Goal: Information Seeking & Learning: Learn about a topic

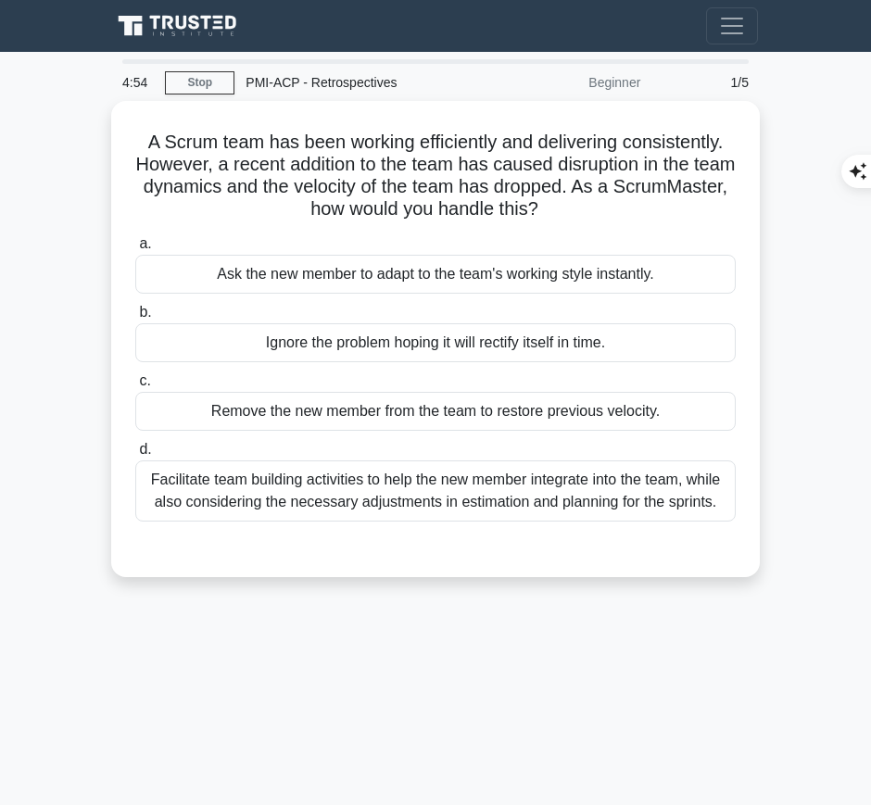
drag, startPoint x: 139, startPoint y: 134, endPoint x: 688, endPoint y: 195, distance: 551.9
click at [688, 195] on h5 "A Scrum team has been working efficiently and delivering consistently. However,…" at bounding box center [435, 176] width 604 height 91
copy h5 "A Scrum team has been working efficiently and delivering consistently. However,…"
click at [501, 500] on div "Facilitate team building activities to help the new member integrate into the t…" at bounding box center [435, 491] width 601 height 61
click at [135, 456] on input "d. Facilitate team building activities to help the new member integrate into th…" at bounding box center [135, 450] width 0 height 12
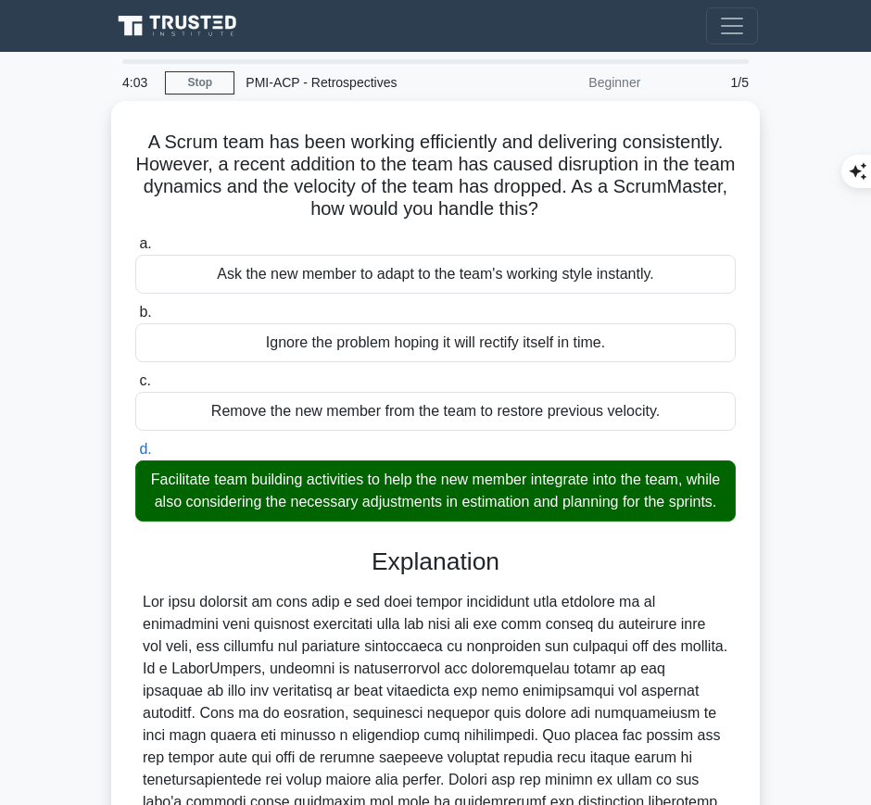
click at [391, 626] on div at bounding box center [436, 746] width 586 height 311
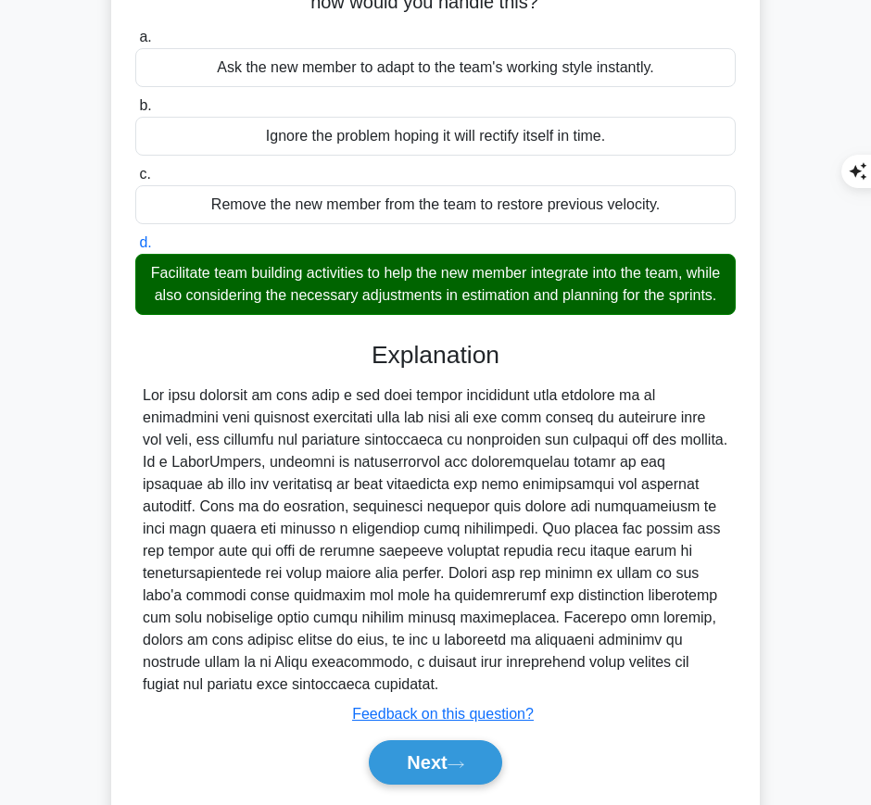
scroll to position [282, 0]
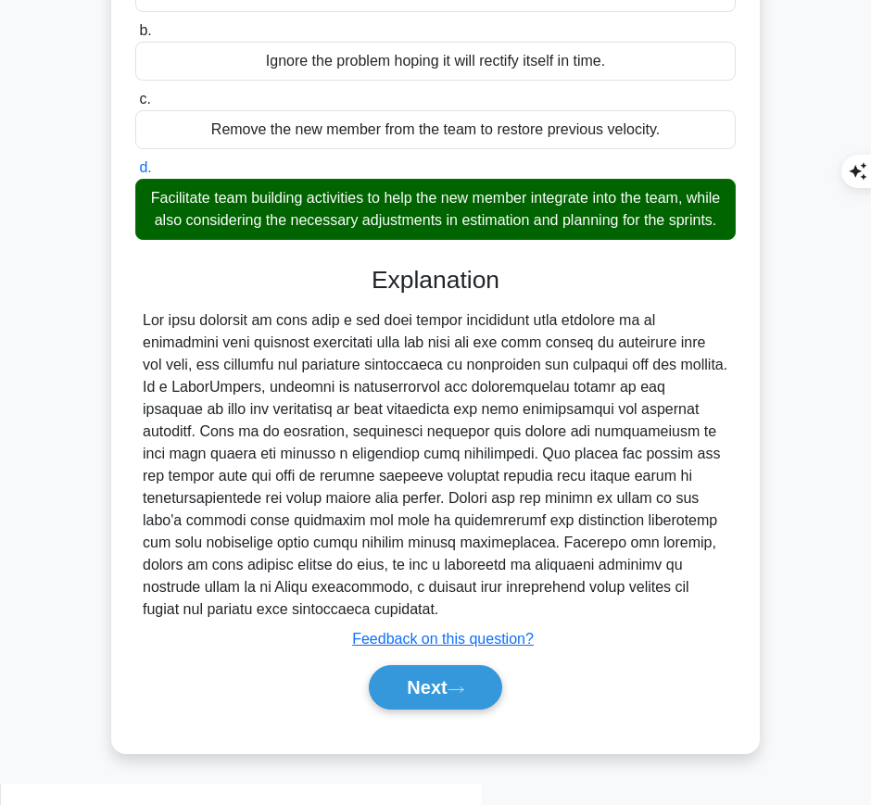
drag, startPoint x: 373, startPoint y: 298, endPoint x: 343, endPoint y: 633, distance: 336.0
click at [343, 633] on div "Explanation Submit feedback Feedback on this question? Next" at bounding box center [435, 492] width 601 height 452
copy div "Explanation The best approach to deal with a new team member disrupting team dy…"
click at [434, 709] on button "Next" at bounding box center [435, 687] width 133 height 44
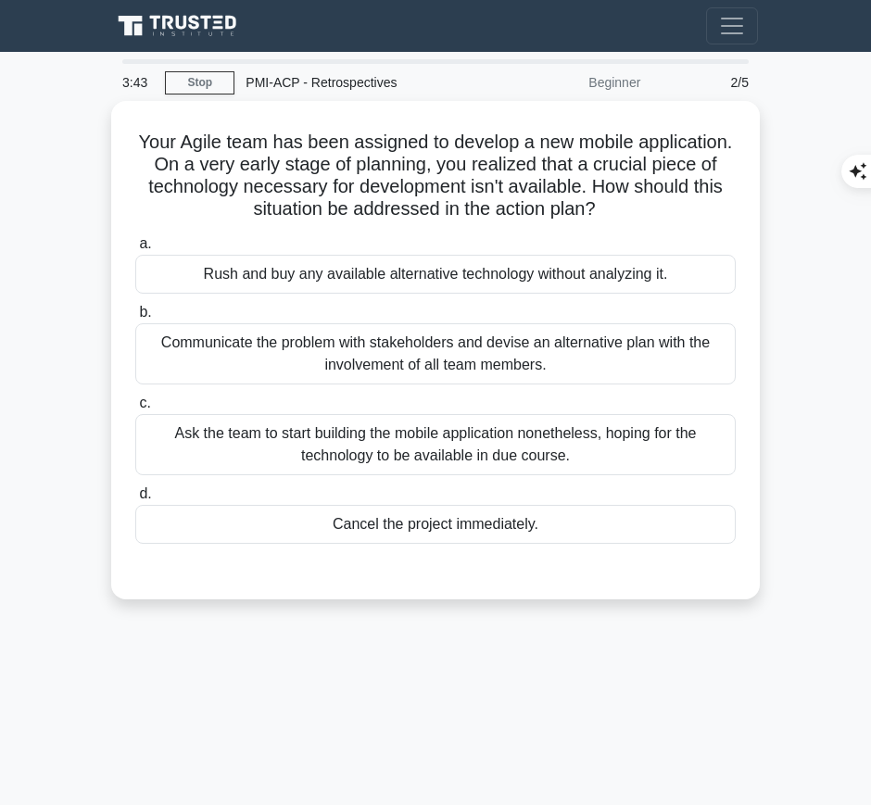
scroll to position [1, 0]
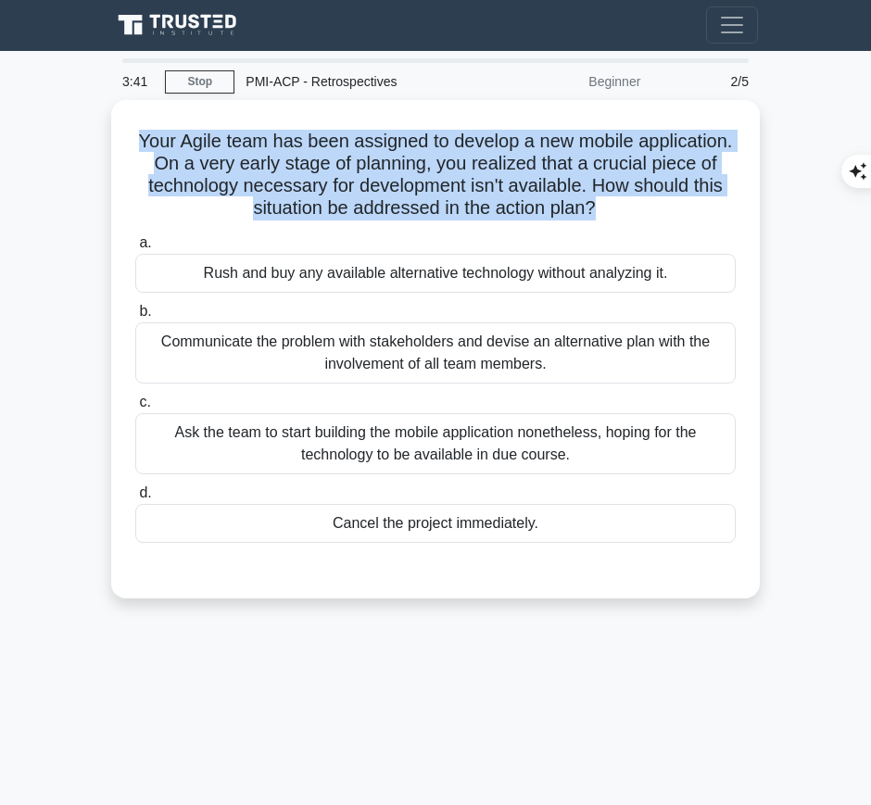
drag, startPoint x: 179, startPoint y: 135, endPoint x: 670, endPoint y: 211, distance: 497.0
click at [670, 211] on h5 "Your Agile team has been assigned to develop a new mobile application. On a ver…" at bounding box center [435, 175] width 604 height 91
copy h5 "Your Agile team has been assigned to develop a new mobile application. On a ver…"
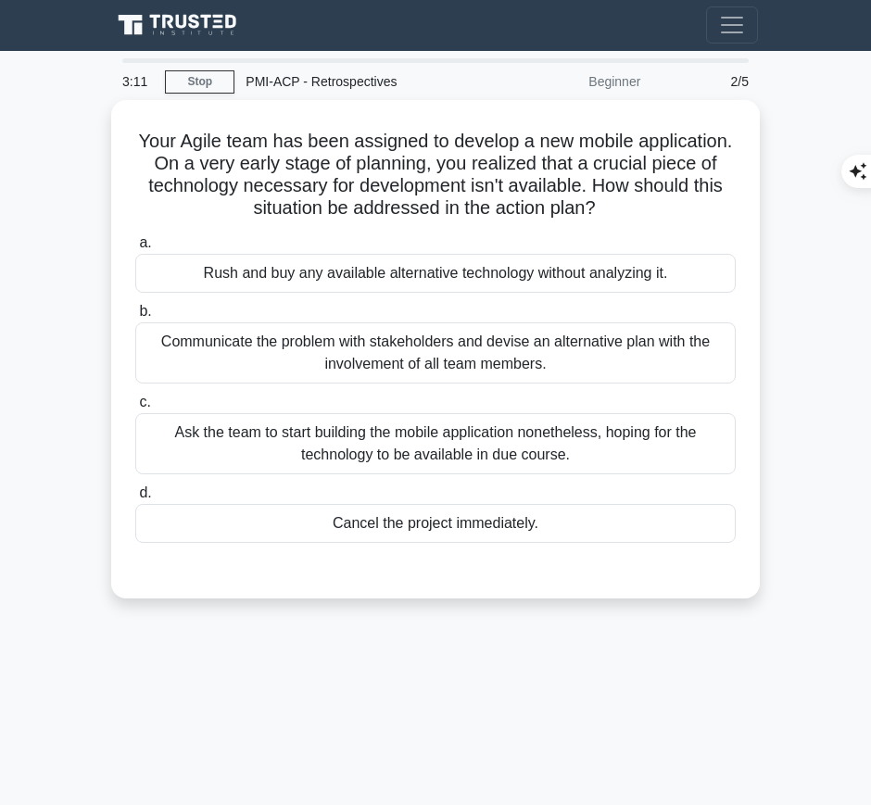
click at [542, 342] on div "Communicate the problem with stakeholders and devise an alternative plan with t…" at bounding box center [435, 353] width 601 height 61
click at [135, 318] on input "b. Communicate the problem with stakeholders and devise an alternative plan wit…" at bounding box center [135, 312] width 0 height 12
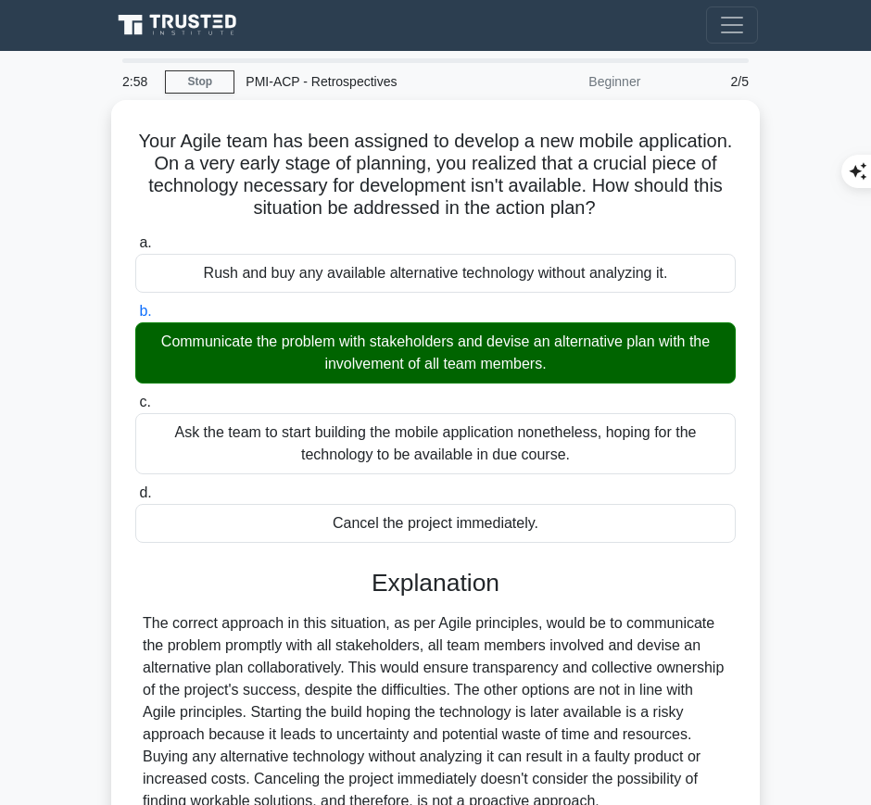
click at [280, 642] on div "The correct approach in this situation, as per Agile principles, would be to co…" at bounding box center [436, 713] width 586 height 200
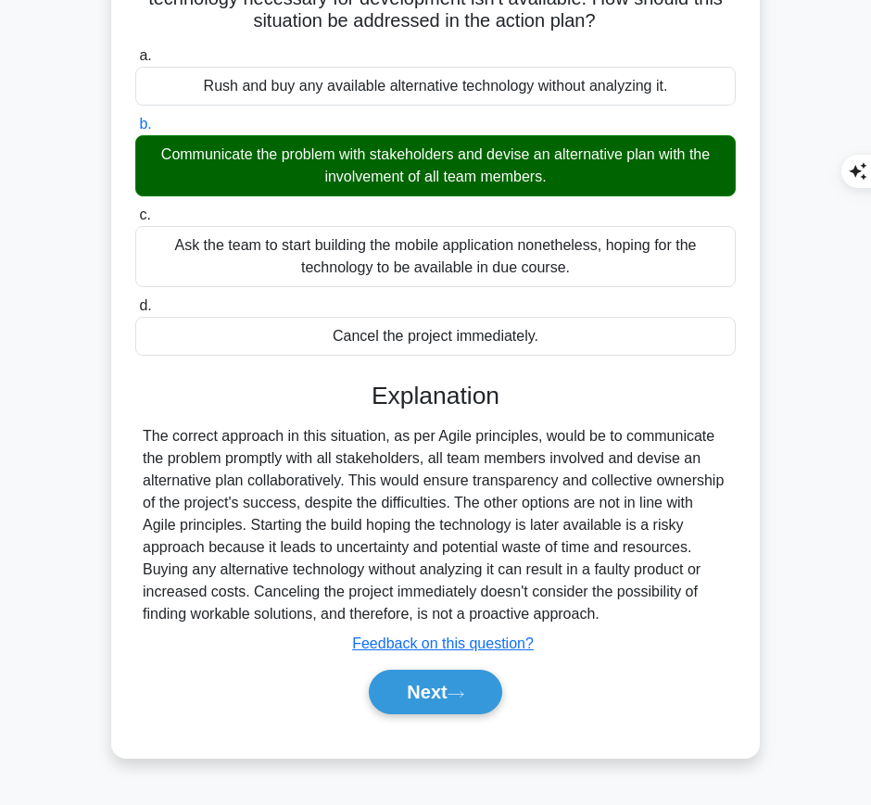
drag, startPoint x: 371, startPoint y: 385, endPoint x: 687, endPoint y: 610, distance: 388.1
click at [687, 610] on div "Explanation The correct approach in this situation, as per Agile principles, wo…" at bounding box center [435, 552] width 601 height 341
copy div "Explanation The correct approach in this situation, as per Agile principles, wo…"
click at [398, 690] on button "Next" at bounding box center [435, 692] width 133 height 44
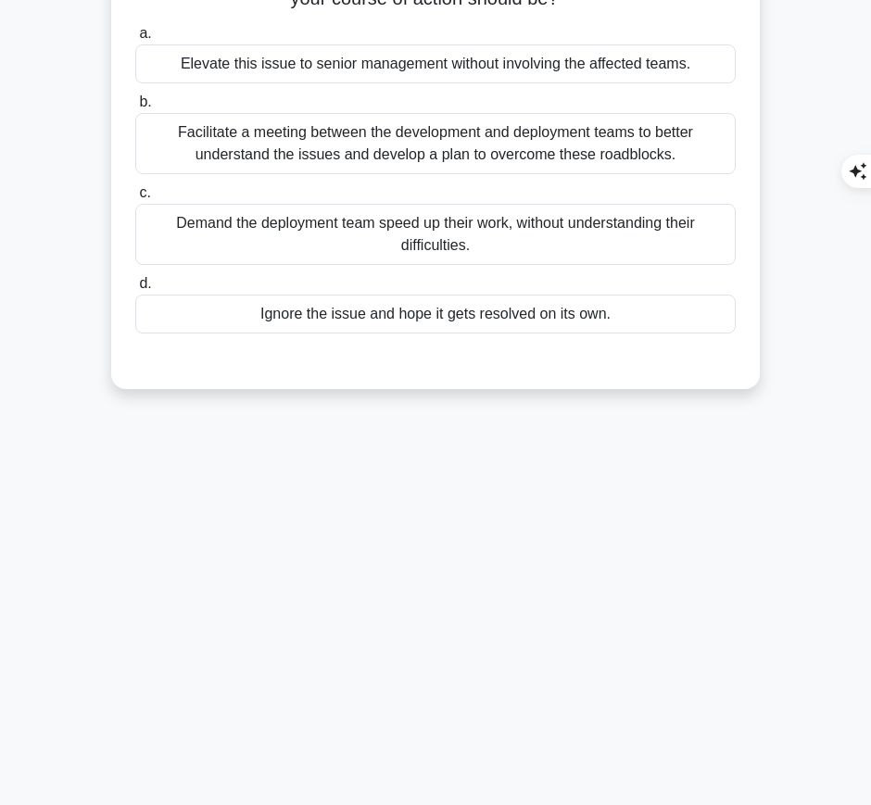
scroll to position [0, 0]
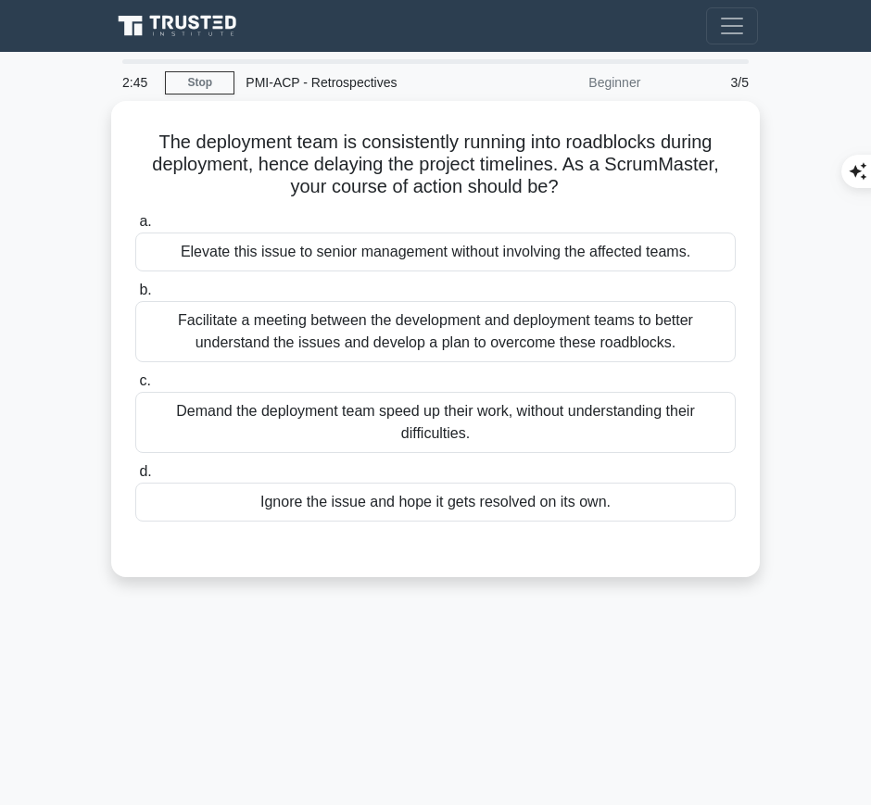
drag, startPoint x: 146, startPoint y: 131, endPoint x: 576, endPoint y: 187, distance: 433.7
click at [576, 187] on h5 "The deployment team is consistently running into roadblocks during deployment, …" at bounding box center [435, 165] width 604 height 69
copy h5 "The deployment team is consistently running into roadblocks during deployment, …"
click at [692, 334] on div "Facilitate a meeting between the development and deployment teams to better und…" at bounding box center [435, 331] width 601 height 61
click at [135, 297] on input "b. Facilitate a meeting between the development and deployment teams to better …" at bounding box center [135, 291] width 0 height 12
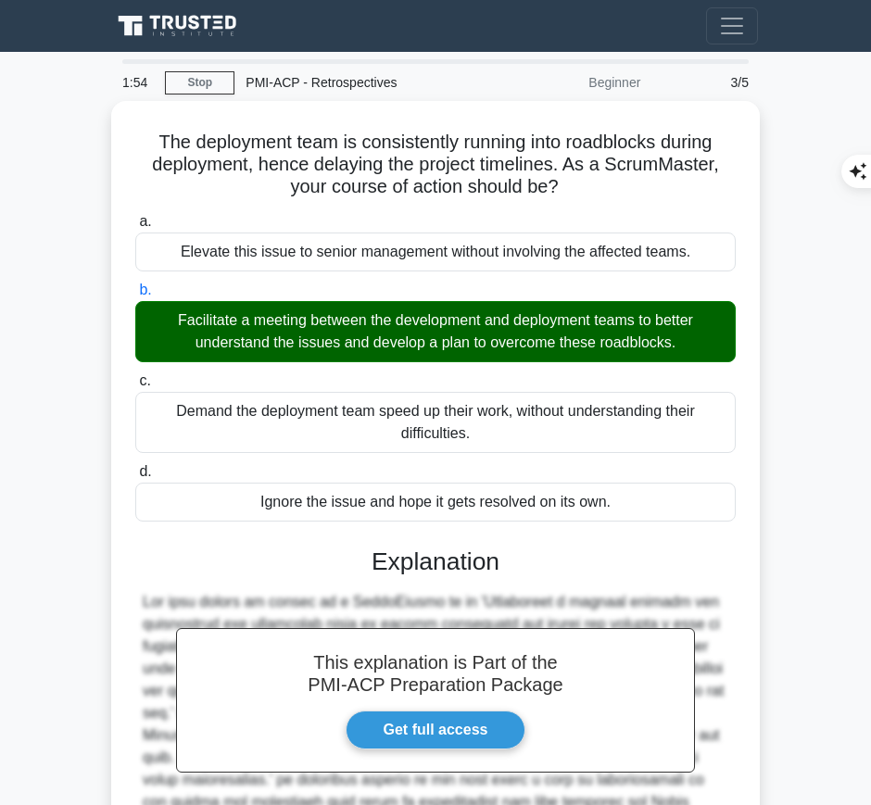
click at [277, 576] on div "This explanation is Part of the PMI-ACP Preparation Package Get full access Exp…" at bounding box center [435, 784] width 601 height 519
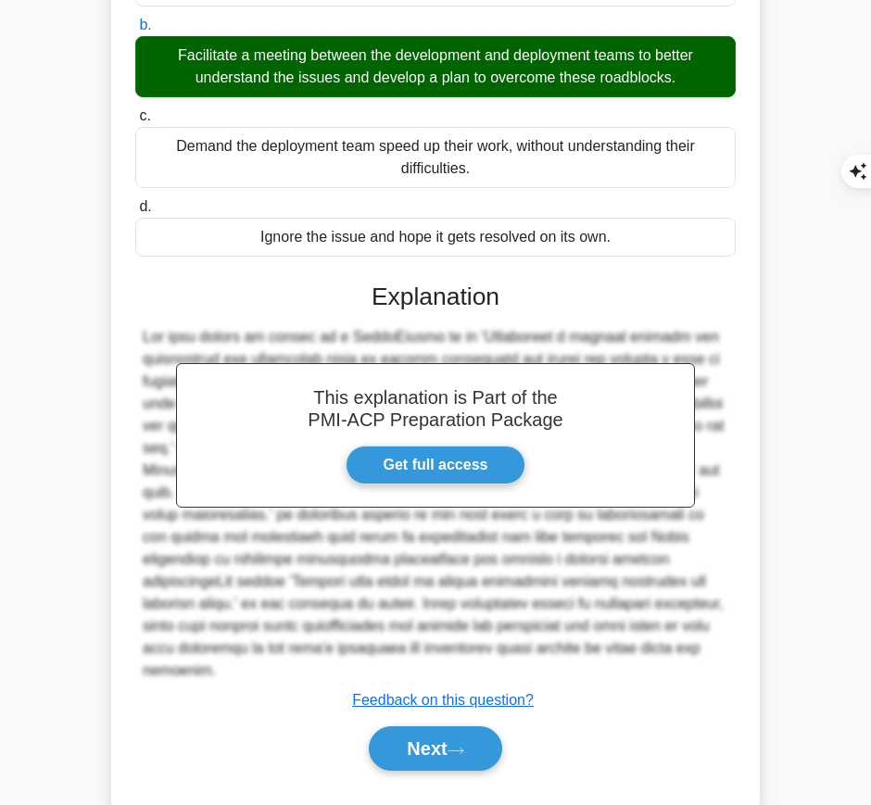
scroll to position [281, 0]
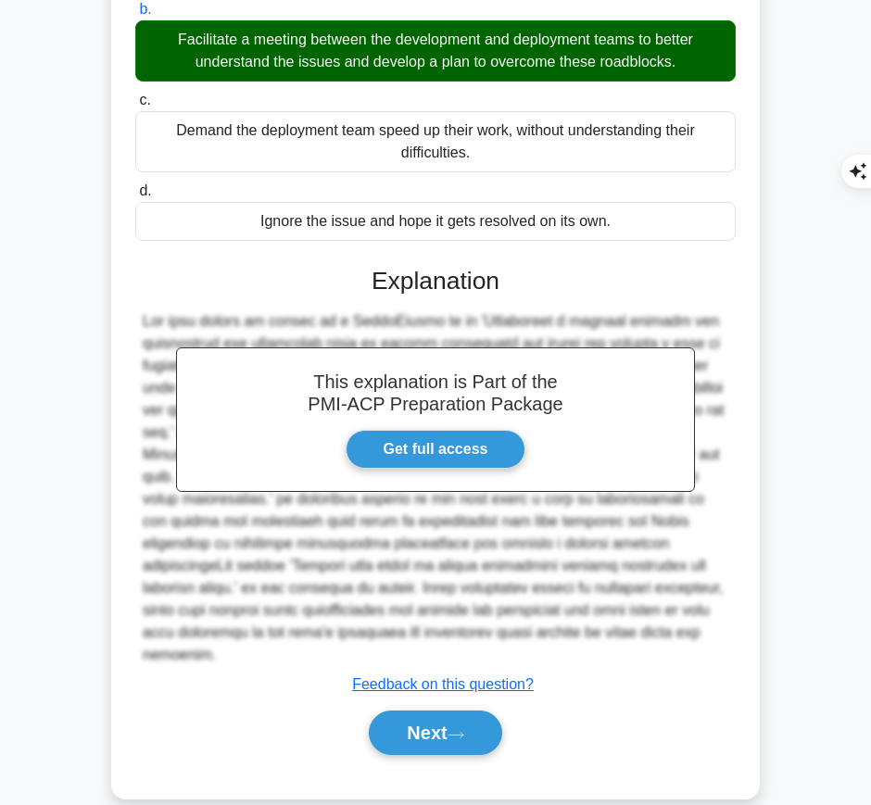
drag, startPoint x: 372, startPoint y: 272, endPoint x: 710, endPoint y: 626, distance: 489.0
click at [710, 626] on div "This explanation is Part of the PMI-ACP Preparation Package Get full access Exp…" at bounding box center [435, 504] width 601 height 519
copy div "Explanation The best course of action as a ScrumMaster is to 'Facilitate a meet…"
click at [410, 711] on button "Next" at bounding box center [435, 733] width 133 height 44
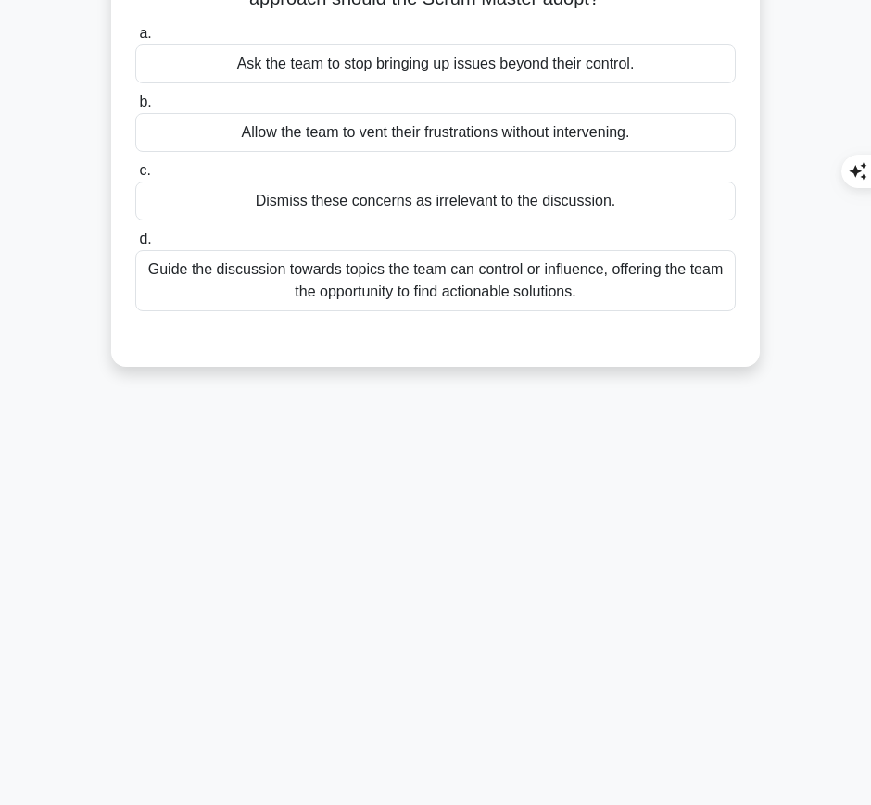
scroll to position [0, 0]
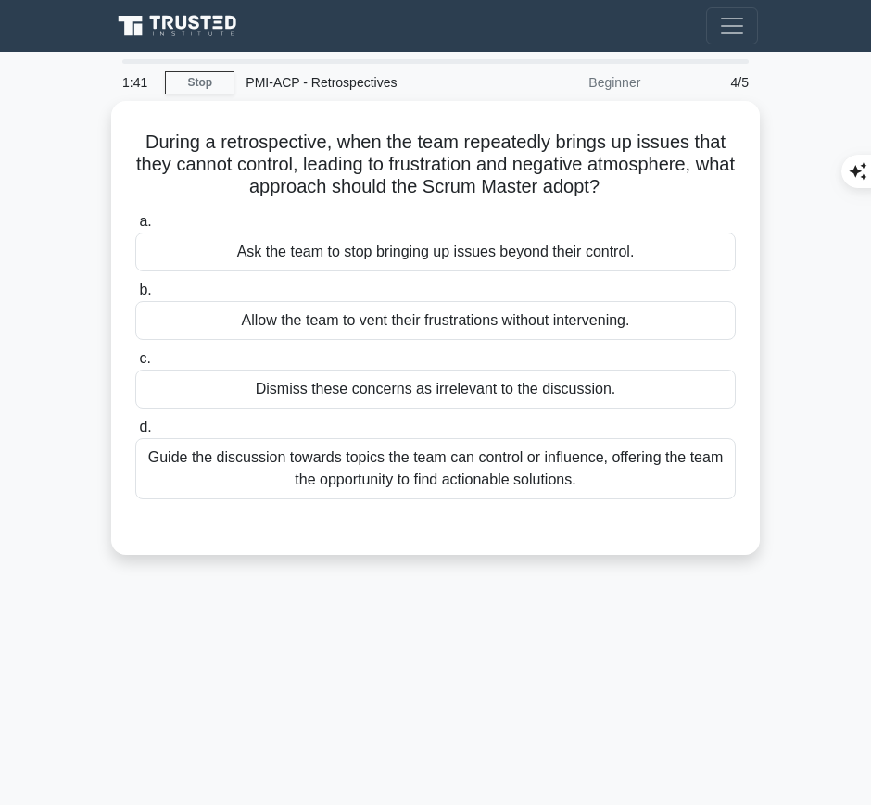
drag, startPoint x: 138, startPoint y: 132, endPoint x: 645, endPoint y: 184, distance: 509.7
click at [645, 184] on h5 "During a retrospective, when the team repeatedly brings up issues that they can…" at bounding box center [435, 165] width 604 height 69
copy h5 "During a retrospective, when the team repeatedly brings up issues that they can…"
click at [630, 485] on div "Guide the discussion towards topics the team can control or influence, offering…" at bounding box center [435, 468] width 601 height 61
click at [135, 434] on input "d. Guide the discussion towards topics the team can control or influence, offer…" at bounding box center [135, 428] width 0 height 12
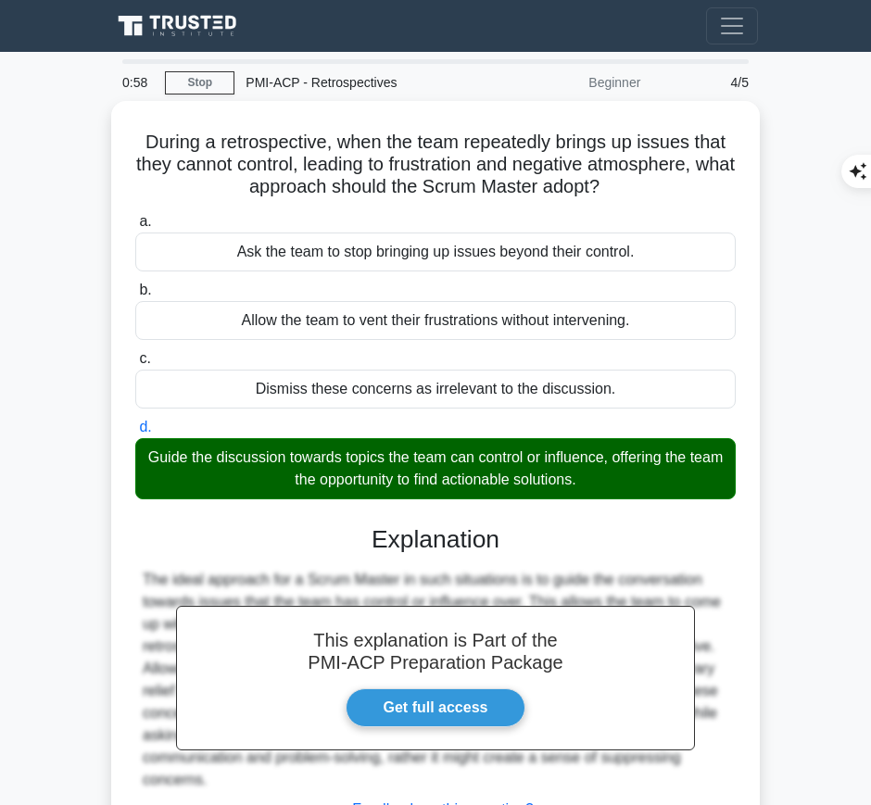
scroll to position [188, 0]
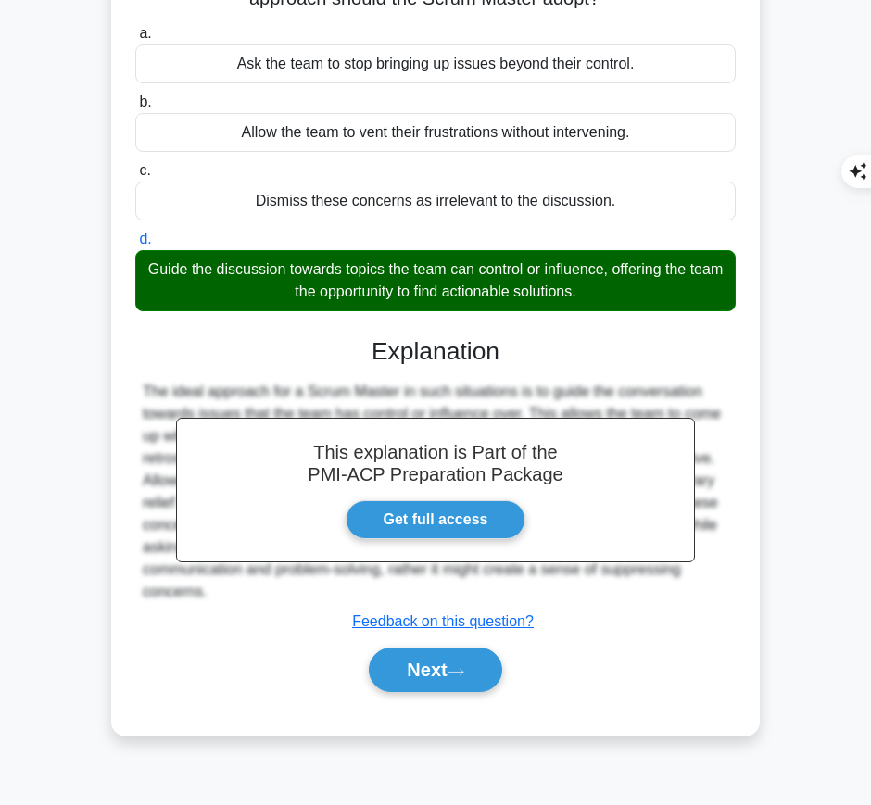
click at [370, 344] on h3 "Explanation" at bounding box center [435, 352] width 578 height 30
drag, startPoint x: 368, startPoint y: 346, endPoint x: 234, endPoint y: 593, distance: 281.6
click at [234, 593] on div "This explanation is Part of the PMI-ACP Preparation Package Get full access Exp…" at bounding box center [435, 508] width 601 height 386
copy div "Explanation The ideal approach for a Scrum Master in such situations is to guid…"
click at [426, 664] on button "Next" at bounding box center [435, 670] width 133 height 44
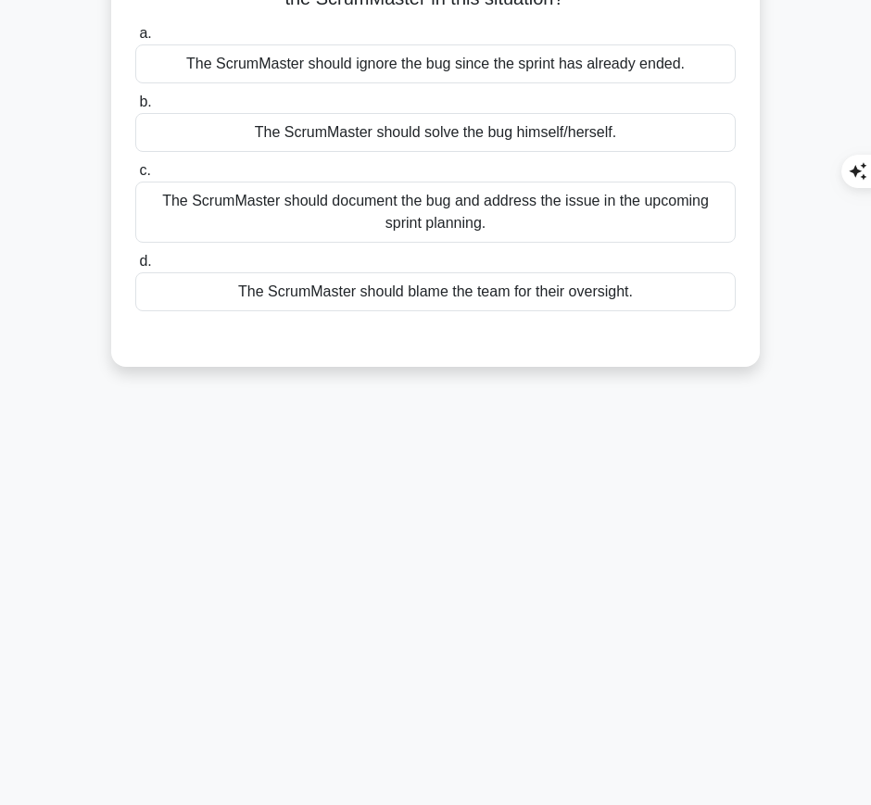
scroll to position [0, 0]
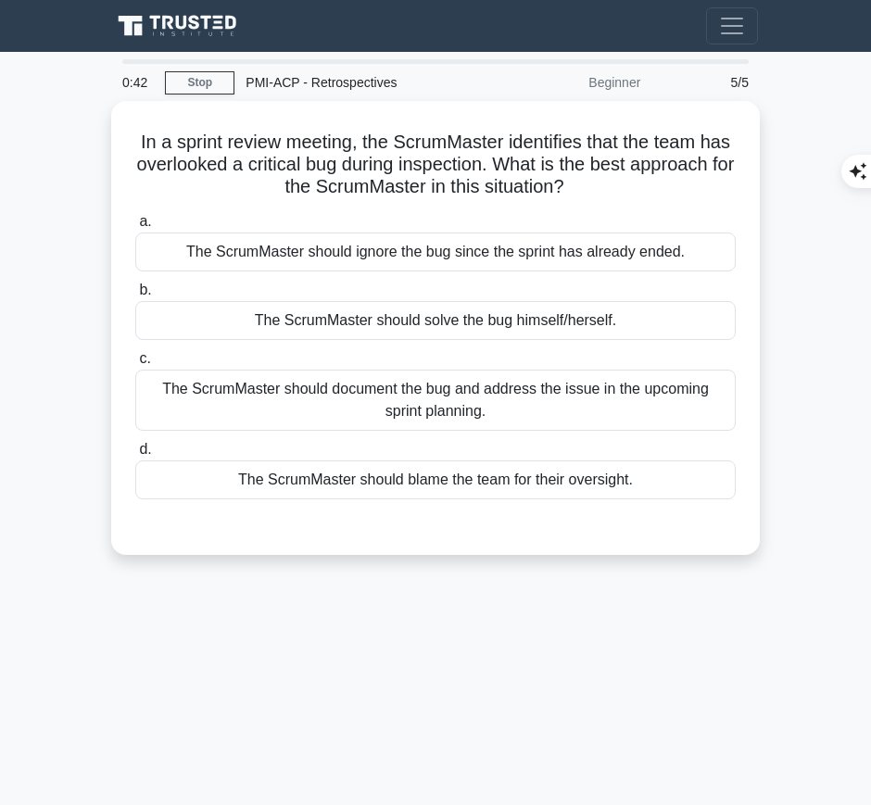
drag, startPoint x: 145, startPoint y: 127, endPoint x: 642, endPoint y: 186, distance: 501.2
click at [642, 186] on h5 "In a sprint review meeting, the ScrumMaster identifies that the team has overlo…" at bounding box center [435, 165] width 604 height 69
copy h5 "In a sprint review meeting, the ScrumMaster identifies that the team has overlo…"
click at [662, 405] on div "The ScrumMaster should document the bug and address the issue in the upcoming s…" at bounding box center [435, 400] width 601 height 61
click at [135, 365] on input "c. The ScrumMaster should document the bug and address the issue in the upcomin…" at bounding box center [135, 359] width 0 height 12
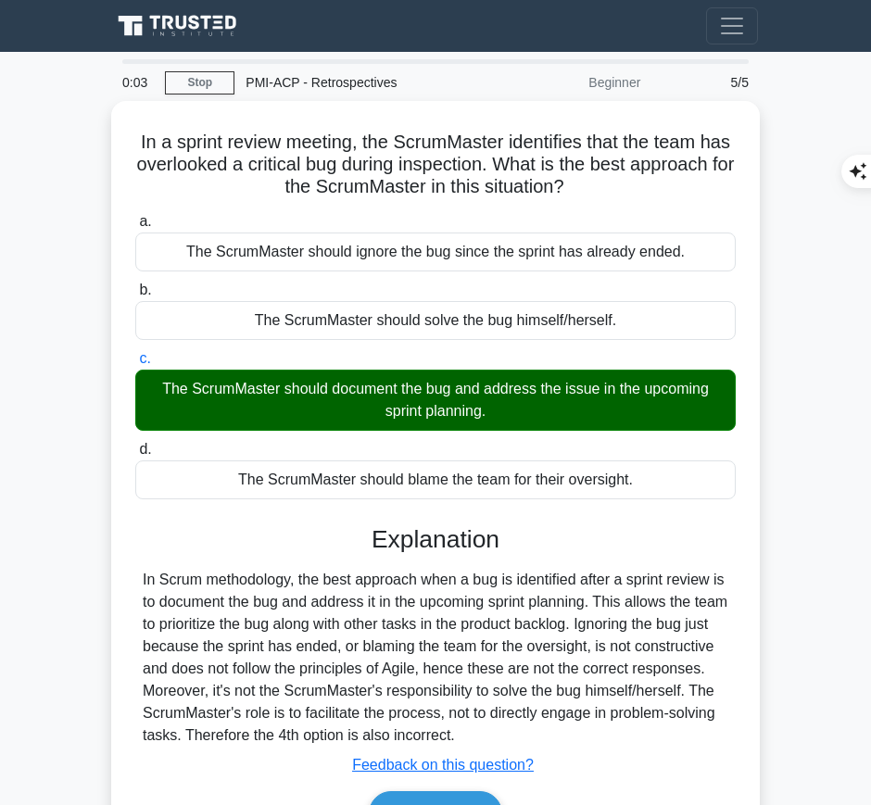
click at [481, 556] on div "Explanation In Scrum methodology, the best approach when a bug is identified af…" at bounding box center [435, 684] width 601 height 319
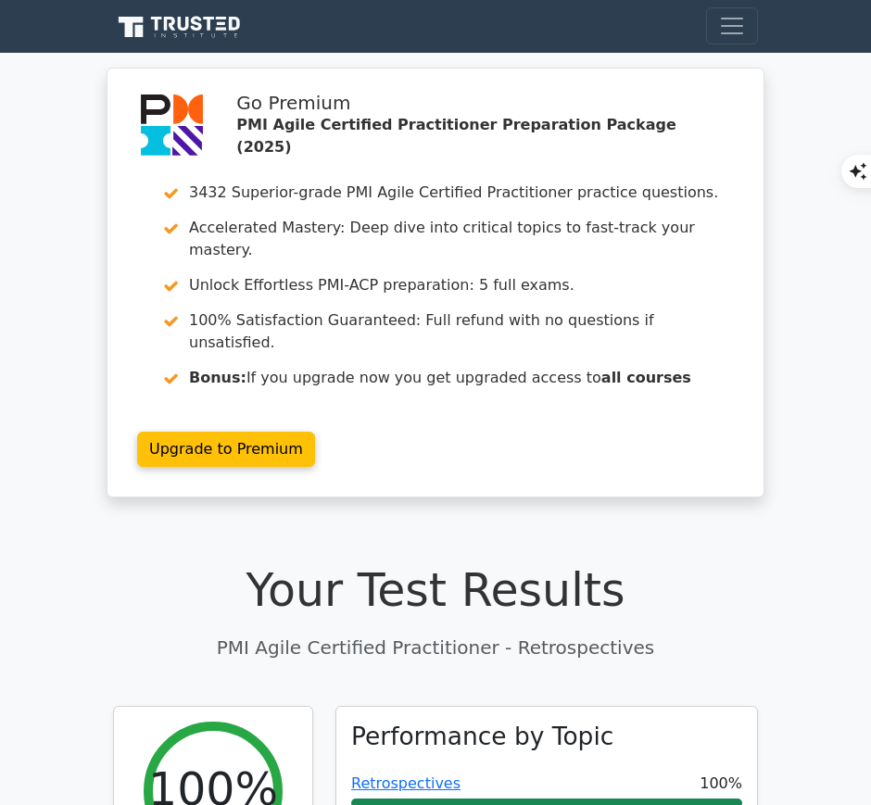
scroll to position [300, 0]
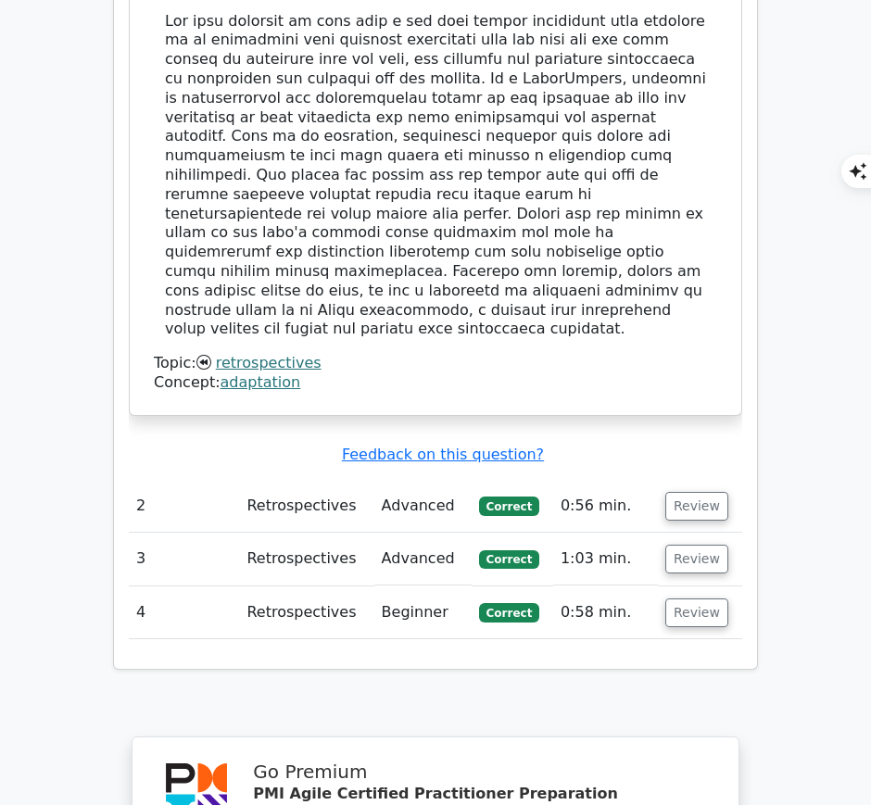
scroll to position [1974, 0]
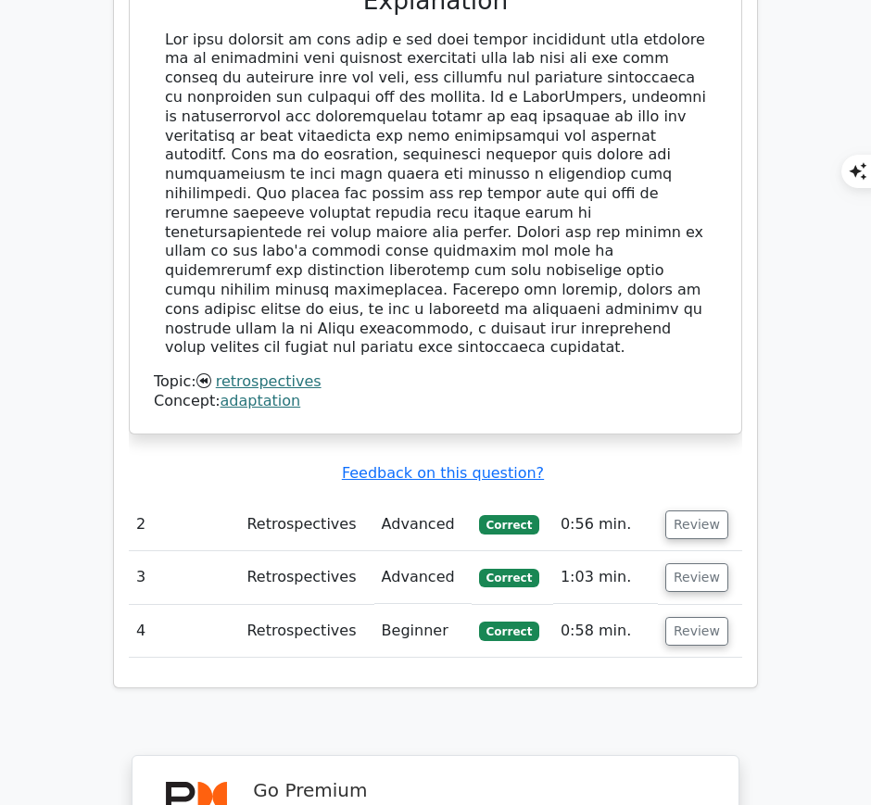
click at [683, 617] on button "Review" at bounding box center [696, 631] width 63 height 29
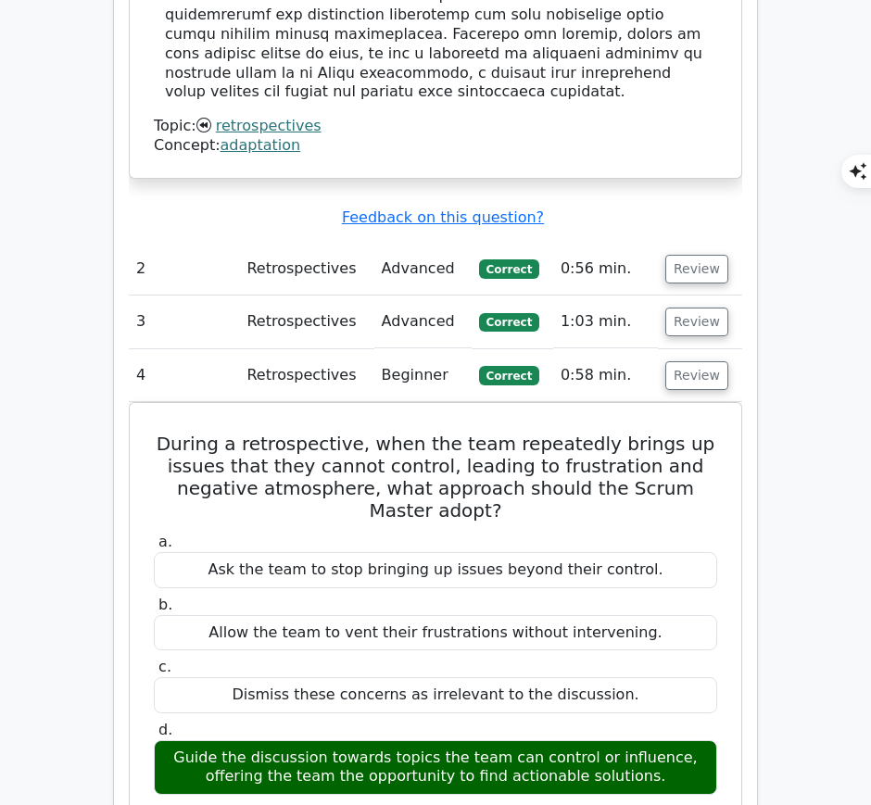
scroll to position [2239, 0]
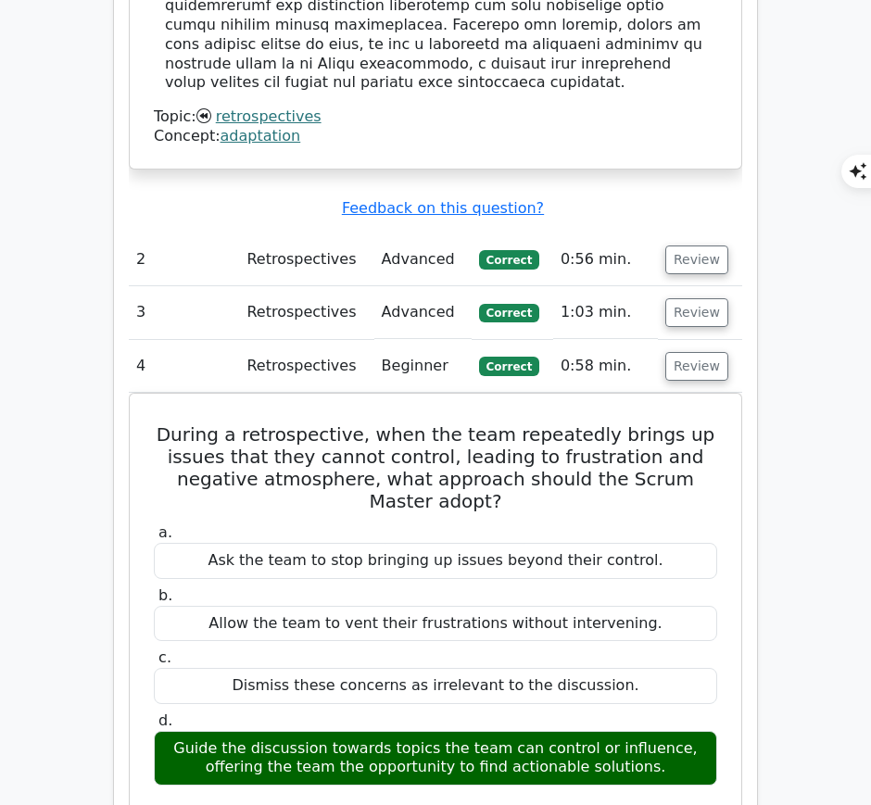
click at [695, 298] on button "Review" at bounding box center [696, 312] width 63 height 29
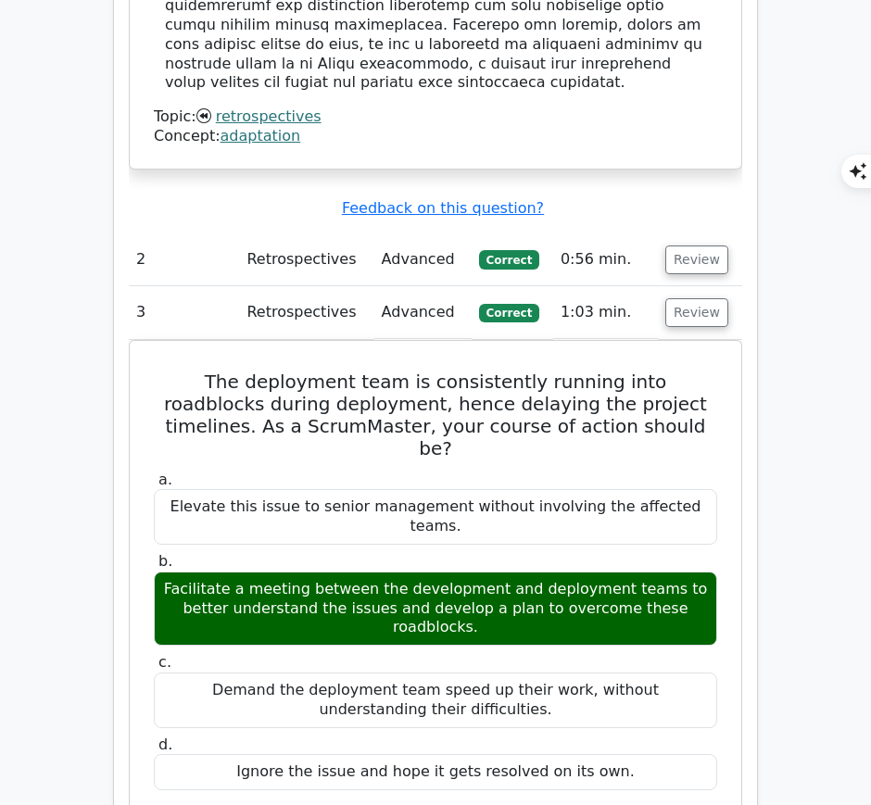
click at [689, 246] on button "Review" at bounding box center [696, 260] width 63 height 29
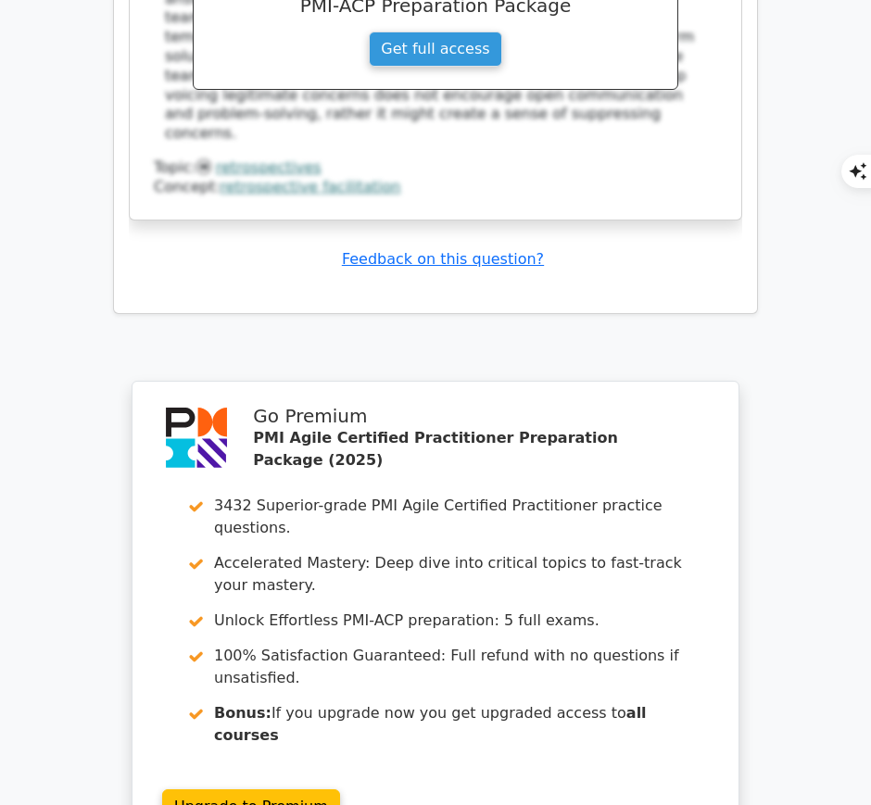
scroll to position [5093, 0]
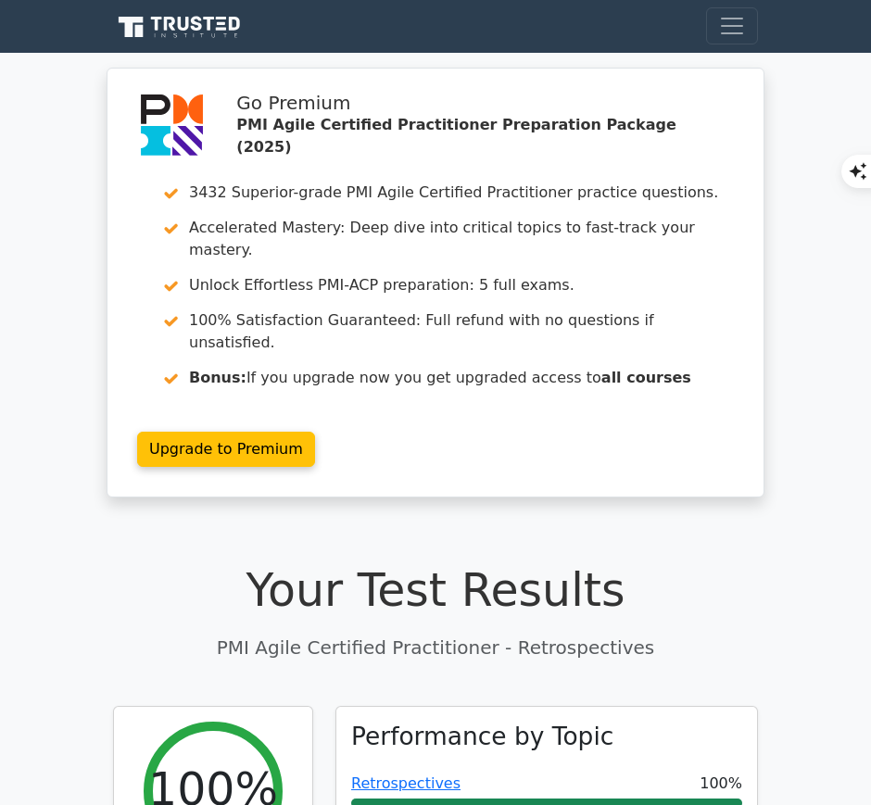
click at [428, 775] on link "Retrospectives" at bounding box center [405, 784] width 109 height 18
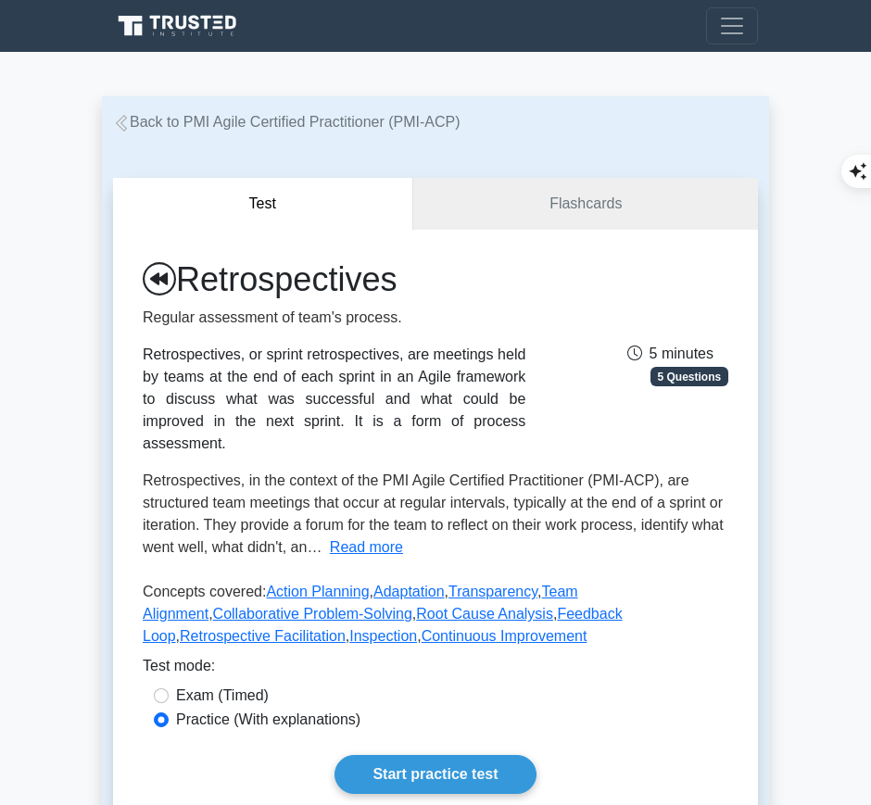
click at [428, 755] on link "Start practice test" at bounding box center [435, 774] width 201 height 39
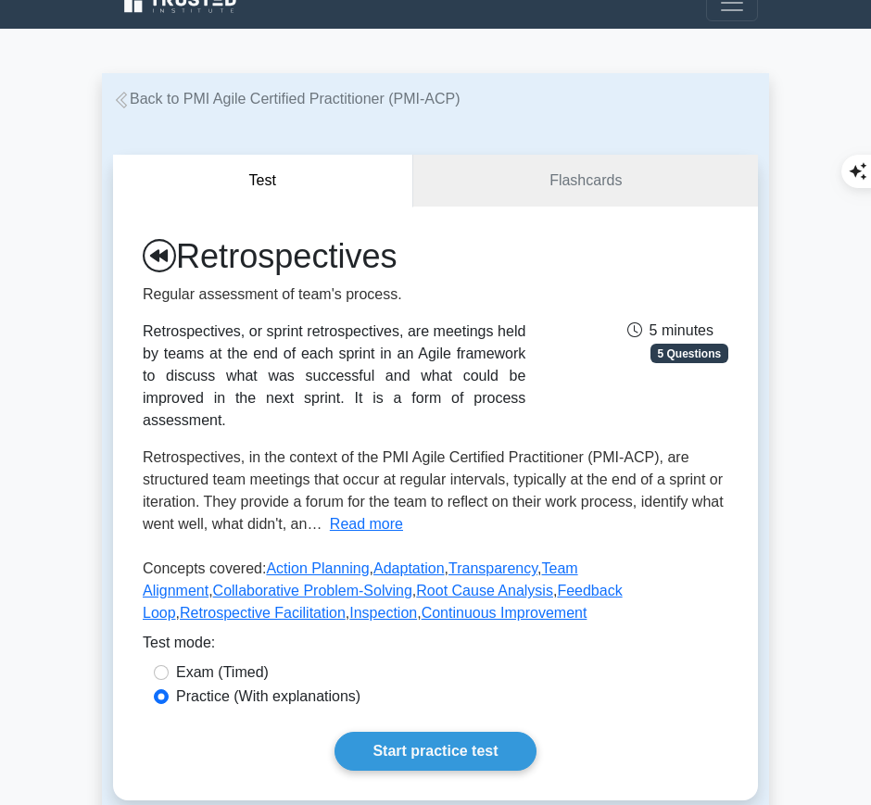
scroll to position [28, 0]
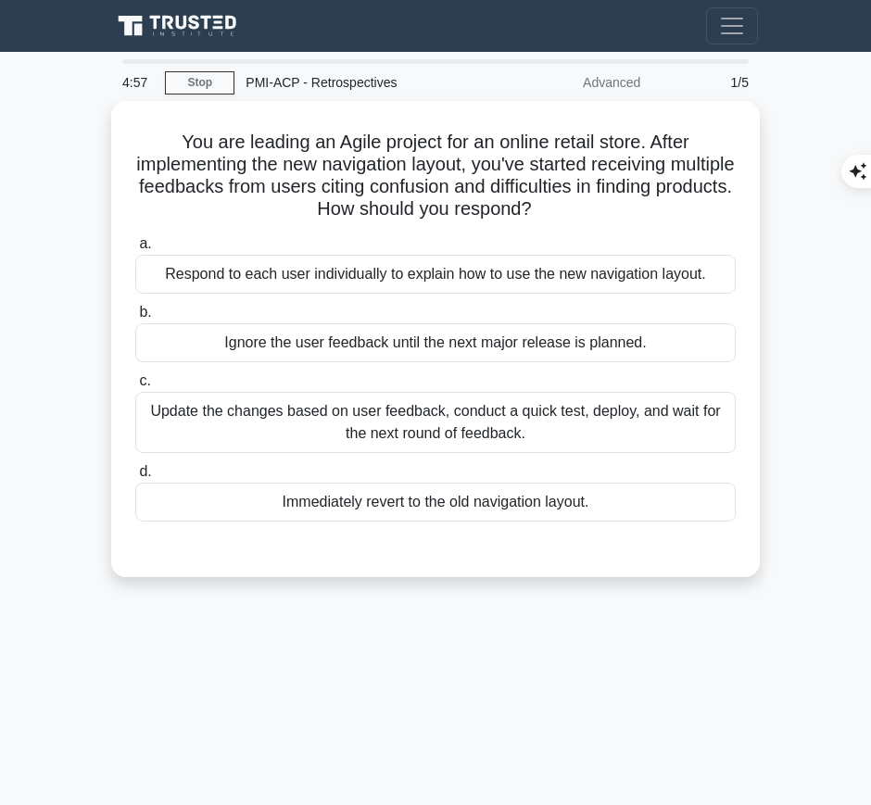
drag, startPoint x: 162, startPoint y: 141, endPoint x: 623, endPoint y: 209, distance: 465.7
click at [623, 209] on h5 "You are leading an Agile project for an online retail store. After implementing…" at bounding box center [435, 176] width 604 height 91
copy h5 "You are leading an Agile project for an online retail store. After implementing…"
click at [619, 634] on div "4:43 Stop PMI-ACP - Retrospectives Advanced 1/5 You are leading an Agile projec…" at bounding box center [435, 522] width 667 height 927
click at [533, 418] on div "Update the changes based on user feedback, conduct a quick test, deploy, and wa…" at bounding box center [435, 422] width 601 height 61
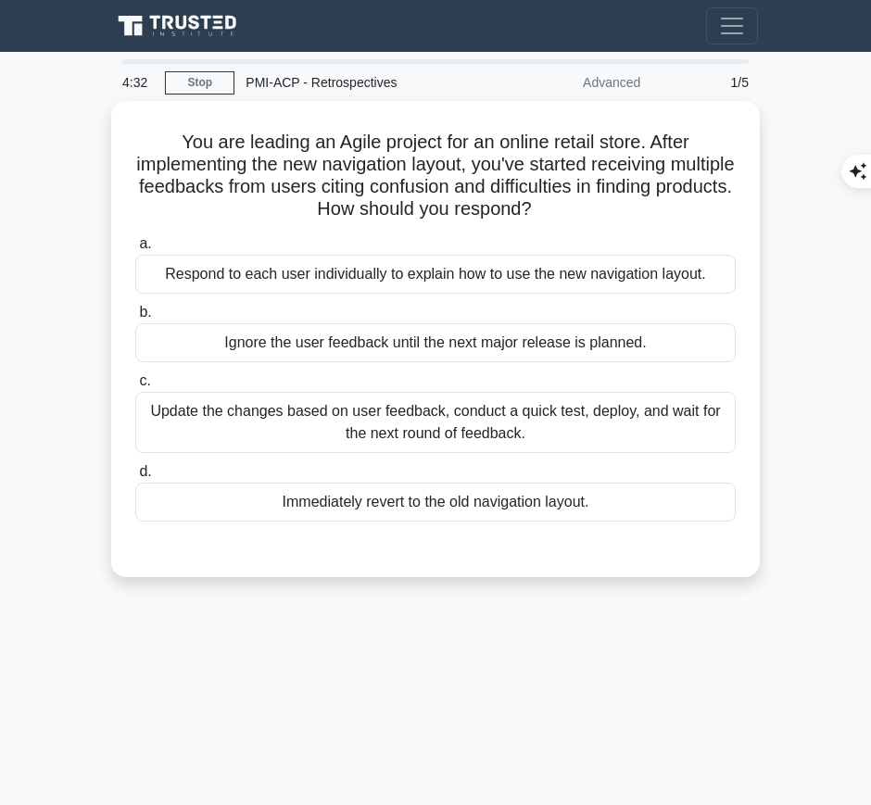
click at [135, 387] on input "c. Update the changes based on user feedback, conduct a quick test, deploy, and…" at bounding box center [135, 381] width 0 height 12
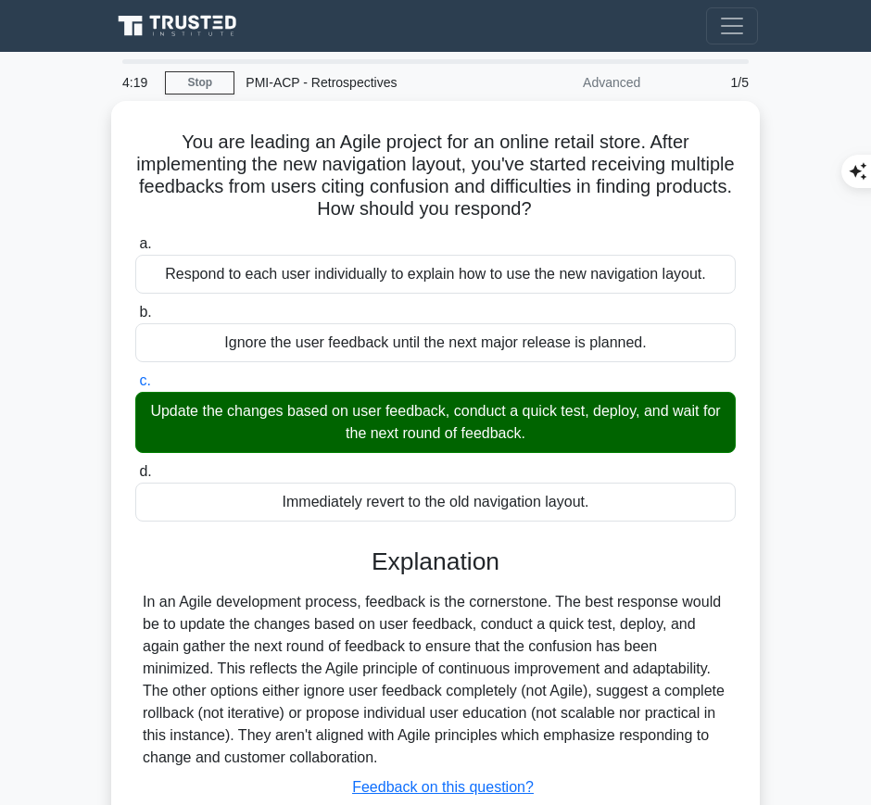
click at [454, 616] on div "In an Agile development process, feedback is the cornerstone. The best response…" at bounding box center [436, 680] width 586 height 178
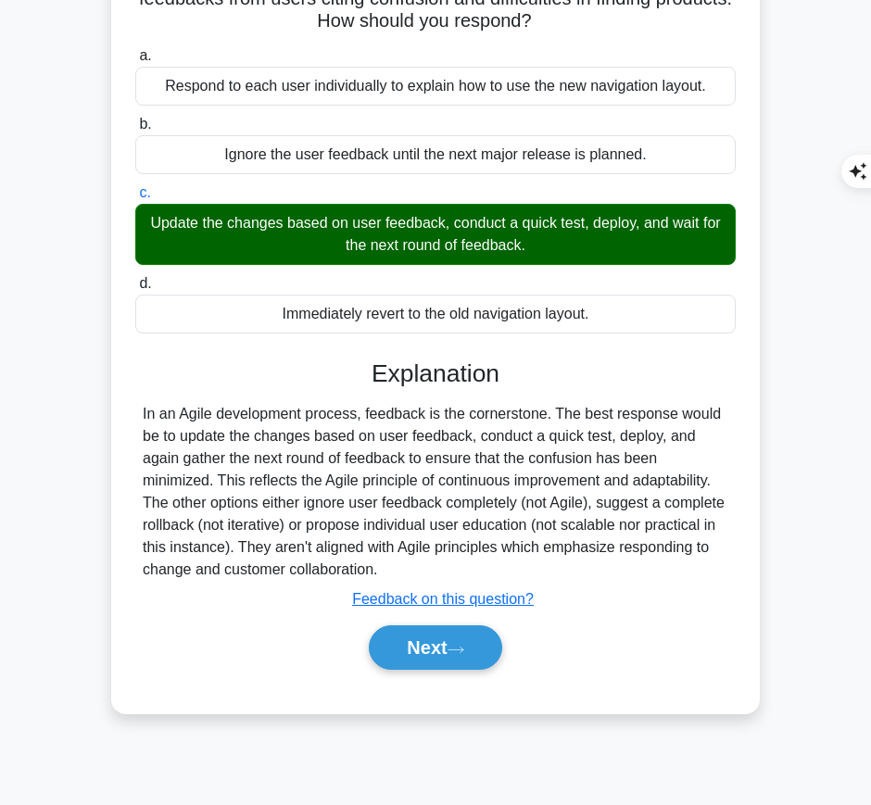
drag, startPoint x: 372, startPoint y: 370, endPoint x: 407, endPoint y: 571, distance: 204.2
click at [407, 571] on div "Explanation In an Agile development process, feedback is the cornerstone. The b…" at bounding box center [435, 519] width 601 height 319
copy div "Explanation In an Agile development process, feedback is the cornerstone. The b…"
click at [422, 642] on button "Next" at bounding box center [435, 648] width 133 height 44
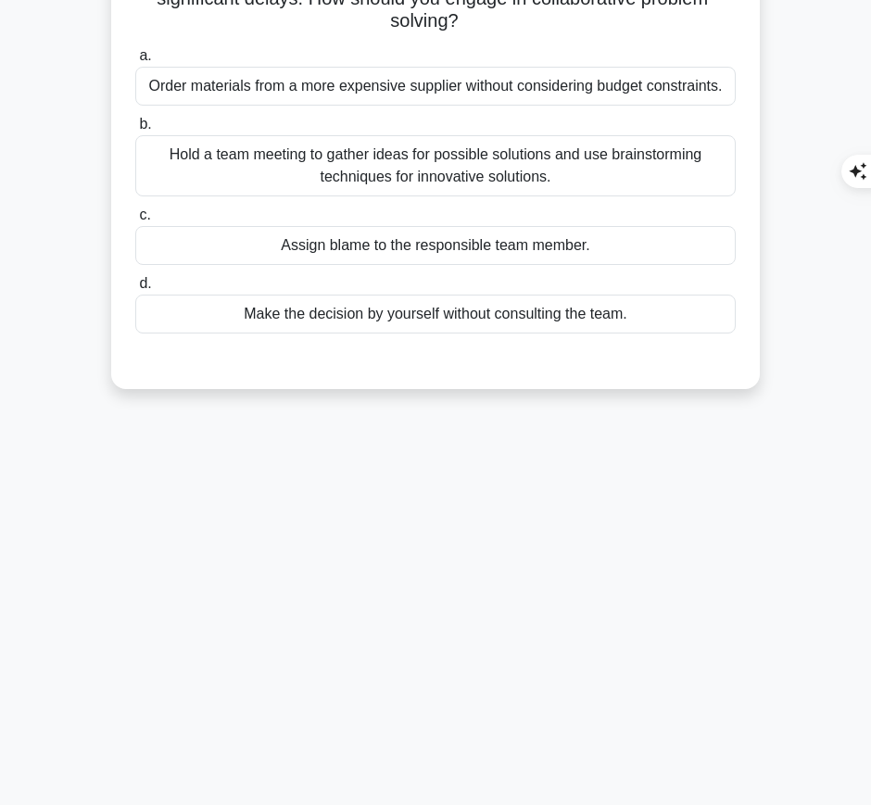
scroll to position [0, 0]
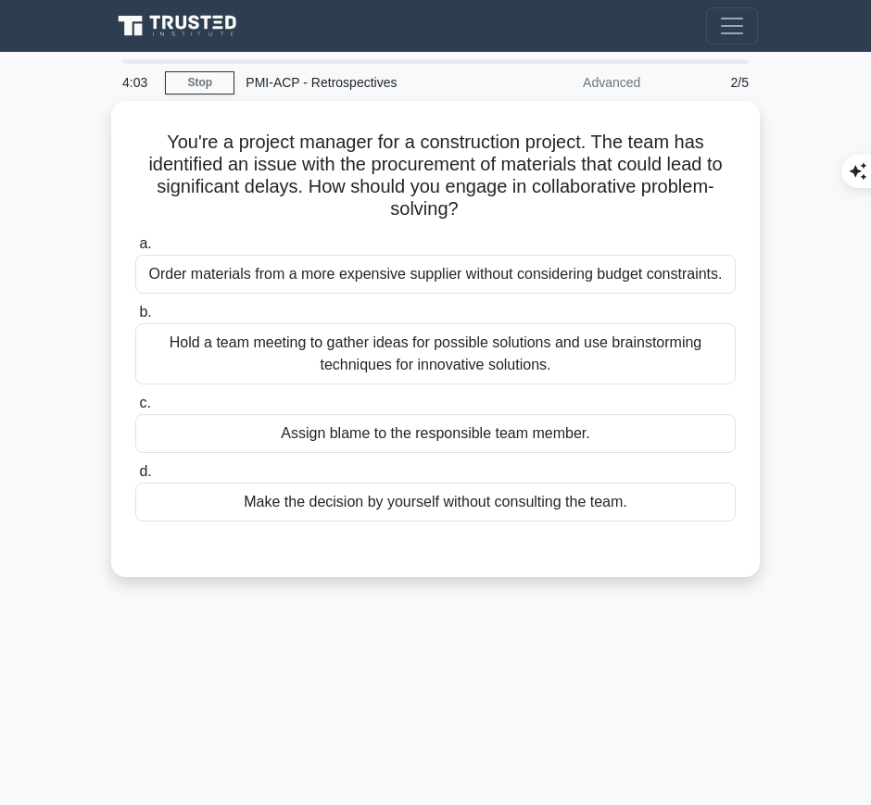
drag, startPoint x: 158, startPoint y: 134, endPoint x: 489, endPoint y: 204, distance: 338.1
click at [489, 204] on h5 "You're a project manager for a construction project. The team has identified an…" at bounding box center [435, 176] width 604 height 91
copy h5 "You're a project manager for a construction project. The team has identified an…"
click at [677, 368] on div "Hold a team meeting to gather ideas for possible solutions and use brainstormin…" at bounding box center [435, 353] width 601 height 61
click at [135, 319] on input "b. Hold a team meeting to gather ideas for possible solutions and use brainstor…" at bounding box center [135, 313] width 0 height 12
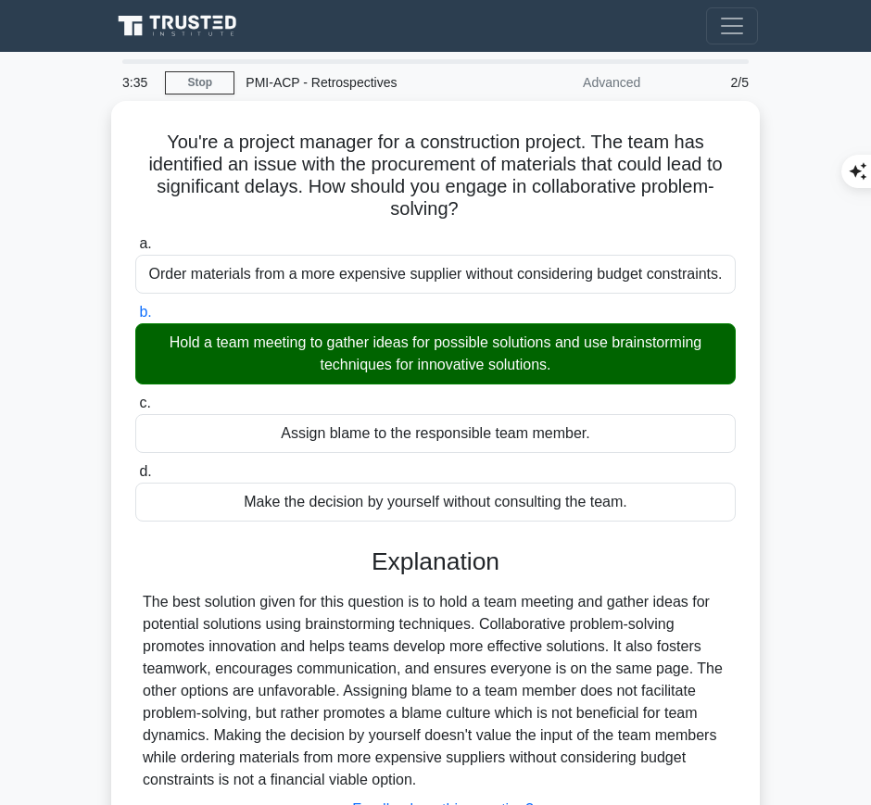
click at [492, 609] on div "The best solution given for this question is to hold a team meeting and gather …" at bounding box center [436, 691] width 586 height 200
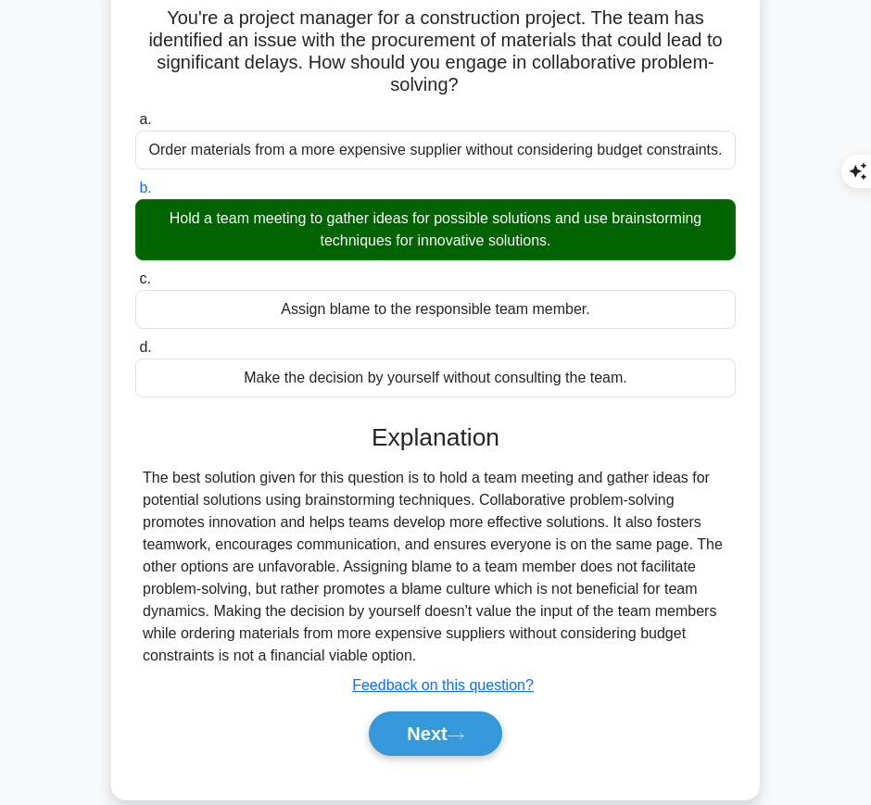
scroll to position [125, 0]
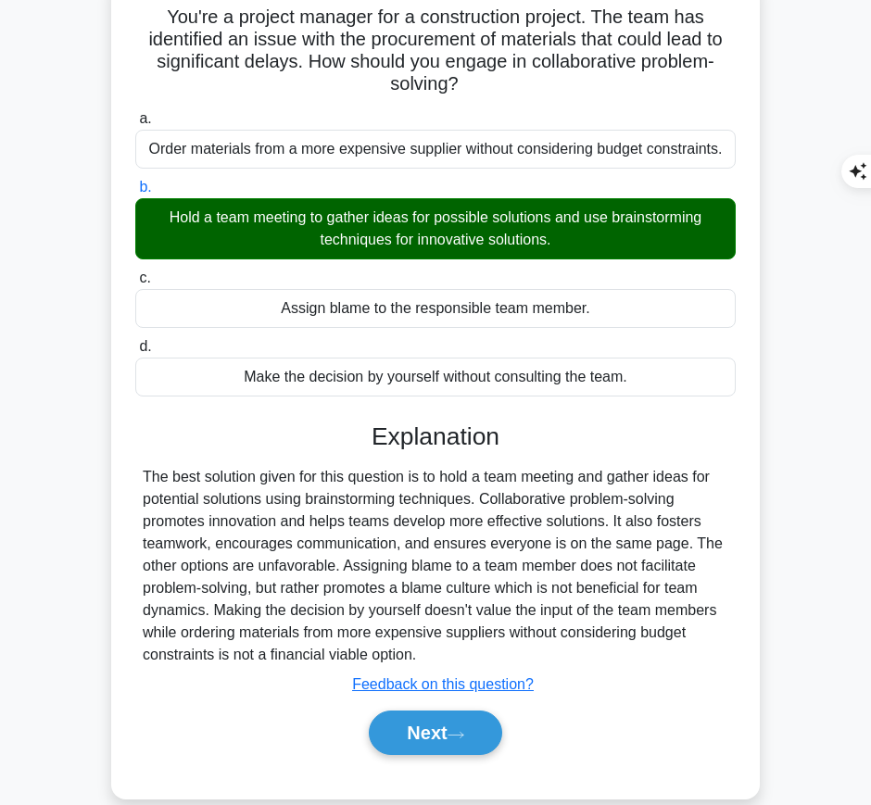
drag, startPoint x: 367, startPoint y: 414, endPoint x: 471, endPoint y: 650, distance: 257.3
click at [471, 650] on div "a. Order materials from a more expensive supplier without considering budget co…" at bounding box center [435, 441] width 604 height 675
copy div "Explanation The best solution given for this question is to hold a team meeting…"
click at [412, 725] on button "Next" at bounding box center [435, 733] width 133 height 44
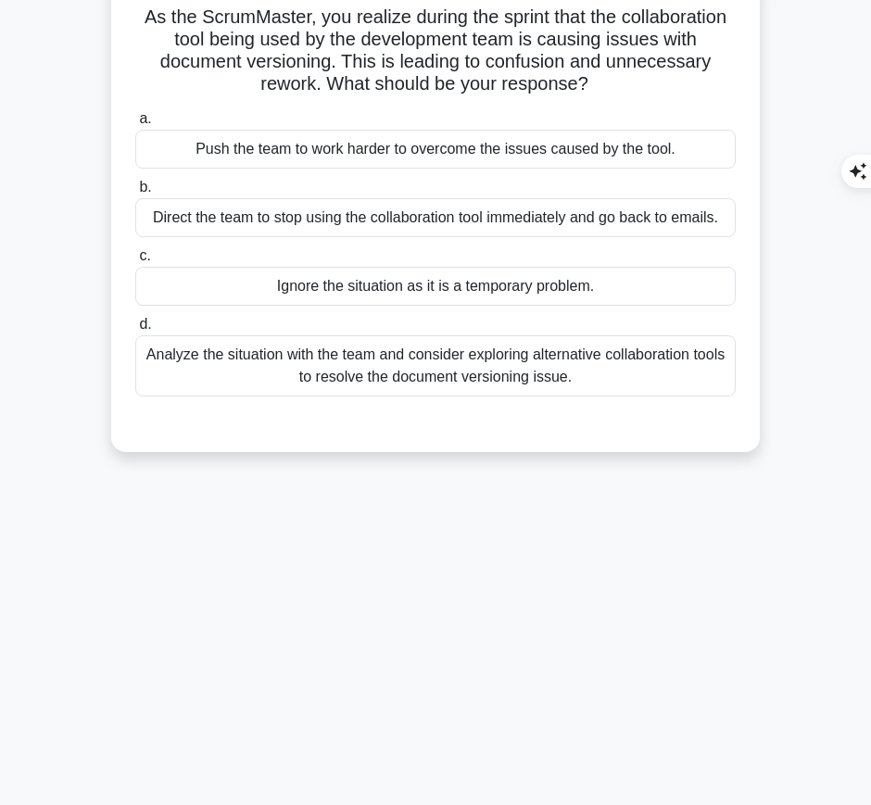
scroll to position [0, 0]
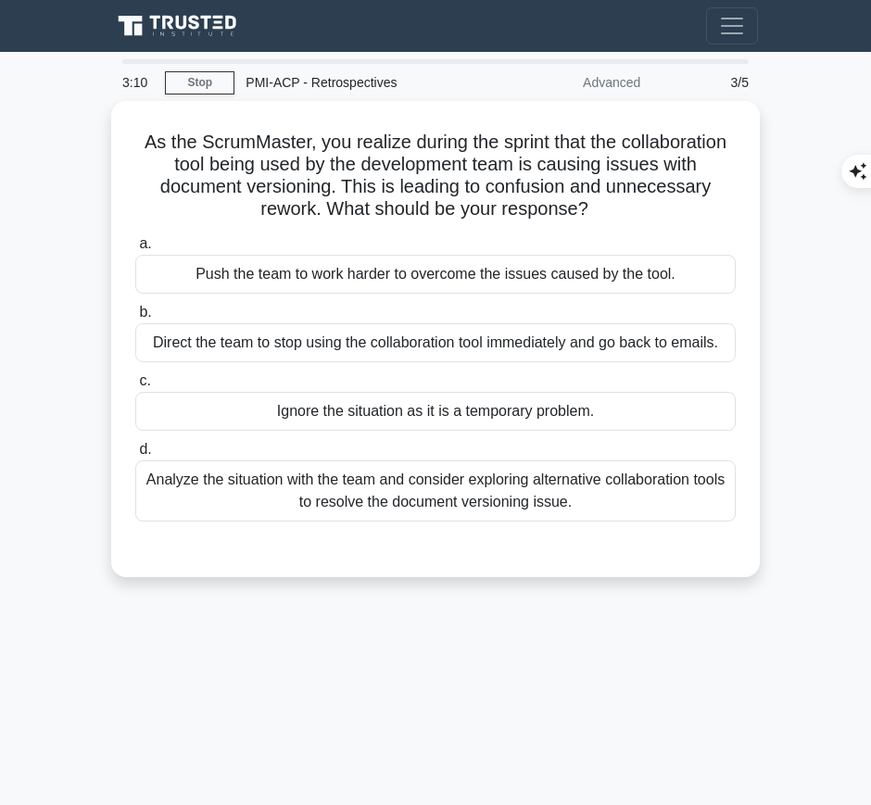
drag, startPoint x: 133, startPoint y: 135, endPoint x: 668, endPoint y: 202, distance: 538.9
click at [668, 202] on h5 "As the ScrumMaster, you realize during the sprint that the collaboration tool b…" at bounding box center [435, 176] width 604 height 91
copy h5 "As the ScrumMaster, you realize during the sprint that the collaboration tool b…"
click at [623, 500] on div "Analyze the situation with the team and consider exploring alternative collabor…" at bounding box center [435, 491] width 601 height 61
click at [135, 456] on input "d. Analyze the situation with the team and consider exploring alternative colla…" at bounding box center [135, 450] width 0 height 12
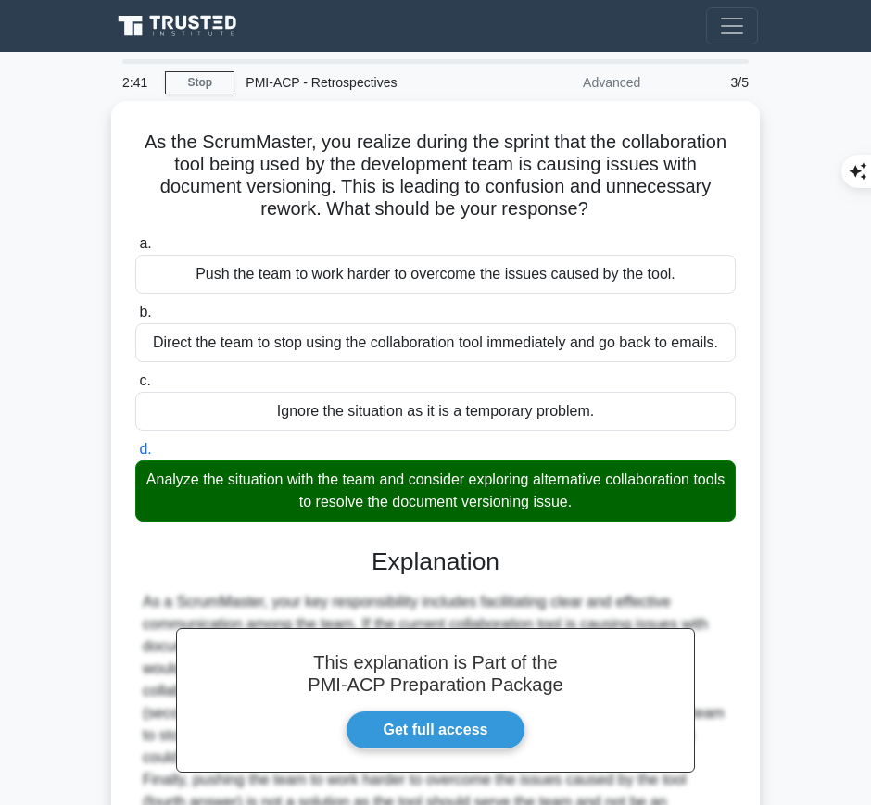
scroll to position [196, 0]
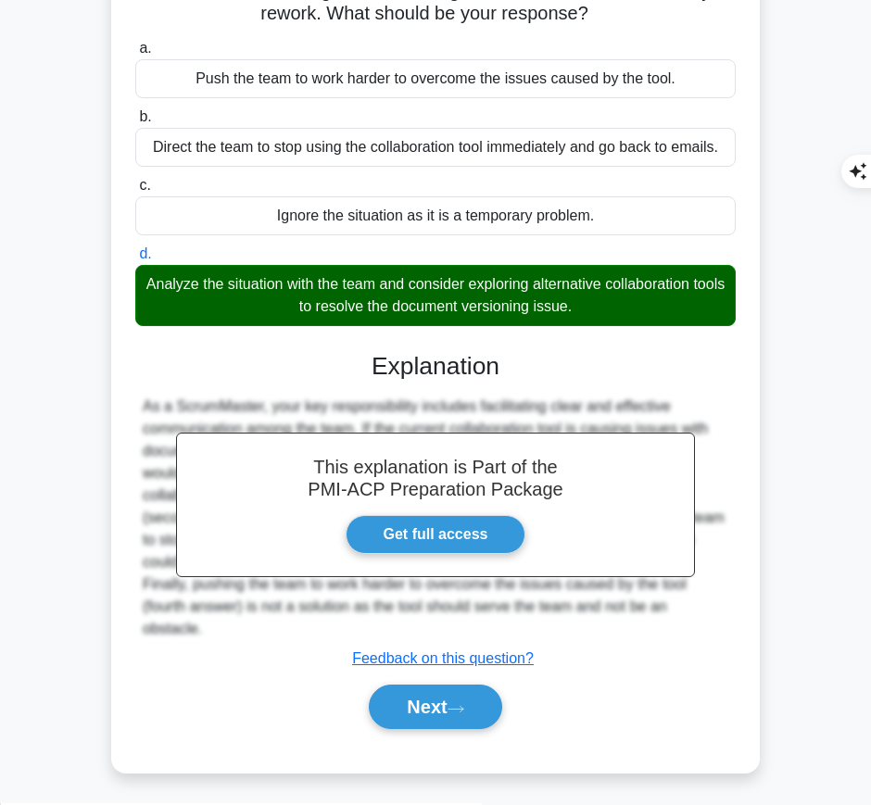
click at [374, 352] on h3 "Explanation" at bounding box center [435, 367] width 578 height 30
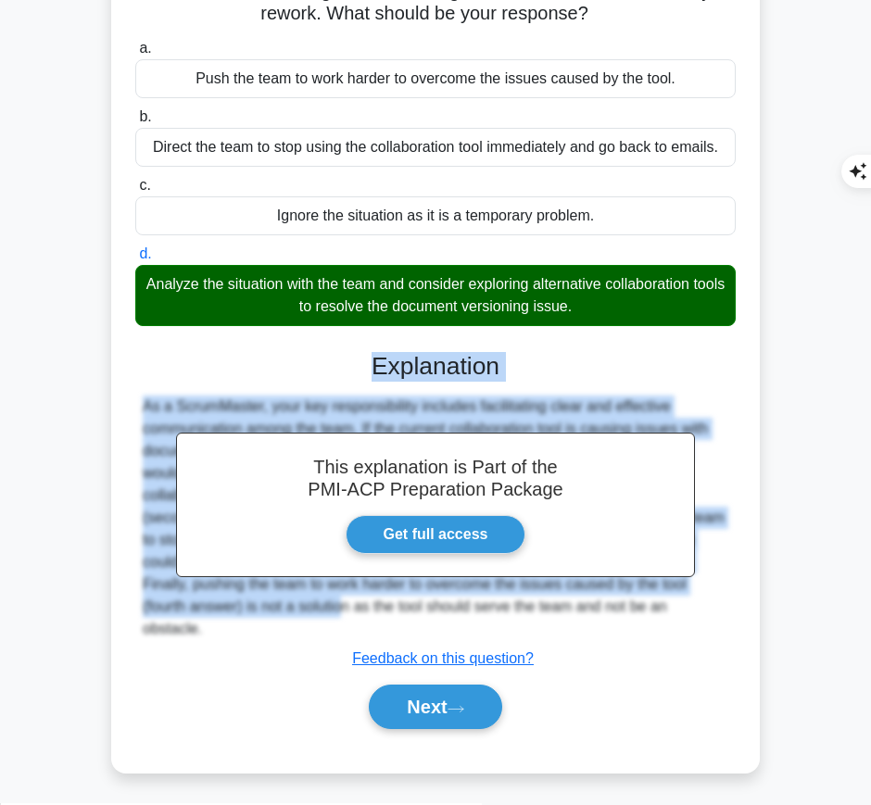
drag, startPoint x: 370, startPoint y: 356, endPoint x: 253, endPoint y: 577, distance: 250.4
click at [253, 577] on div "This explanation is Part of the PMI-ACP Preparation Package Get full access Exp…" at bounding box center [435, 534] width 601 height 408
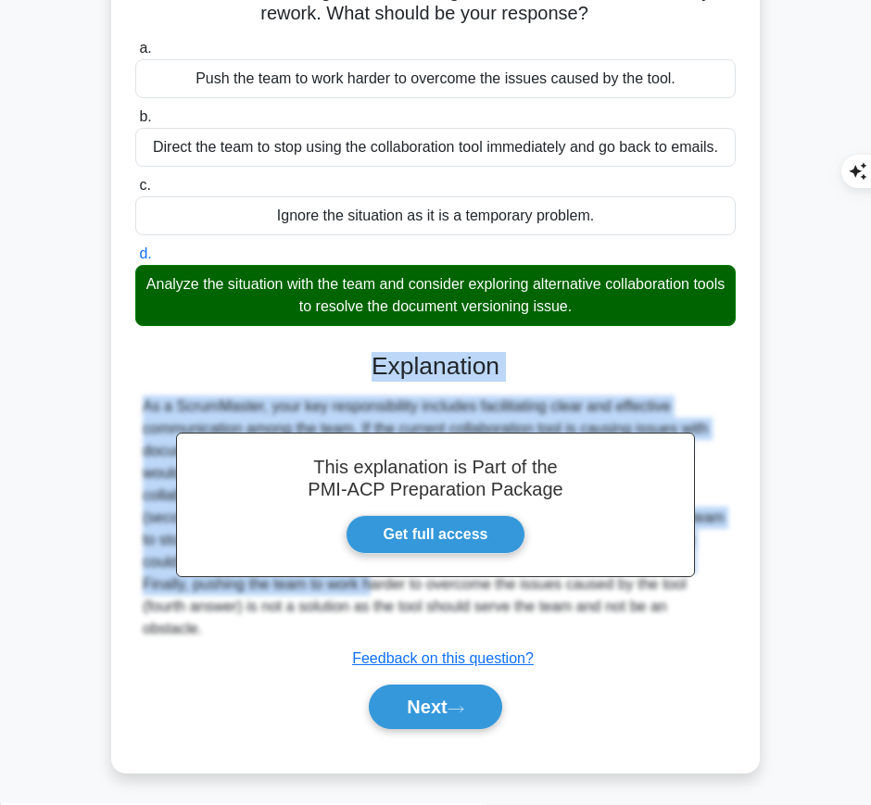
copy div "Explanation As a ScrumMaster, your key responsibility includes facilitating cle…"
click at [399, 712] on button "Next" at bounding box center [435, 707] width 133 height 44
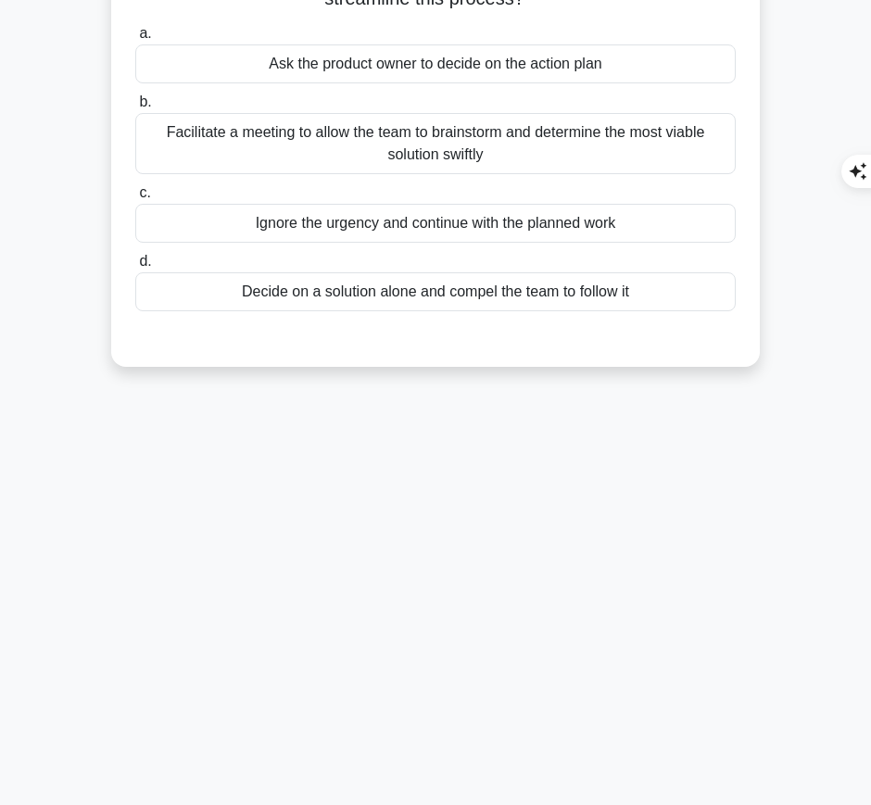
scroll to position [0, 0]
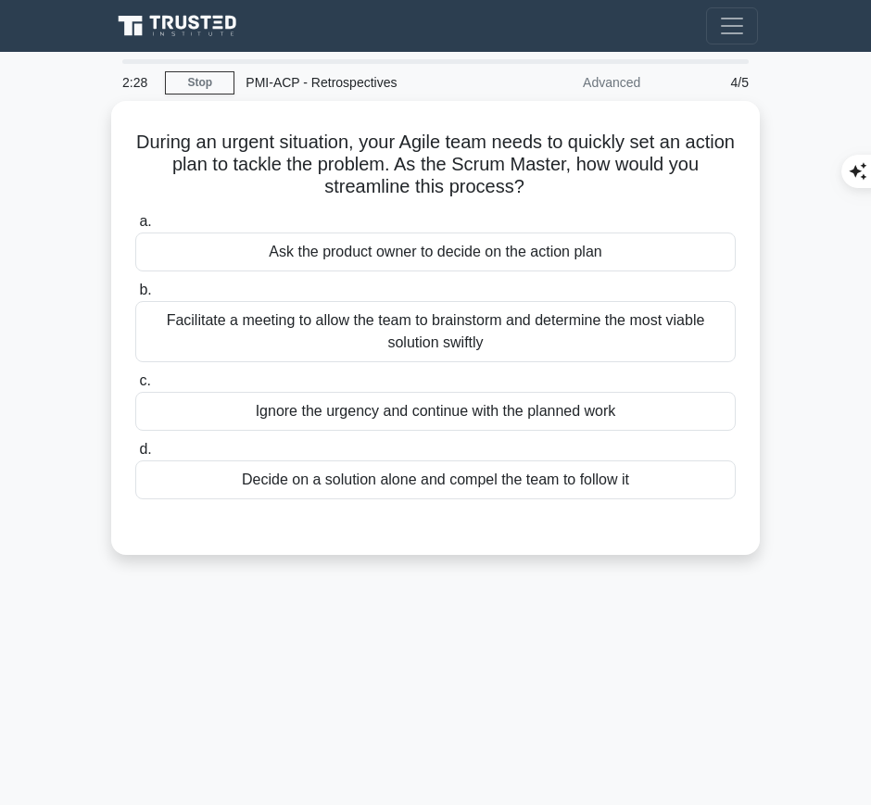
drag, startPoint x: 150, startPoint y: 131, endPoint x: 543, endPoint y: 183, distance: 396.4
click at [543, 183] on h5 "During an urgent situation, your Agile team needs to quickly set an action plan…" at bounding box center [435, 165] width 604 height 69
copy h5 "During an urgent situation, your Agile team needs to quickly set an action plan…"
click at [668, 317] on div "Facilitate a meeting to allow the team to brainstorm and determine the most via…" at bounding box center [435, 331] width 601 height 61
click at [135, 297] on input "b. Facilitate a meeting to allow the team to brainstorm and determine the most …" at bounding box center [135, 291] width 0 height 12
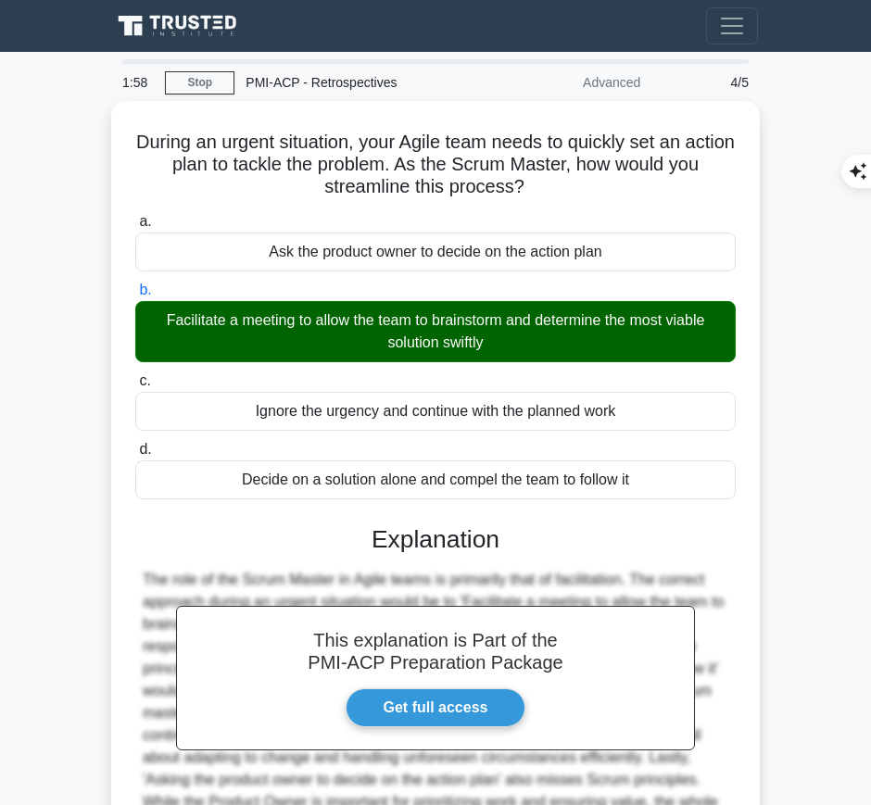
click at [426, 556] on div "This explanation is Part of the PMI-ACP Preparation Package Get full access Exp…" at bounding box center [435, 718] width 601 height 430
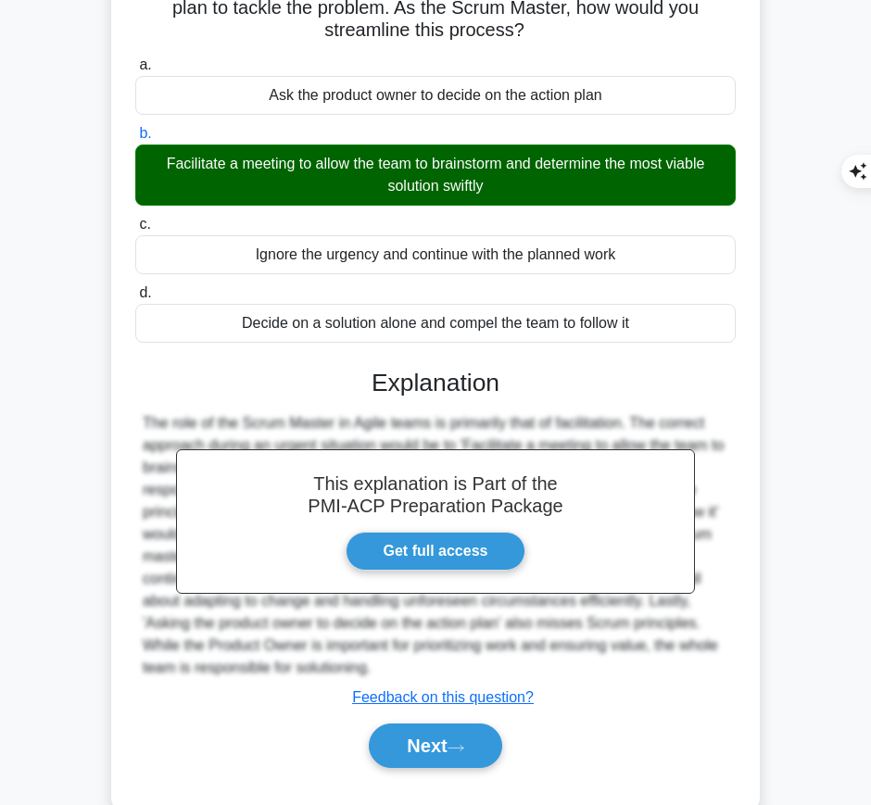
scroll to position [168, 0]
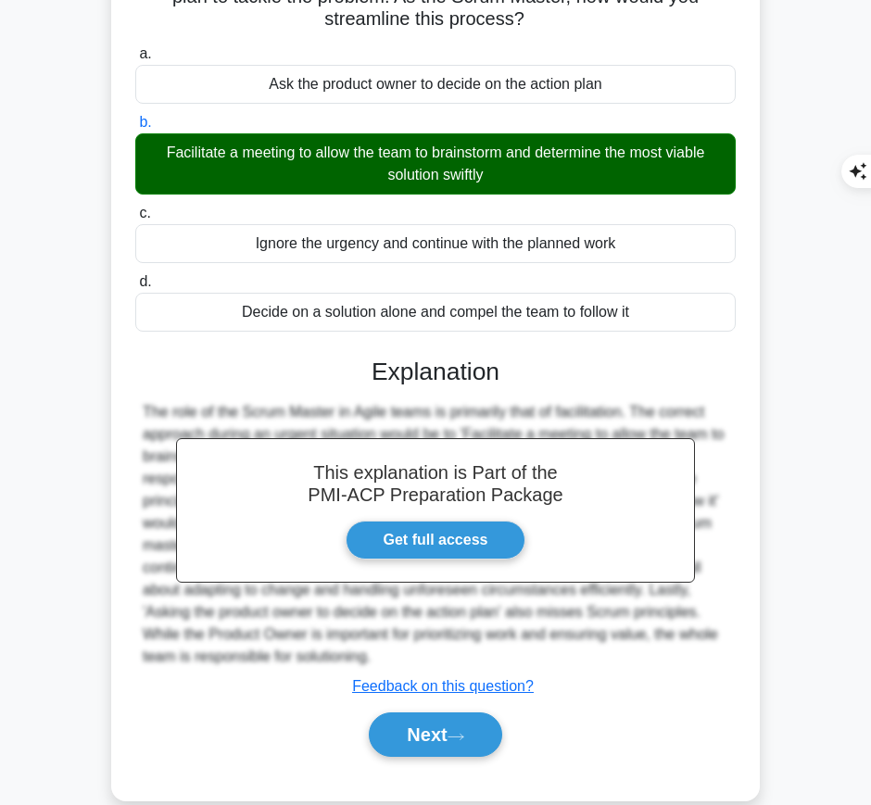
drag, startPoint x: 373, startPoint y: 365, endPoint x: 419, endPoint y: 650, distance: 288.3
click at [419, 650] on div "This explanation is Part of the PMI-ACP Preparation Package Get full access Exp…" at bounding box center [435, 550] width 601 height 430
copy div "Explanation The role of the Scrum Master in Agile teams is primarily that of fa…"
click at [434, 728] on button "Next" at bounding box center [435, 735] width 133 height 44
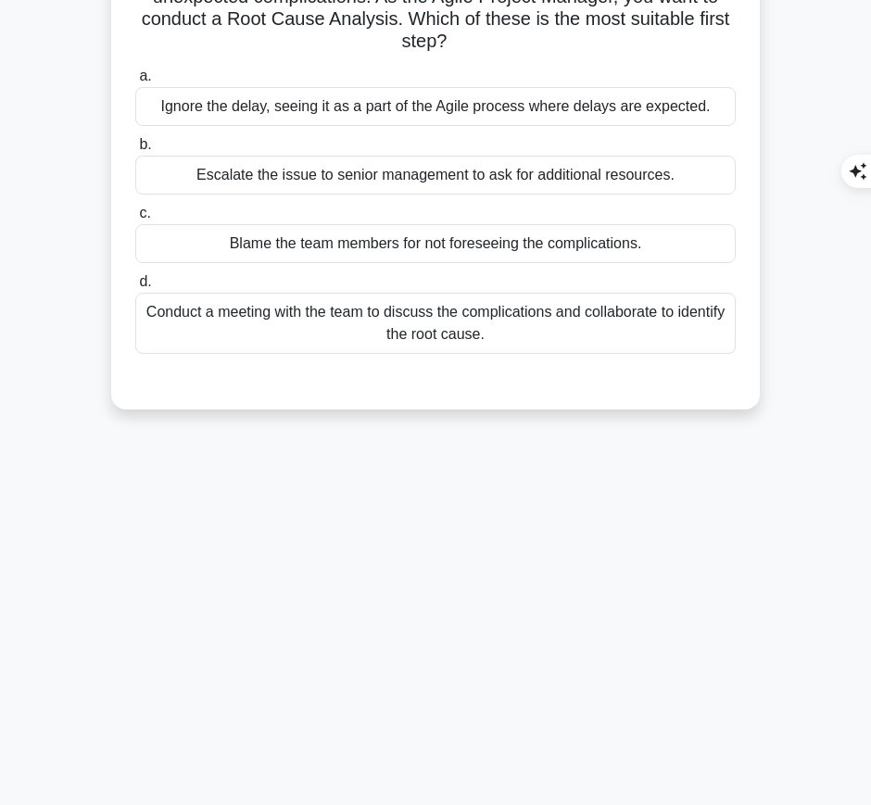
scroll to position [0, 0]
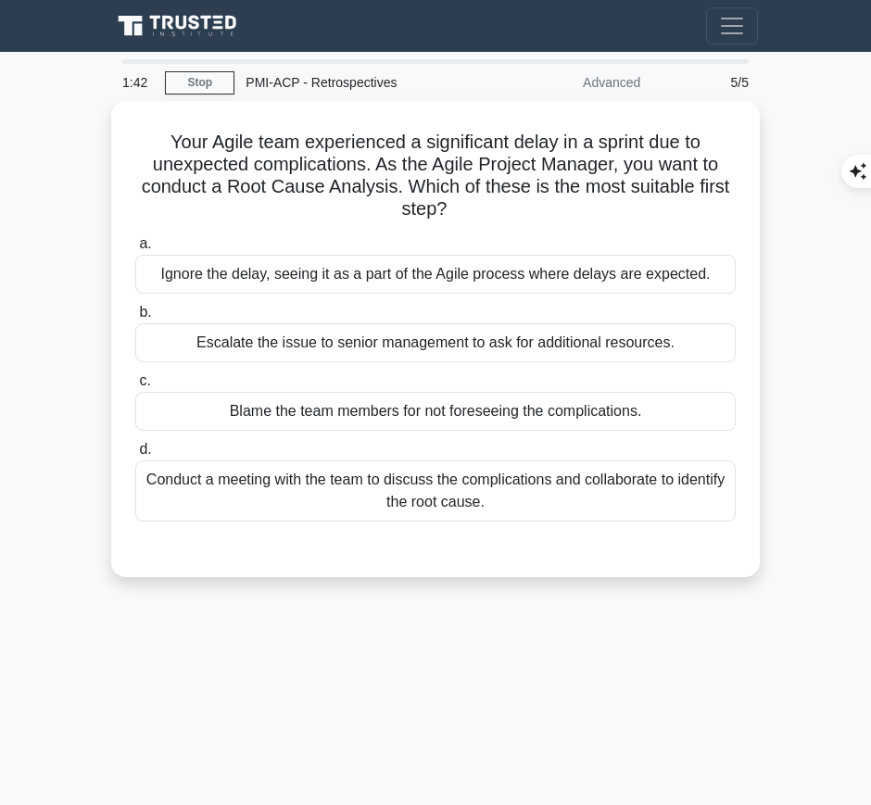
drag, startPoint x: 157, startPoint y: 128, endPoint x: 450, endPoint y: 209, distance: 304.9
click at [450, 209] on h5 "Your Agile team experienced a significant delay in a sprint due to unexpected c…" at bounding box center [435, 176] width 604 height 91
copy h5 "Your Agile team experienced a significant delay in a sprint due to unexpected c…"
click at [676, 488] on div "Conduct a meeting with the team to discuss the complications and collaborate to…" at bounding box center [435, 491] width 601 height 61
click at [135, 456] on input "d. Conduct a meeting with the team to discuss the complications and collaborate…" at bounding box center [135, 450] width 0 height 12
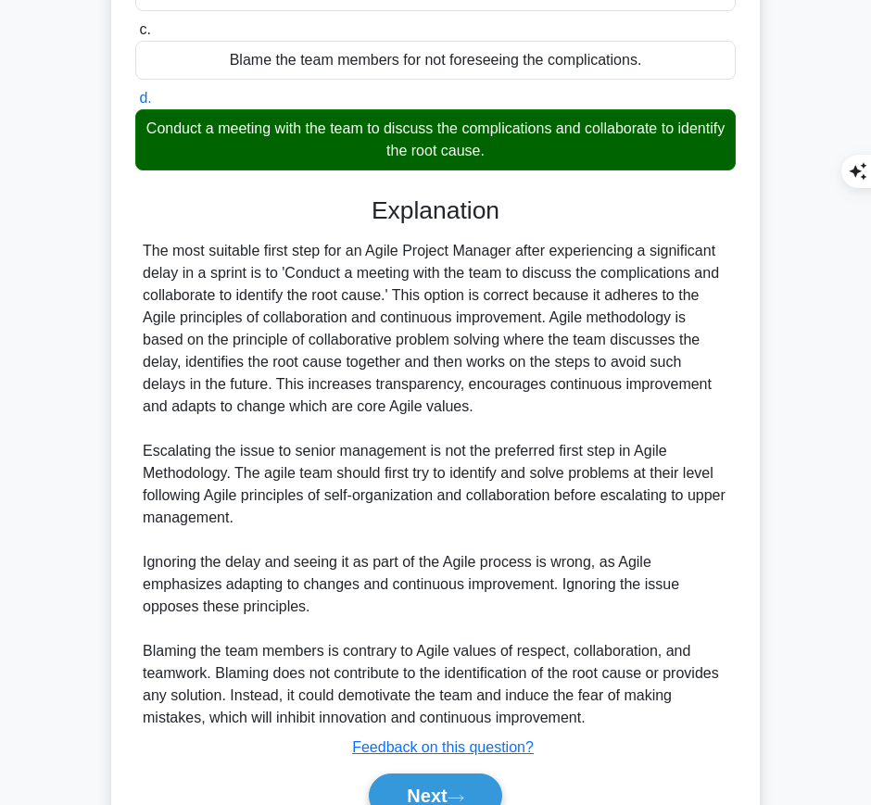
scroll to position [352, 0]
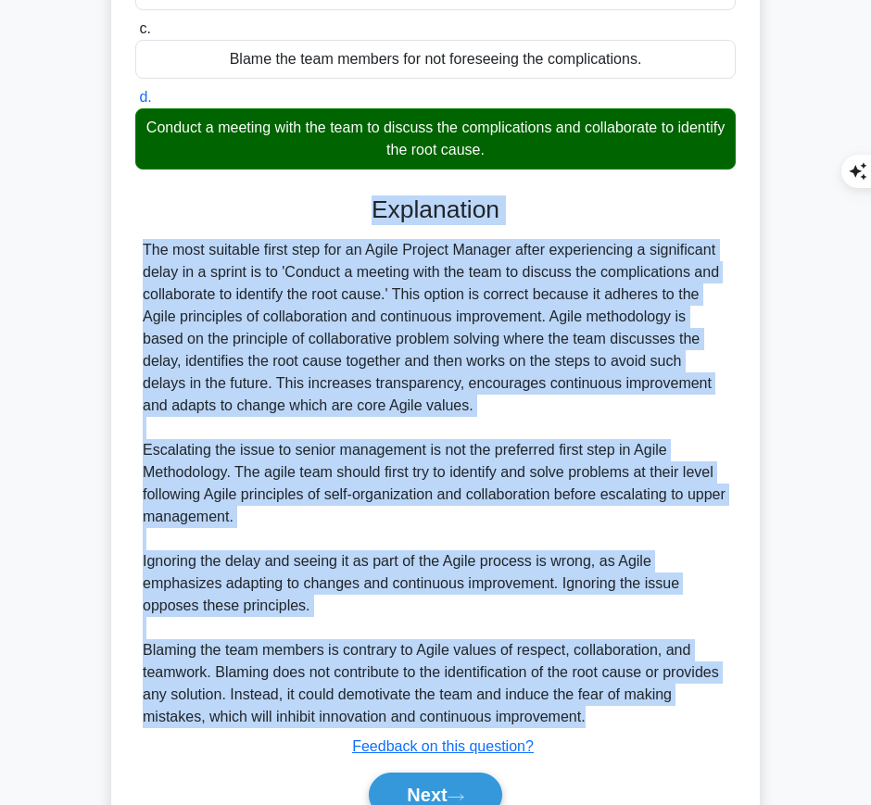
drag, startPoint x: 371, startPoint y: 204, endPoint x: 571, endPoint y: 506, distance: 362.4
click at [606, 722] on div "Explanation The most suitable first step for an Agile Project Manager after exp…" at bounding box center [435, 511] width 601 height 630
copy div "Explanation The most suitable first step for an Agile Project Manager after exp…"
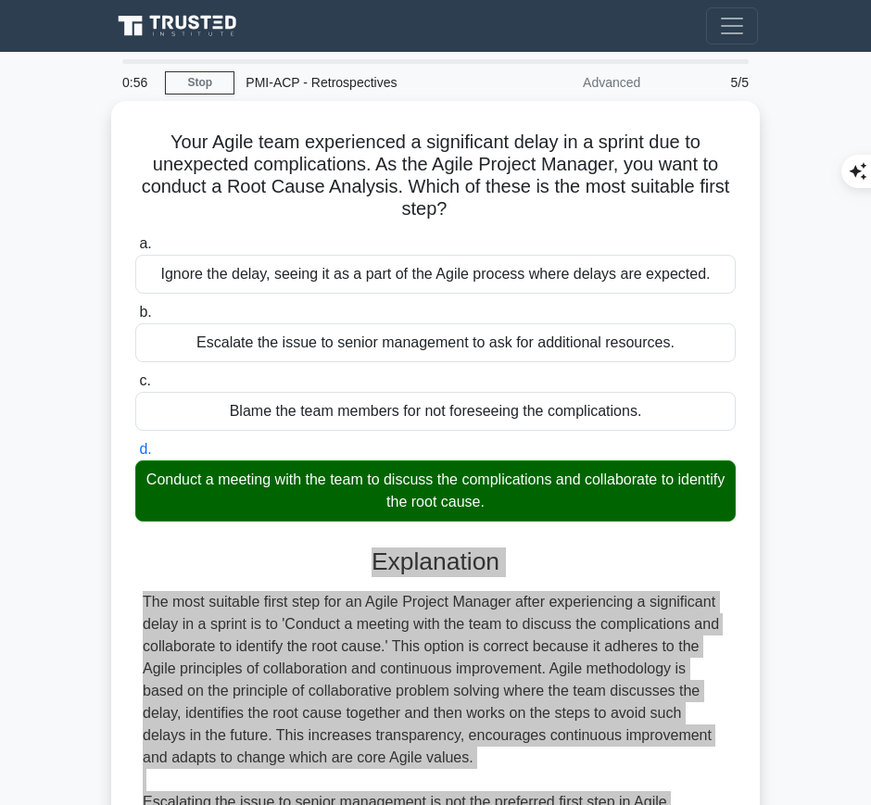
scroll to position [440, 0]
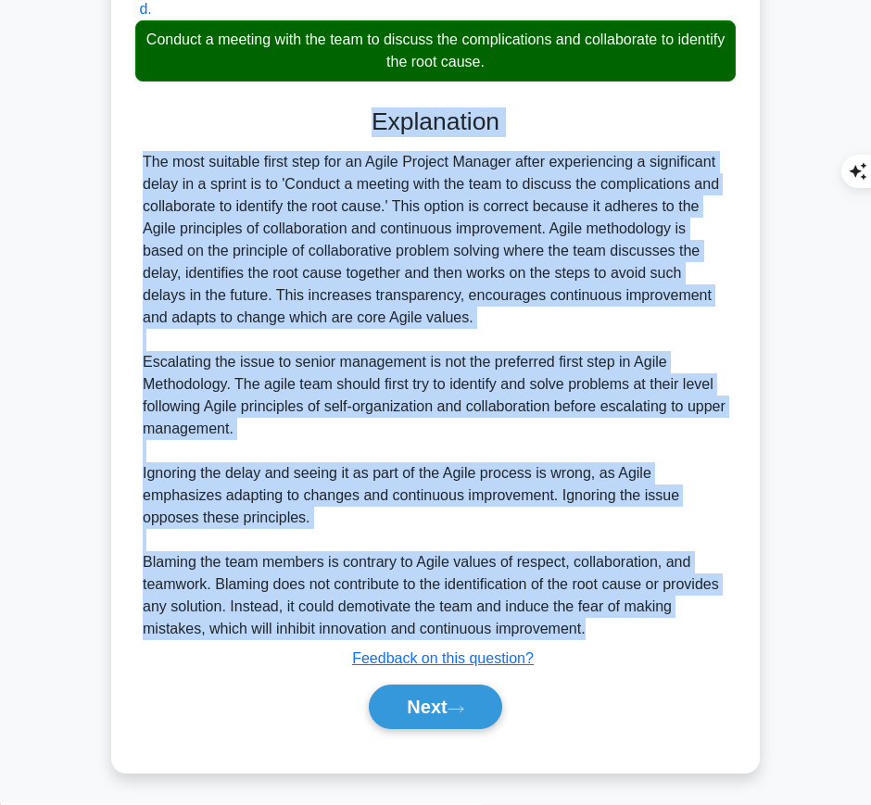
click at [432, 704] on button "Next" at bounding box center [435, 707] width 133 height 44
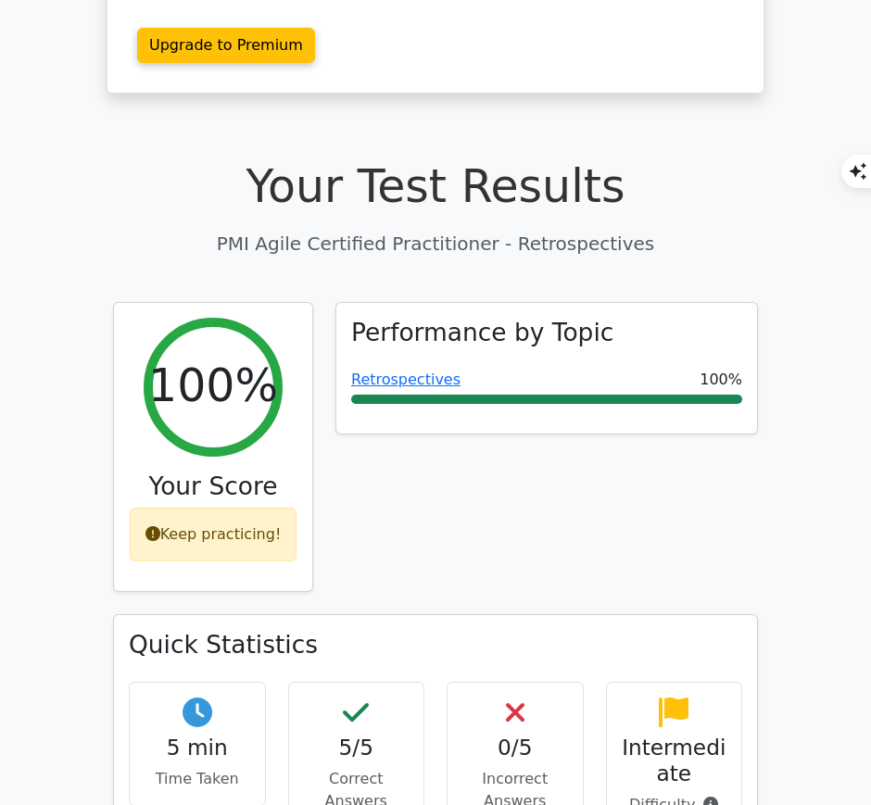
scroll to position [361, 0]
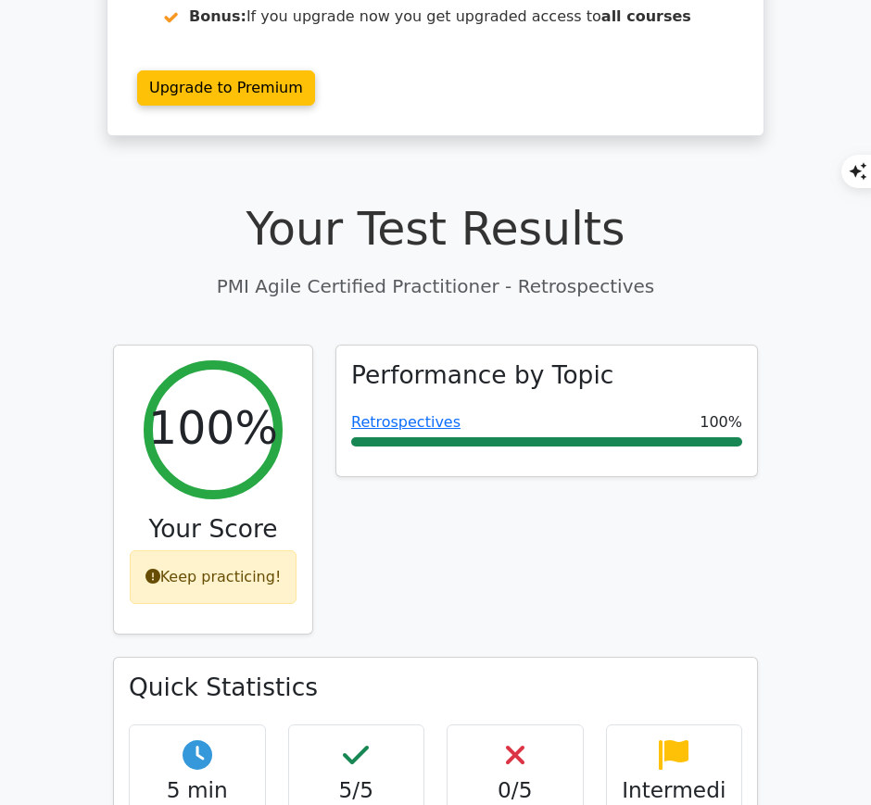
click at [435, 413] on link "Retrospectives" at bounding box center [405, 422] width 109 height 18
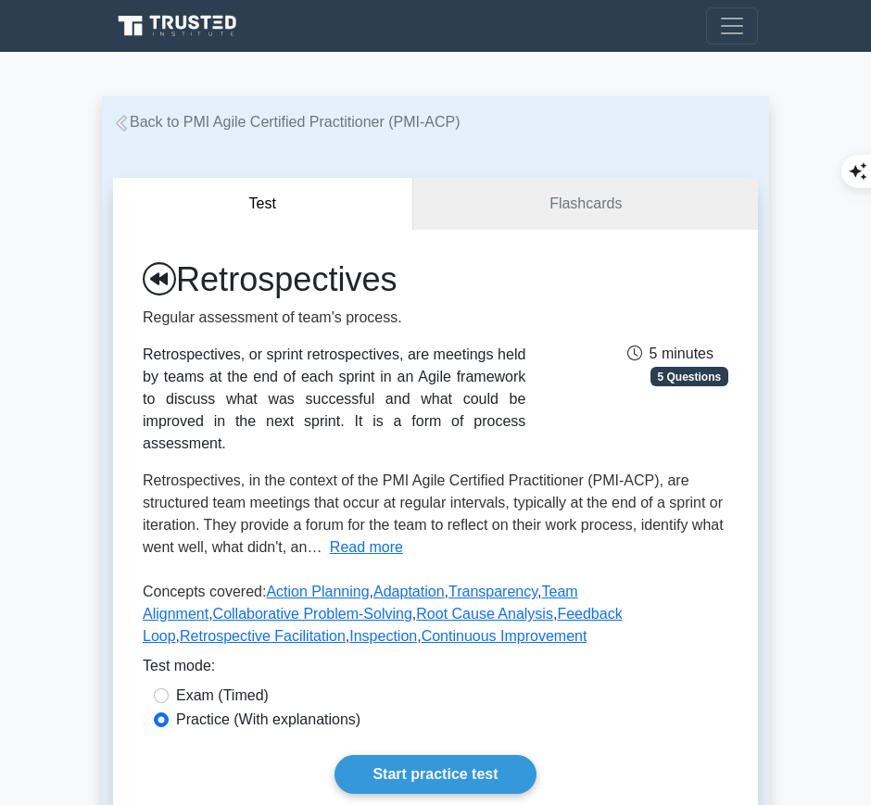
click at [406, 755] on link "Start practice test" at bounding box center [435, 774] width 201 height 39
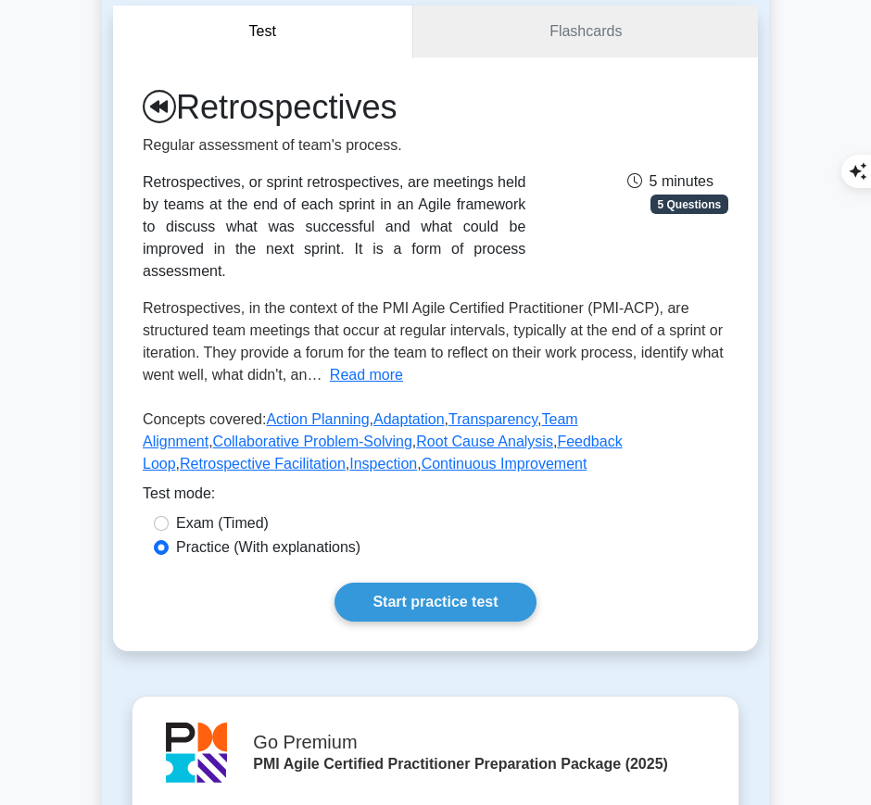
scroll to position [185, 0]
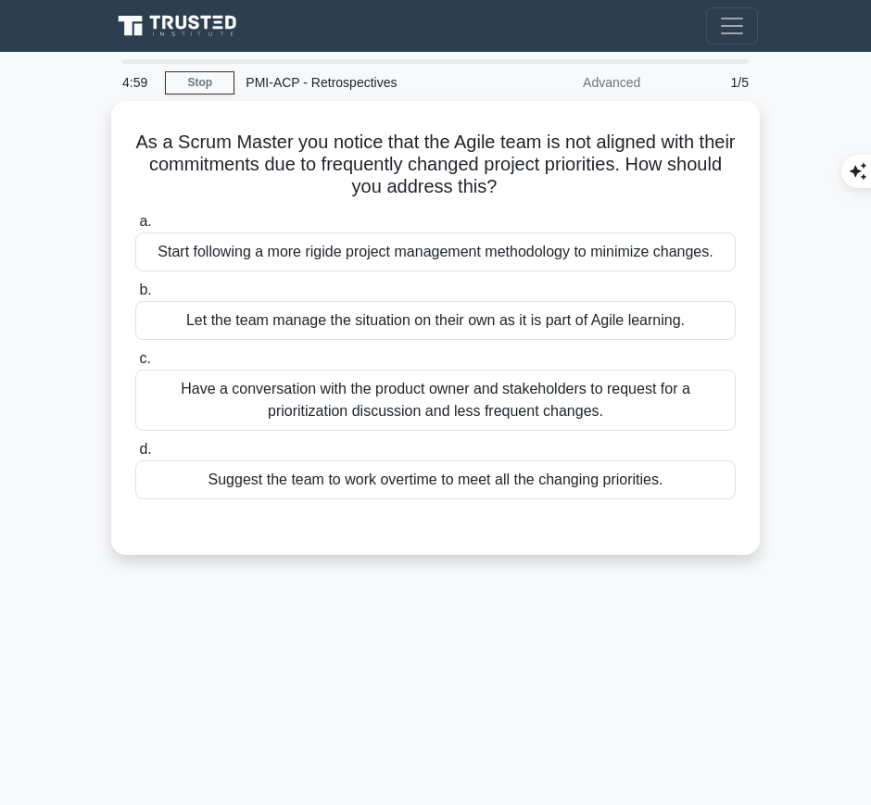
drag, startPoint x: 144, startPoint y: 134, endPoint x: 542, endPoint y: 195, distance: 403.0
click at [542, 195] on h5 "As a Scrum Master you notice that the Agile team is not aligned with their comm…" at bounding box center [435, 165] width 604 height 69
copy h5 "As a Scrum Master you notice that the Agile team is not aligned with their comm…"
click at [615, 401] on div "Have a conversation with the product owner and stakeholders to request for a pr…" at bounding box center [435, 400] width 601 height 61
click at [135, 365] on input "c. Have a conversation with the product owner and stakeholders to request for a…" at bounding box center [135, 359] width 0 height 12
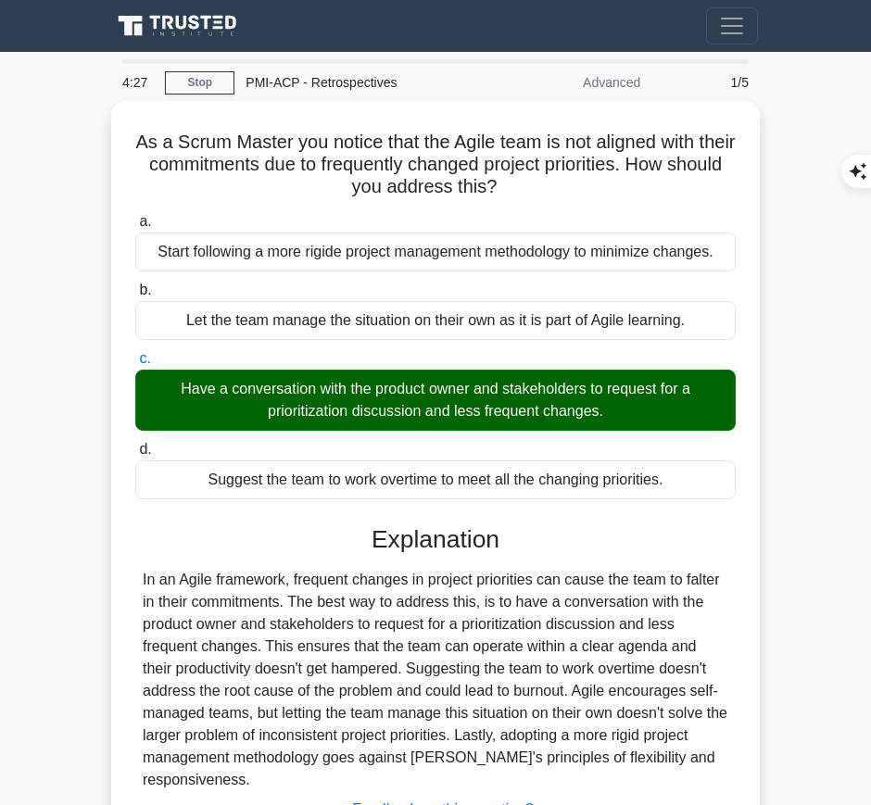
click at [342, 576] on div "In an Agile framework, frequent changes in project priorities can cause the tea…" at bounding box center [436, 680] width 586 height 222
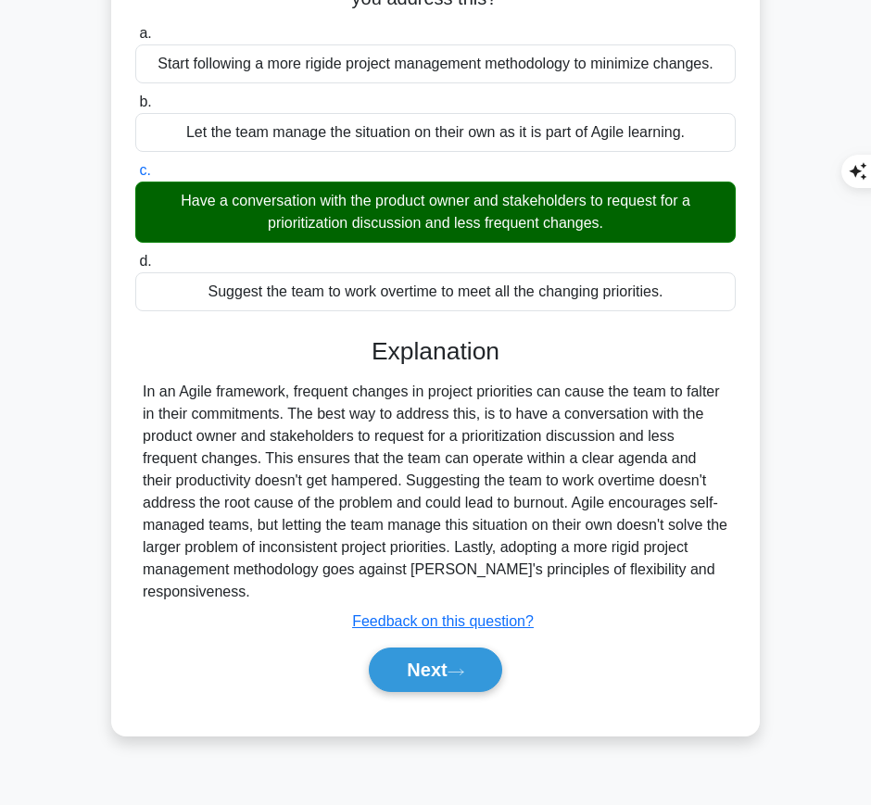
drag, startPoint x: 373, startPoint y: 348, endPoint x: 314, endPoint y: 598, distance: 256.9
click at [314, 598] on div "Explanation In an Agile framework, frequent changes in project priorities can c…" at bounding box center [435, 518] width 601 height 363
copy div "Explanation In an Agile framework, frequent changes in project priorities can c…"
click at [431, 679] on button "Next" at bounding box center [435, 670] width 133 height 44
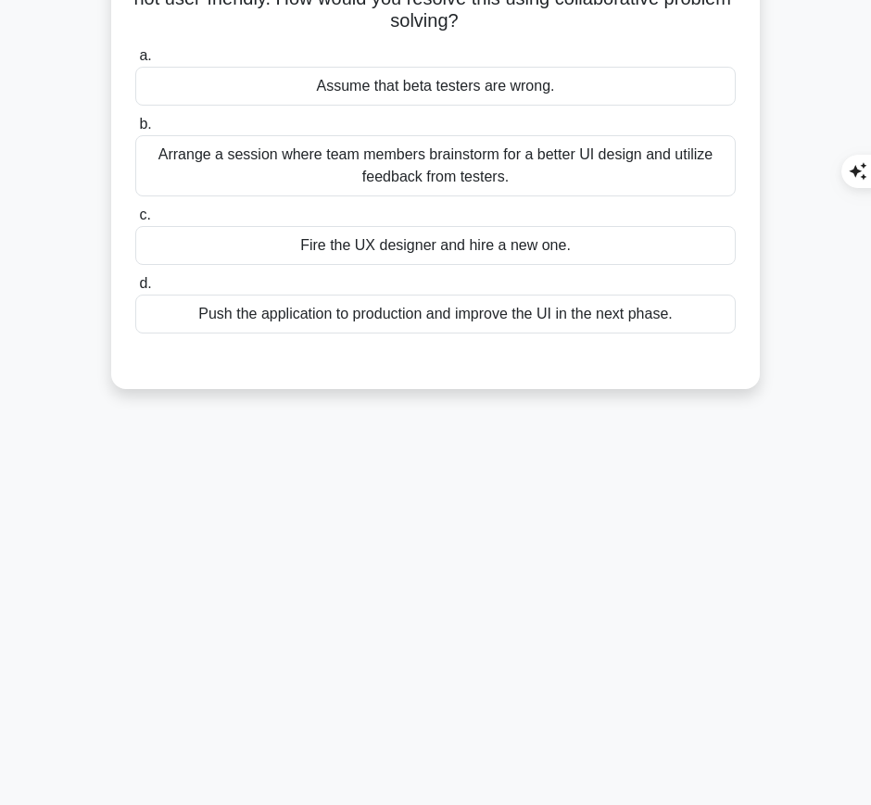
scroll to position [0, 0]
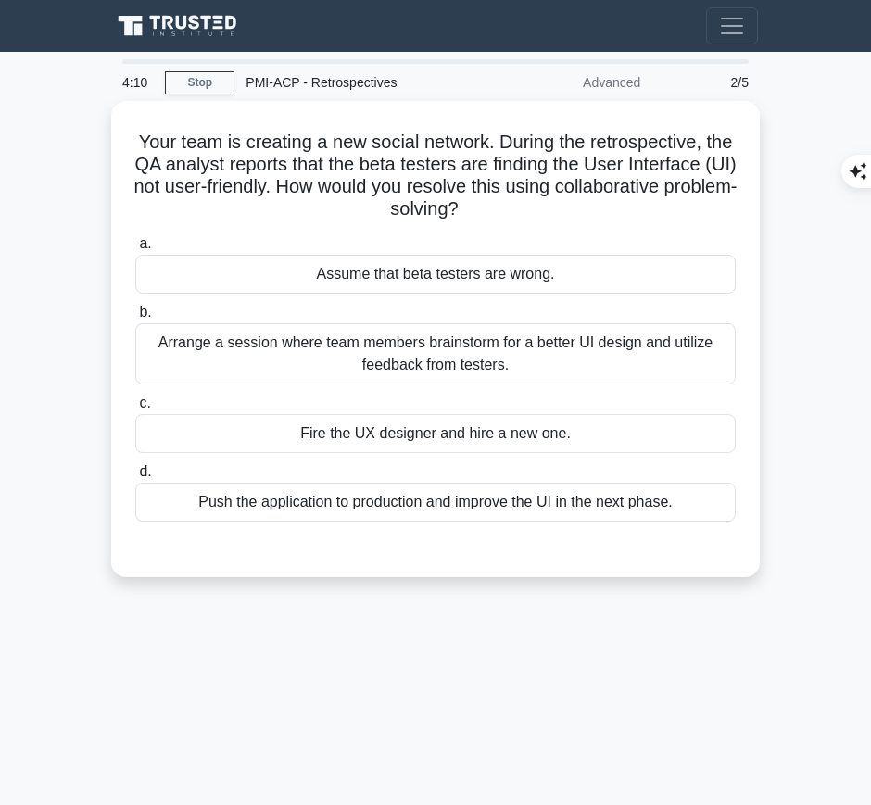
drag, startPoint x: 146, startPoint y: 143, endPoint x: 567, endPoint y: 210, distance: 426.2
click at [567, 210] on h5 "Your team is creating a new social network. During the retrospective, the QA an…" at bounding box center [435, 176] width 604 height 91
copy h5 "Your team is creating a new social network. During the retrospective, the QA an…"
click at [481, 210] on icon ".spinner_0XTQ{transform-origin:center;animation:spinner_y6GP .75s linear infini…" at bounding box center [470, 210] width 22 height 22
click at [617, 358] on div "Arrange a session where team members brainstorm for a better UI design and util…" at bounding box center [435, 353] width 601 height 61
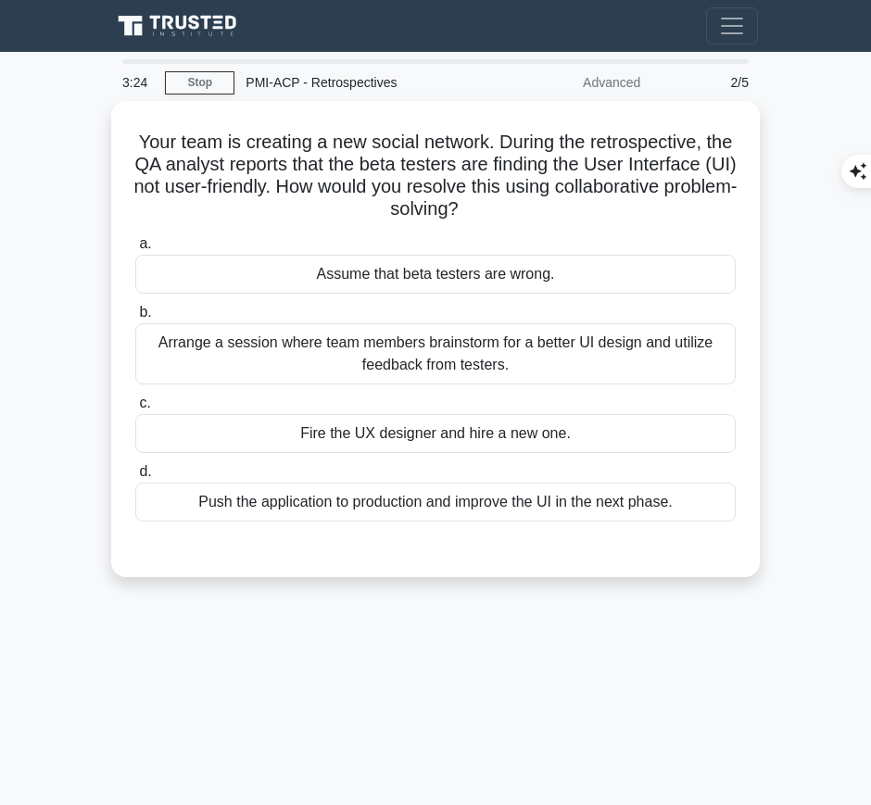
click at [135, 319] on input "b. Arrange a session where team members brainstorm for a better UI design and u…" at bounding box center [135, 313] width 0 height 12
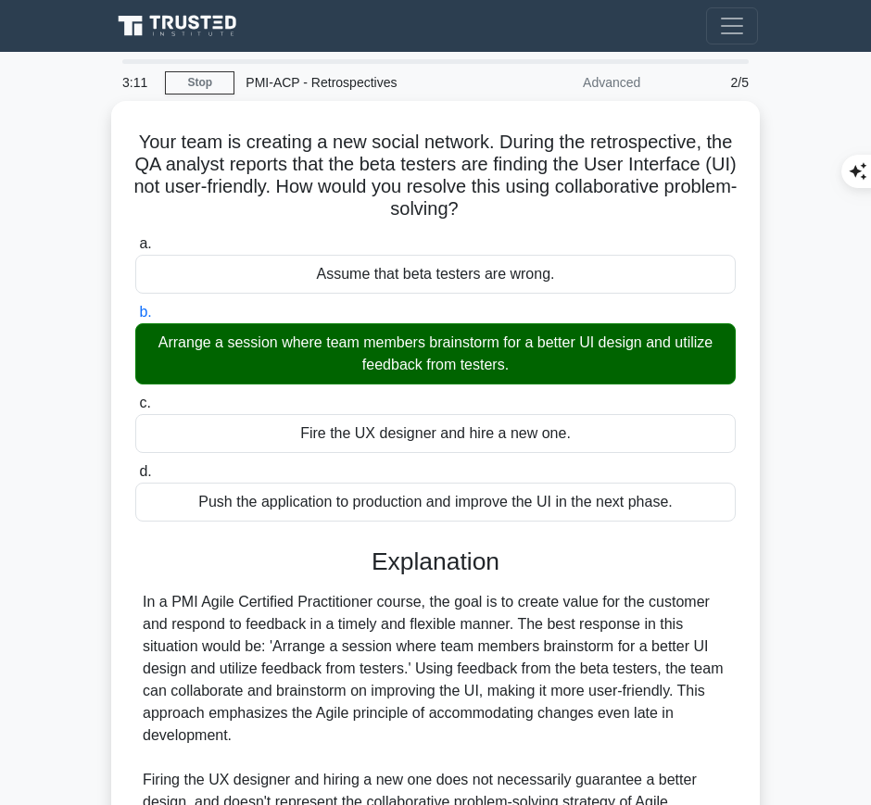
click at [411, 593] on div "In a PMI Agile Certified Practitioner course, the goal is to create value for t…" at bounding box center [436, 746] width 586 height 311
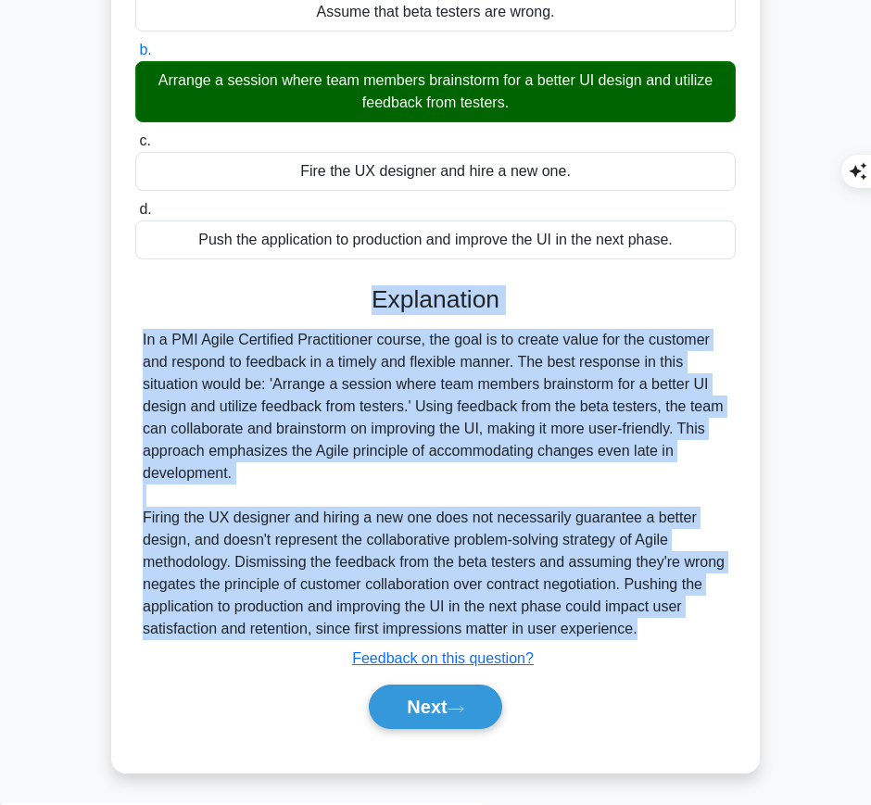
drag, startPoint x: 367, startPoint y: 293, endPoint x: 657, endPoint y: 624, distance: 440.0
click at [657, 624] on div "Explanation In a PMI Agile Certified Practitioner course, the goal is to create…" at bounding box center [435, 511] width 601 height 452
copy div "Explanation In a PMI Agile Certified Practitioner course, the goal is to create…"
click at [398, 693] on button "Next" at bounding box center [435, 707] width 133 height 44
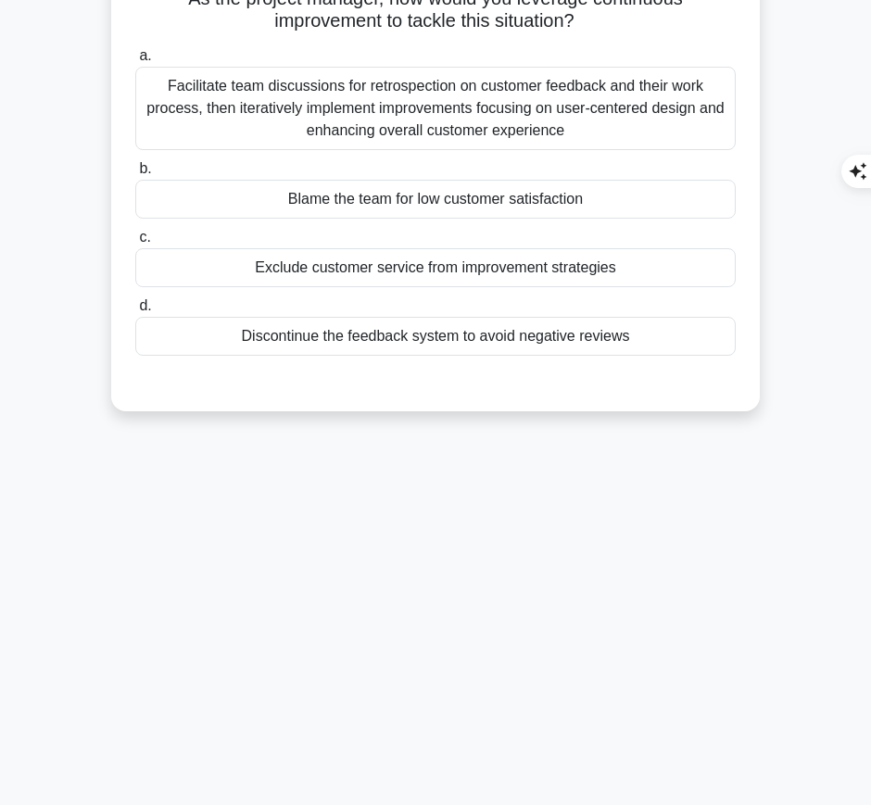
scroll to position [0, 0]
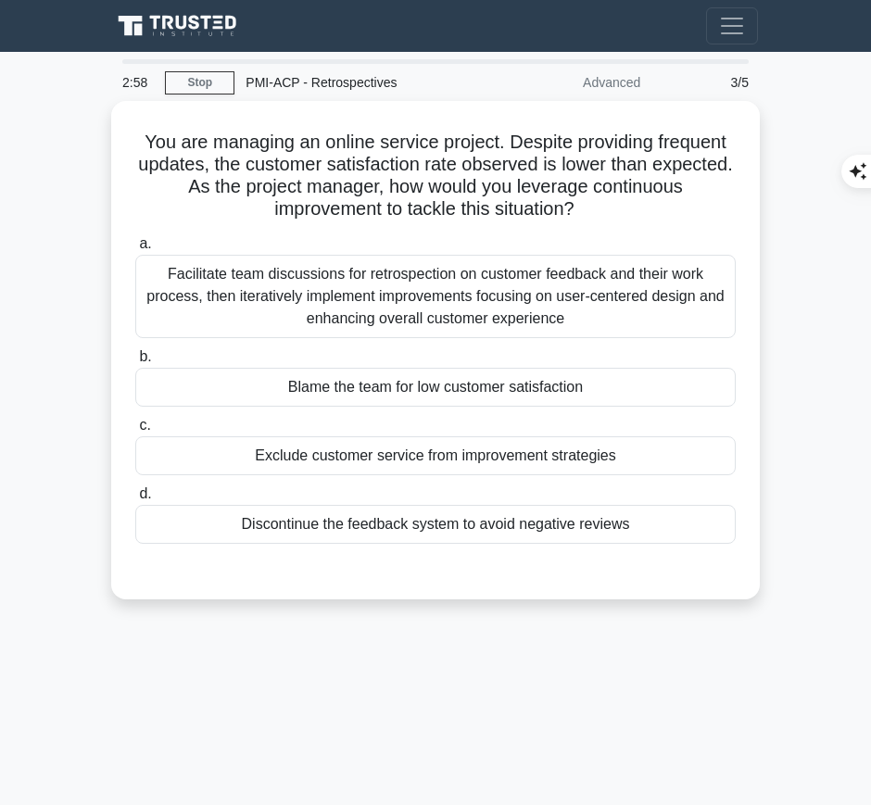
drag, startPoint x: 131, startPoint y: 132, endPoint x: 587, endPoint y: 209, distance: 462.6
click at [587, 209] on div "You are managing an online service project. Despite providing frequent updates,…" at bounding box center [436, 350] width 634 height 484
copy h5 "You are managing an online service project. Despite providing frequent updates,…"
click at [740, 667] on div "2:27 Stop PMI-ACP - Retrospectives Advanced 3/5 You are managing an online serv…" at bounding box center [435, 522] width 667 height 927
click at [667, 297] on div "Facilitate team discussions for retrospection on customer feedback and their wo…" at bounding box center [435, 296] width 601 height 83
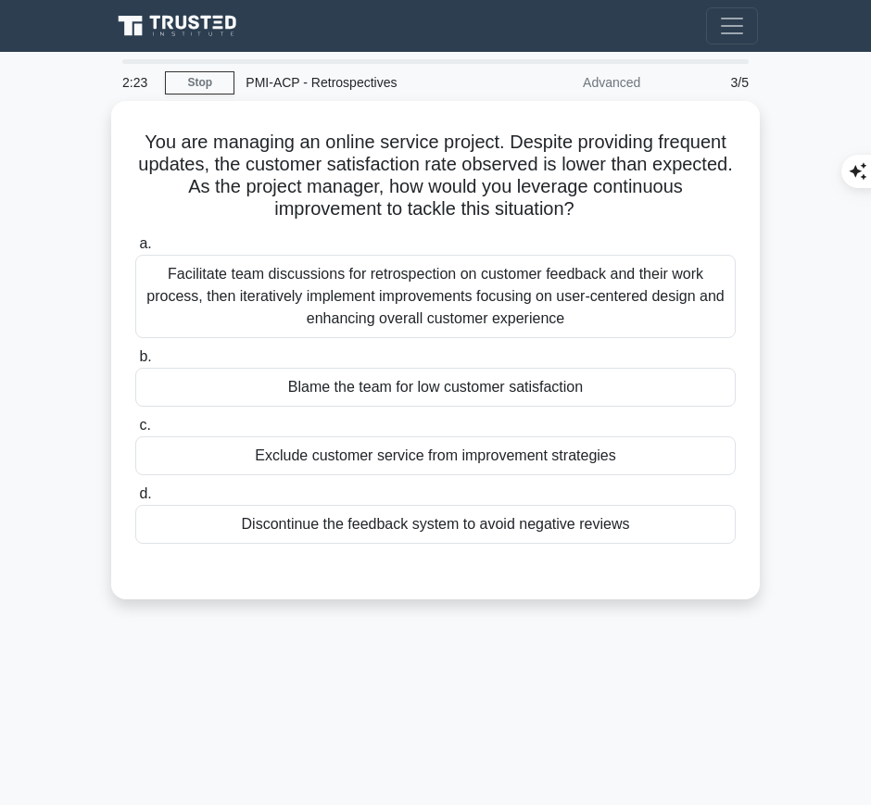
click at [135, 250] on input "a. Facilitate team discussions for retrospection on customer feedback and their…" at bounding box center [135, 244] width 0 height 12
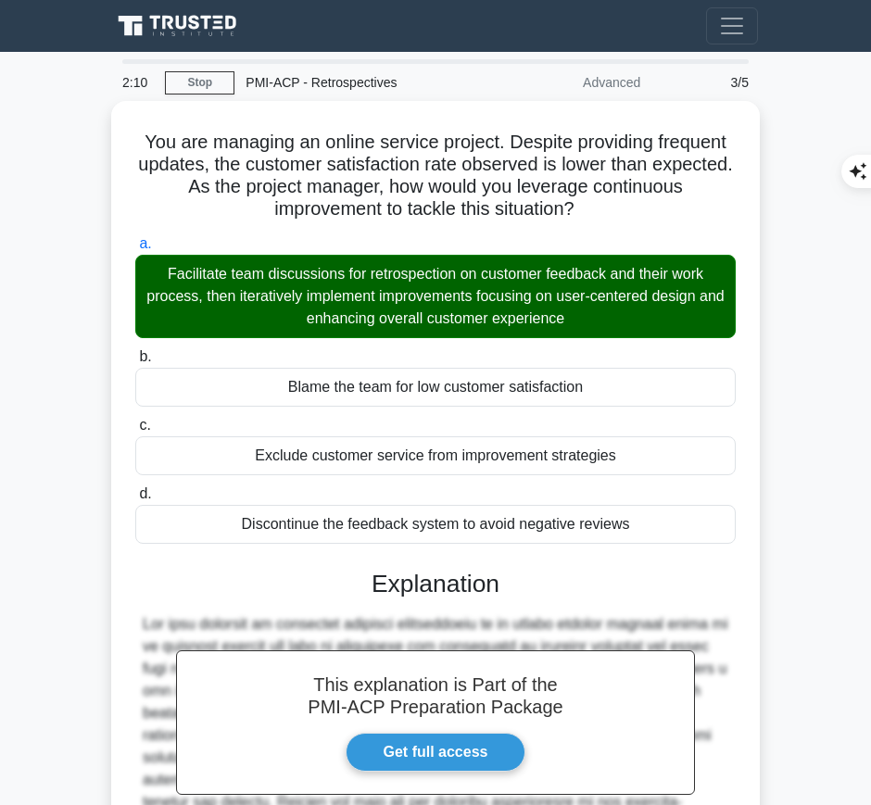
click at [409, 538] on div "Discontinue the feedback system to avoid negative reviews" at bounding box center [435, 524] width 601 height 39
click at [135, 500] on input "d. Discontinue the feedback system to avoid negative reviews" at bounding box center [135, 494] width 0 height 12
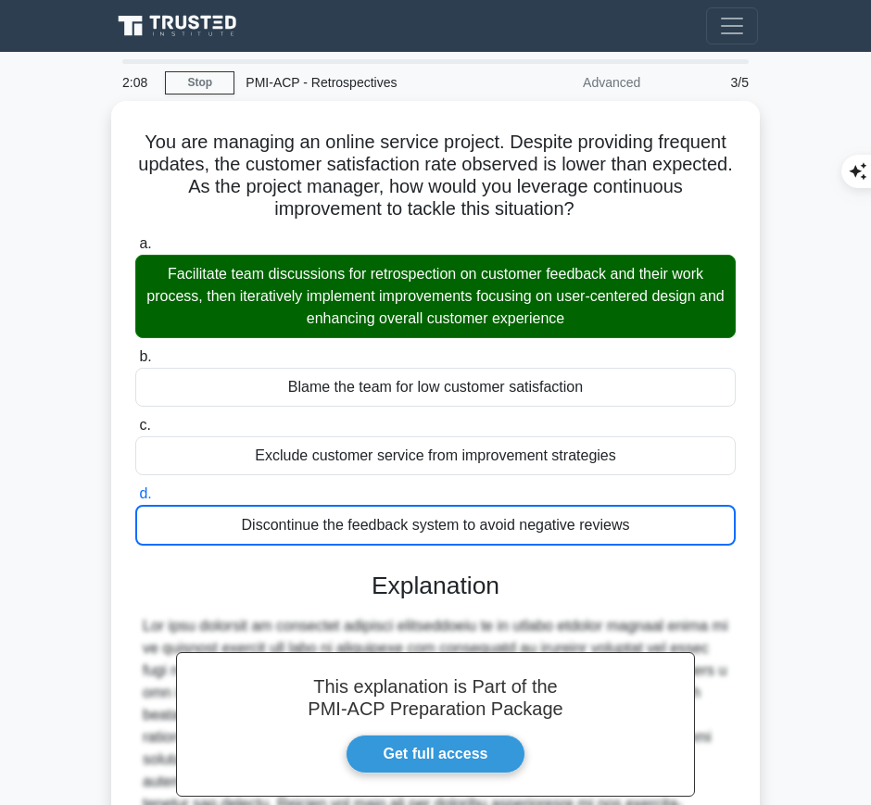
scroll to position [242, 0]
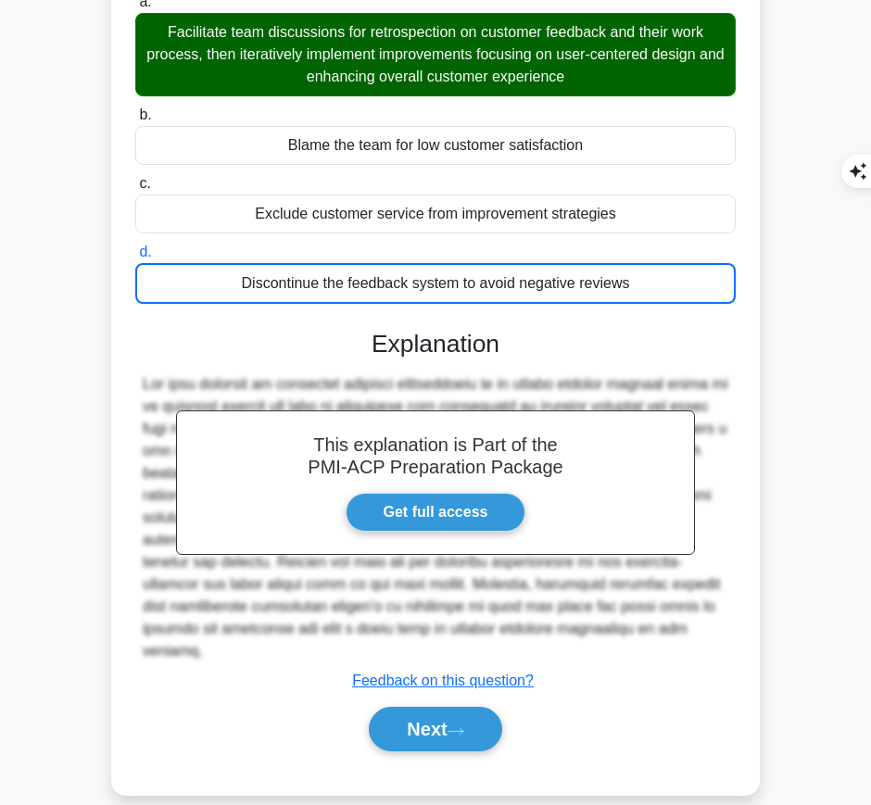
drag, startPoint x: 373, startPoint y: 335, endPoint x: 724, endPoint y: 626, distance: 456.7
click at [724, 626] on div "This explanation is Part of the PMI-ACP Preparation Package Get full access Exp…" at bounding box center [435, 534] width 601 height 452
copy div "Explanation The best approach to improving customer satisfaction in an online s…"
click at [436, 707] on button "Next" at bounding box center [435, 729] width 133 height 44
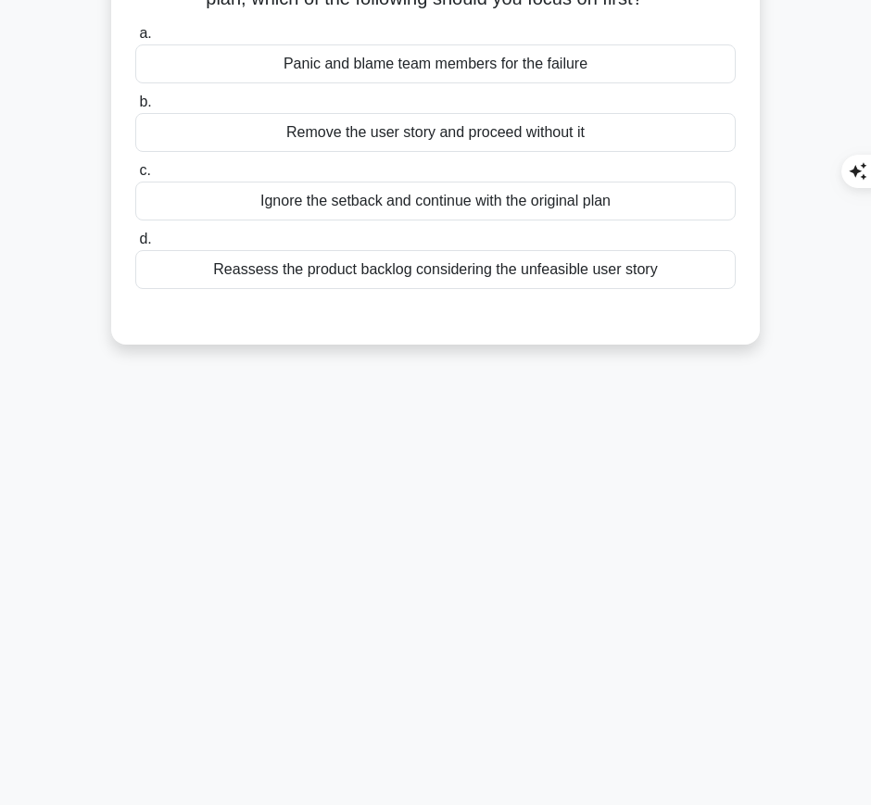
scroll to position [0, 0]
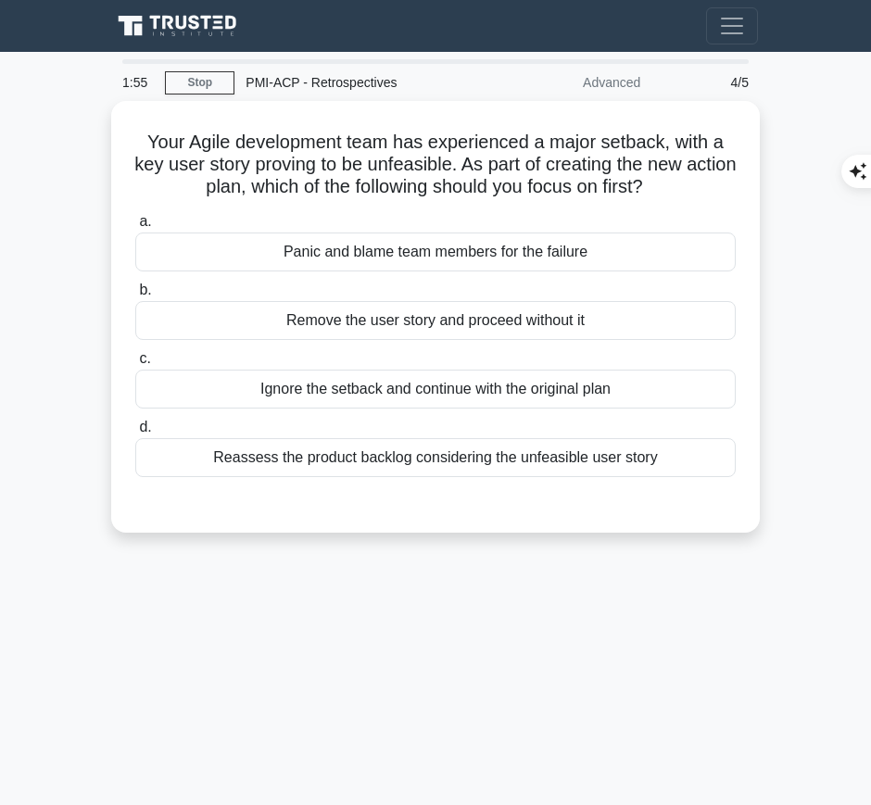
click at [250, 156] on h5 "Your Agile development team has experienced a major setback, with a key user st…" at bounding box center [435, 165] width 604 height 69
drag, startPoint x: 143, startPoint y: 133, endPoint x: 697, endPoint y: 178, distance: 556.0
click at [697, 178] on h5 "Your Agile development team has experienced a major setback, with a key user st…" at bounding box center [435, 165] width 604 height 69
copy h5 "Your Agile development team has experienced a major setback, with a key user st…"
click at [661, 449] on div "Reassess the product backlog considering the unfeasible user story" at bounding box center [435, 457] width 601 height 39
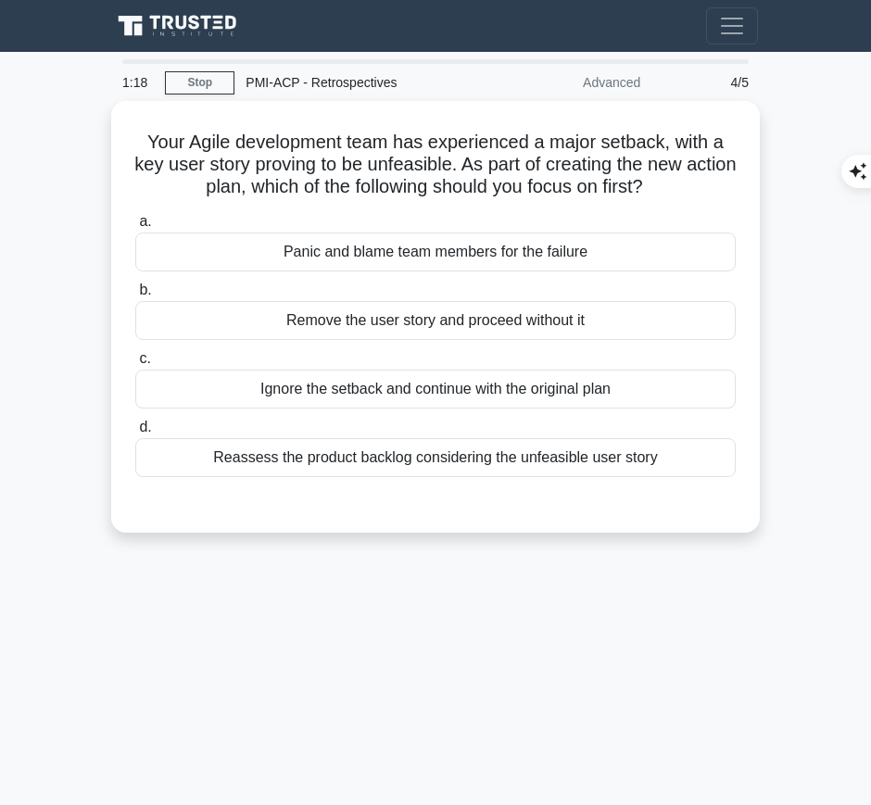
click at [135, 434] on input "d. Reassess the product backlog considering the unfeasible user story" at bounding box center [135, 428] width 0 height 12
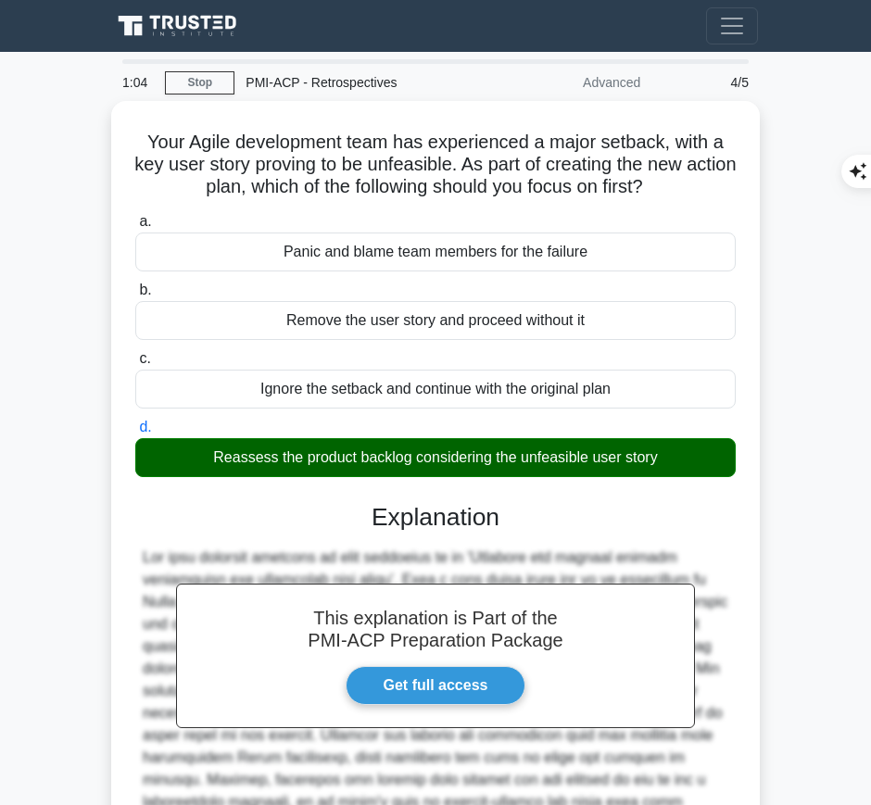
scroll to position [188, 0]
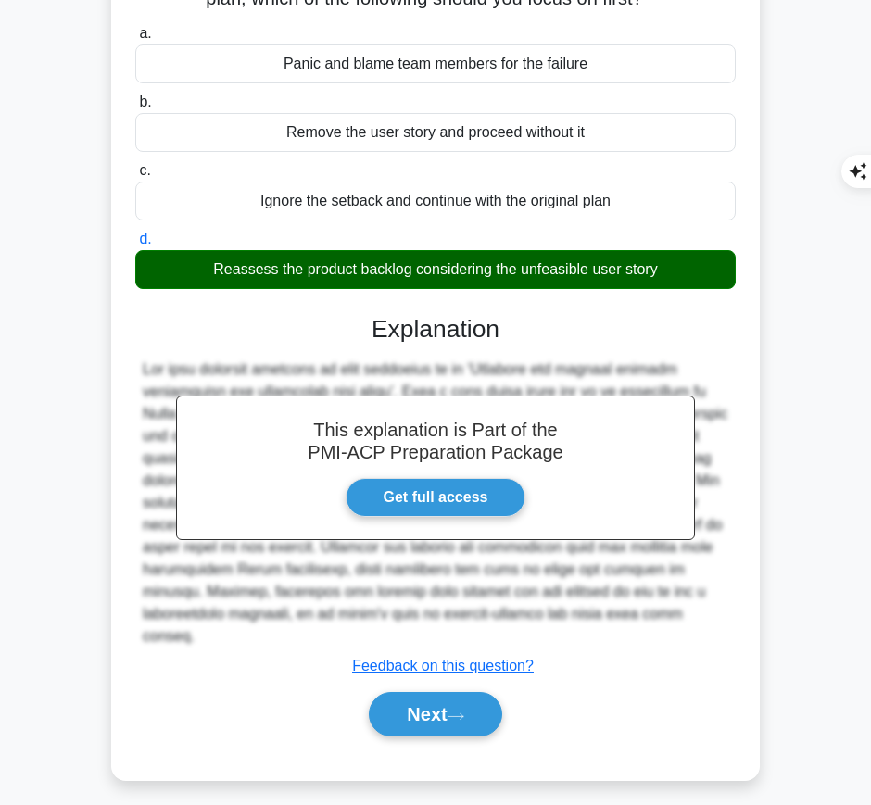
click at [380, 337] on h3 "Explanation" at bounding box center [435, 330] width 578 height 30
drag, startPoint x: 372, startPoint y: 330, endPoint x: 648, endPoint y: 614, distance: 396.5
click at [648, 614] on div "This explanation is Part of the PMI-ACP Preparation Package Get full access Exp…" at bounding box center [435, 519] width 601 height 452
copy div "Explanation The best possible response to this situation is to 'Reassess the pr…"
click at [448, 692] on button "Next" at bounding box center [435, 714] width 133 height 44
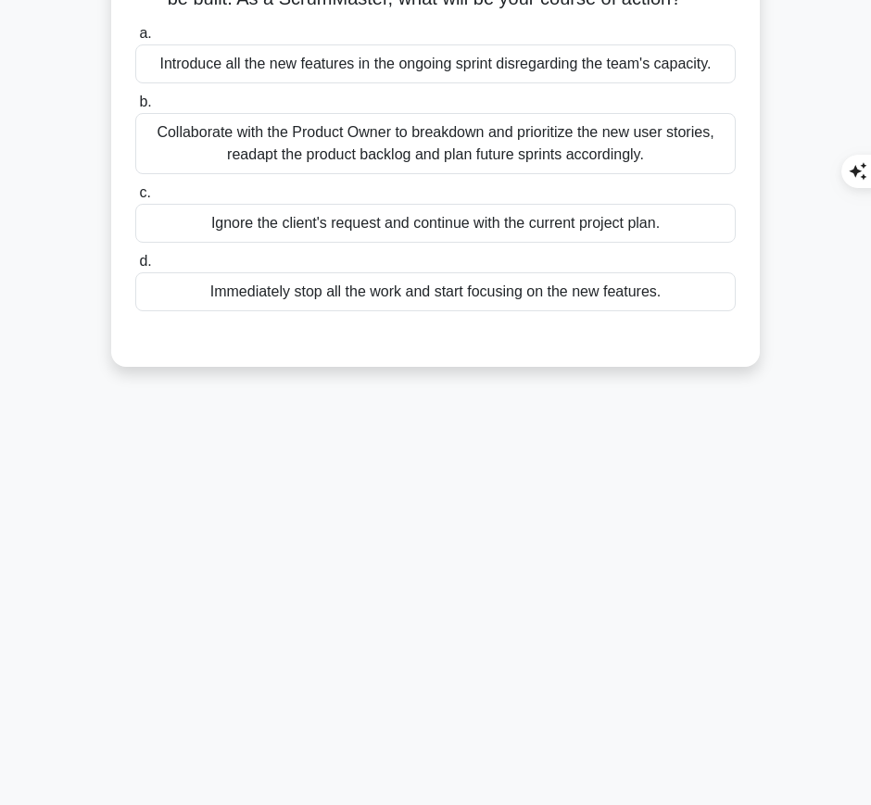
scroll to position [0, 0]
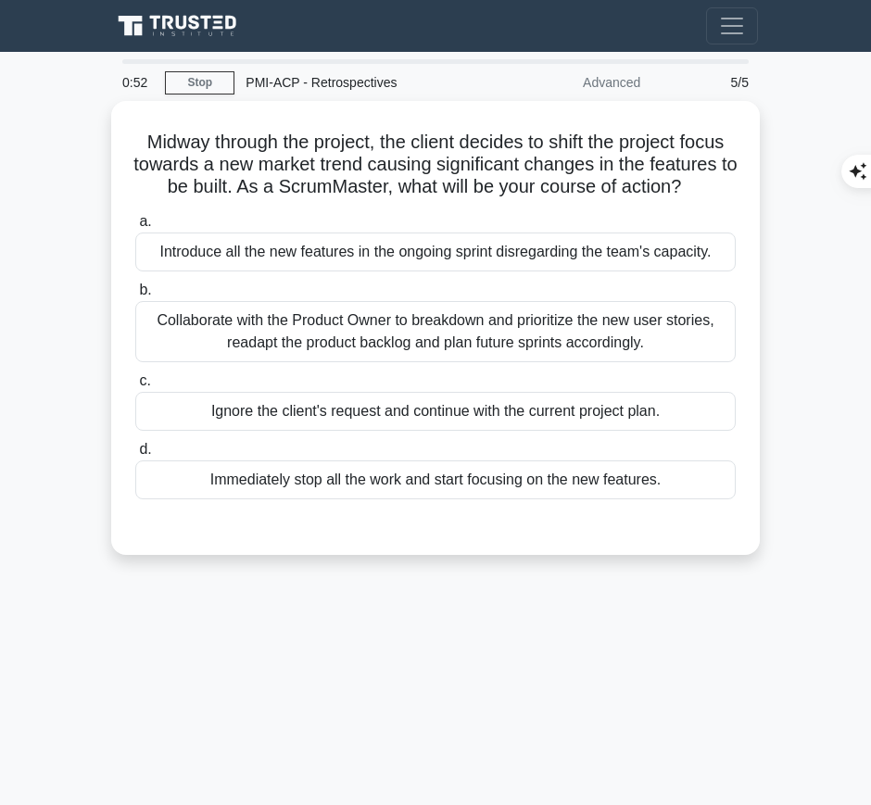
drag, startPoint x: 133, startPoint y: 136, endPoint x: 712, endPoint y: 187, distance: 580.5
click at [712, 187] on h5 "Midway through the project, the client decides to shift the project focus towar…" at bounding box center [435, 165] width 604 height 69
copy h5 "Midway through the project, the client decides to shift the project focus towar…"
click at [615, 337] on div "Collaborate with the Product Owner to breakdown and prioritize the new user sto…" at bounding box center [435, 331] width 601 height 61
click at [135, 297] on input "b. Collaborate with the Product Owner to breakdown and prioritize the new user …" at bounding box center [135, 291] width 0 height 12
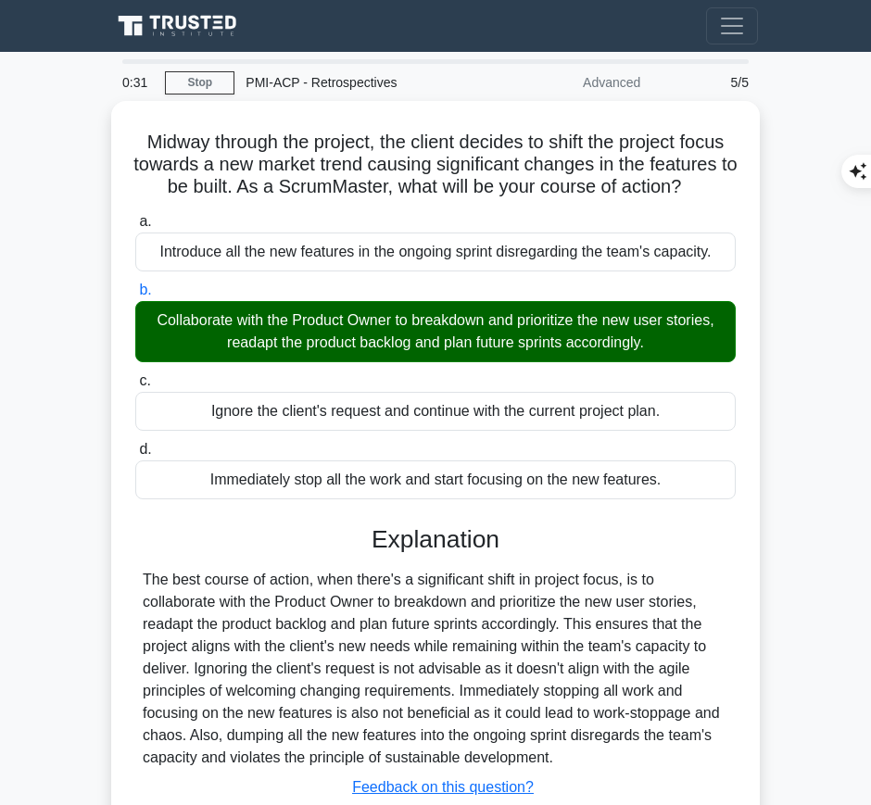
click at [419, 526] on h3 "Explanation" at bounding box center [435, 540] width 578 height 30
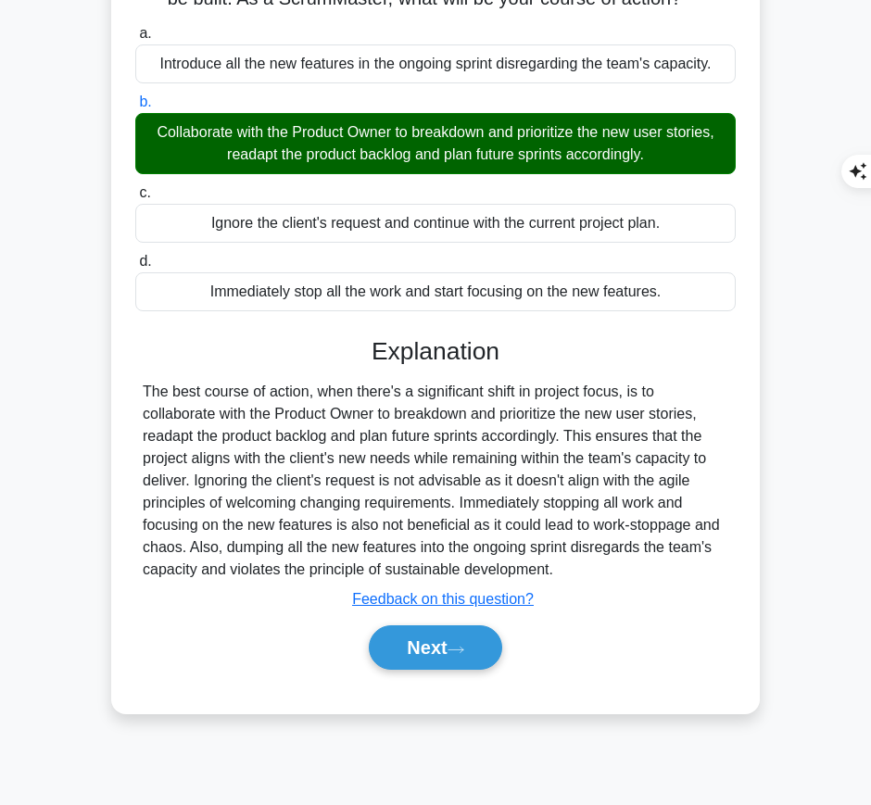
drag, startPoint x: 361, startPoint y: 335, endPoint x: 586, endPoint y: 562, distance: 319.1
click at [586, 562] on div "Explanation The best course of action, when there's a significant shift in proj…" at bounding box center [435, 507] width 601 height 341
copy div "Explanation The best course of action, when there's a significant shift in proj…"
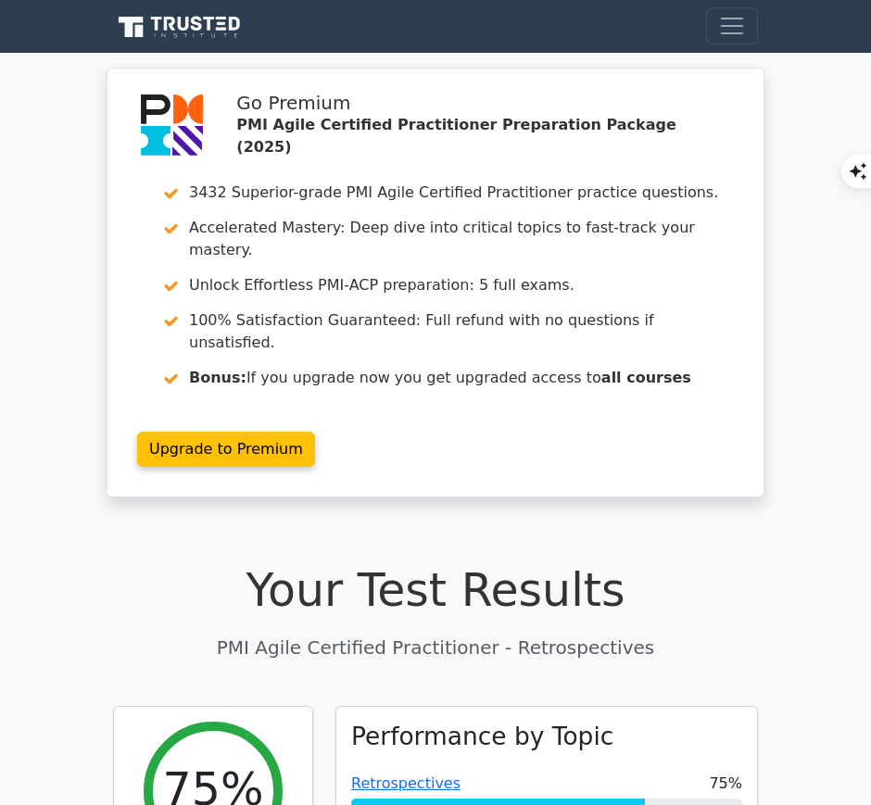
click at [435, 775] on link "Retrospectives" at bounding box center [405, 784] width 109 height 18
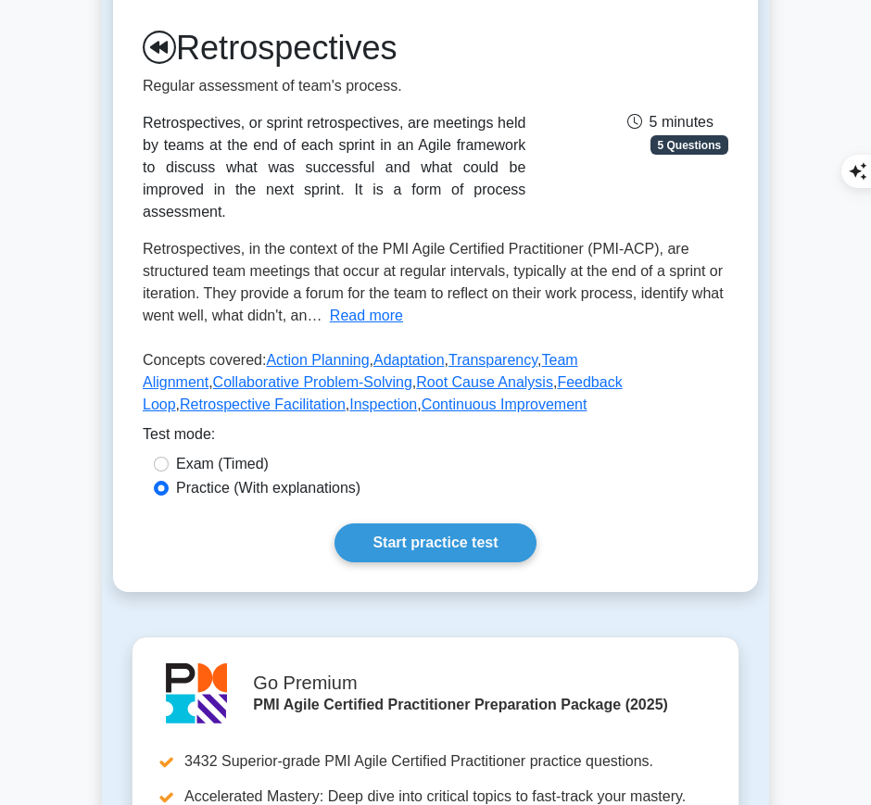
scroll to position [209, 0]
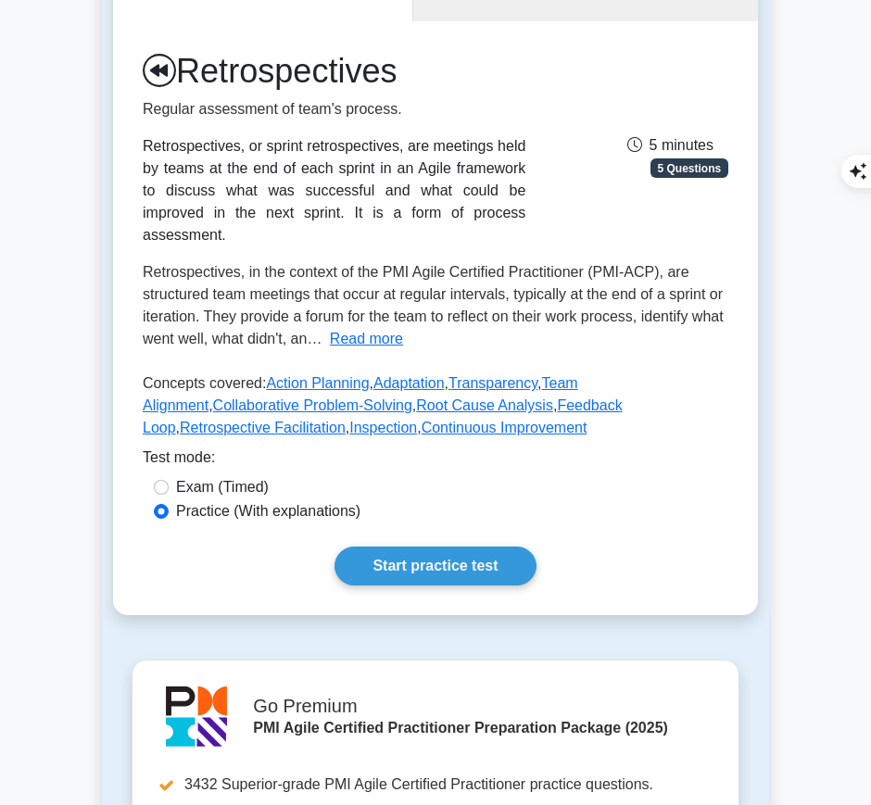
click at [420, 547] on link "Start practice test" at bounding box center [435, 566] width 201 height 39
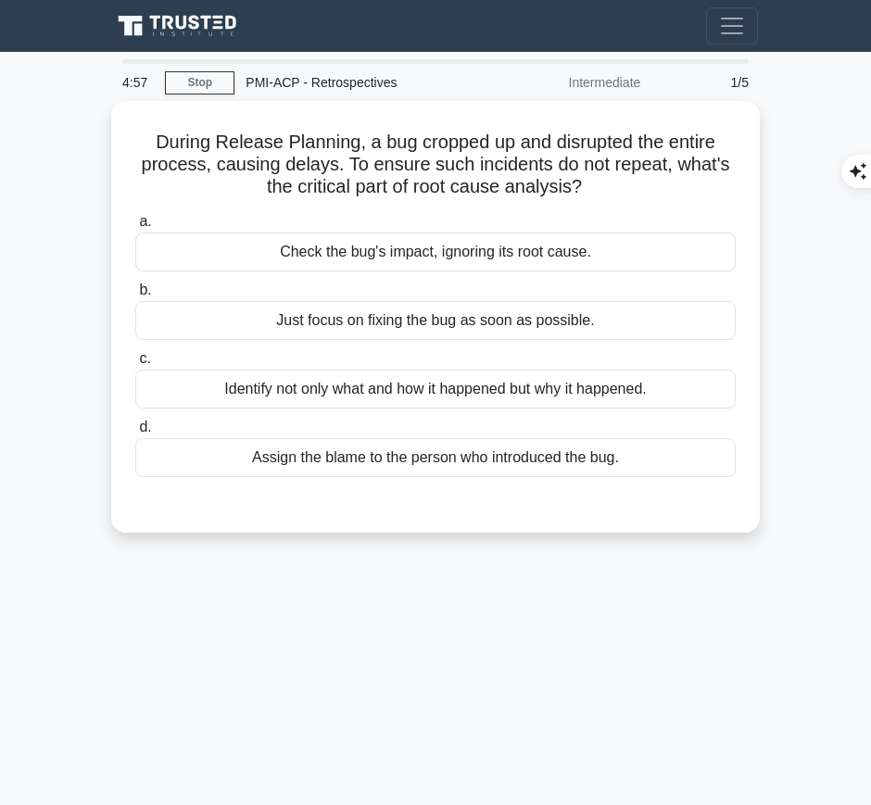
drag, startPoint x: 152, startPoint y: 133, endPoint x: 617, endPoint y: 189, distance: 468.5
click at [617, 189] on h5 "During Release Planning, a bug cropped up and disrupted the entire process, cau…" at bounding box center [435, 165] width 604 height 69
copy h5 "During Release Planning, a bug cropped up and disrupted the entire process, cau…"
click at [568, 388] on div "Identify not only what and how it happened but why it happened." at bounding box center [435, 389] width 601 height 39
click at [135, 365] on input "c. Identify not only what and how it happened but why it happened." at bounding box center [135, 359] width 0 height 12
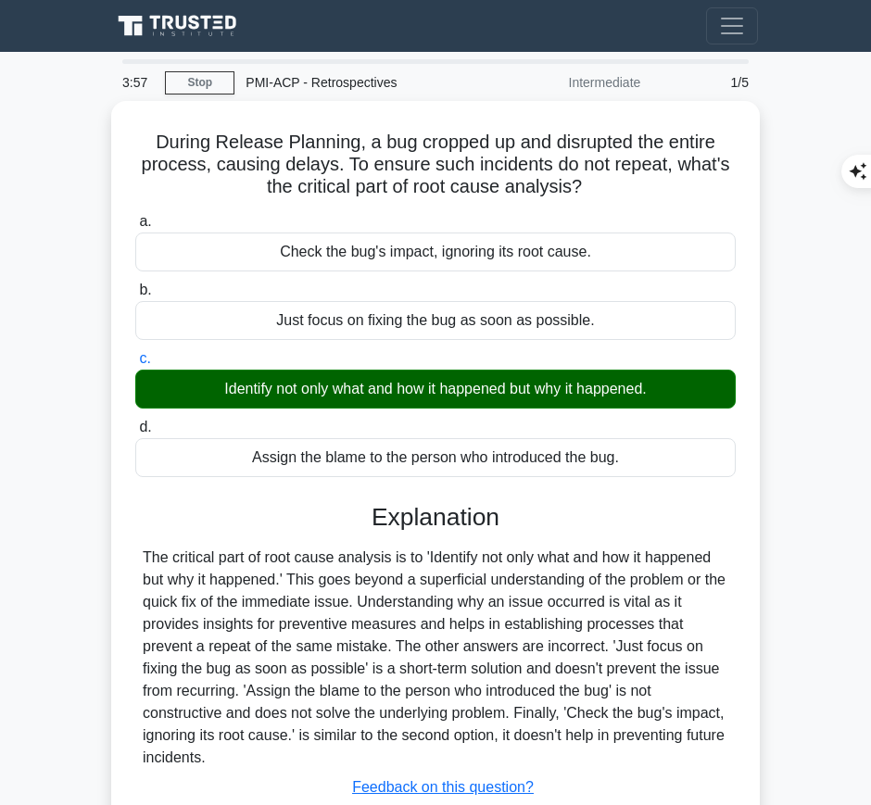
click at [325, 690] on div "The critical part of root cause analysis is to 'Identify not only what and how …" at bounding box center [436, 658] width 586 height 222
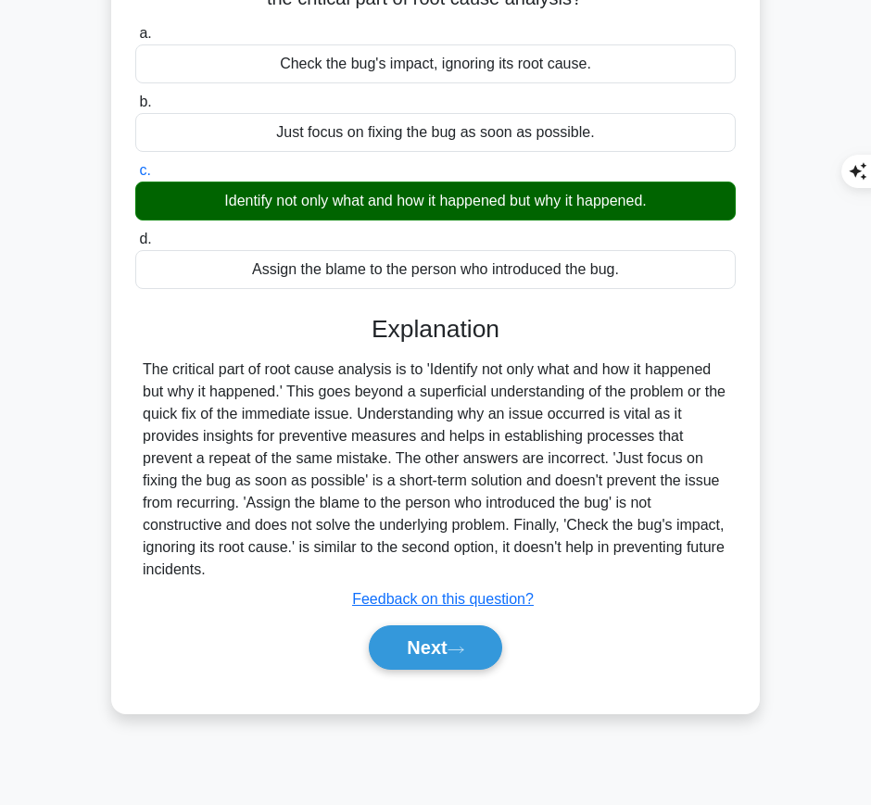
drag, startPoint x: 369, startPoint y: 319, endPoint x: 323, endPoint y: 564, distance: 249.8
click at [323, 564] on div "Explanation The critical part of root cause analysis is to 'Identify not only w…" at bounding box center [435, 496] width 601 height 363
copy div "Explanation The critical part of root cause analysis is to 'Identify not only w…"
click at [412, 644] on button "Next" at bounding box center [435, 648] width 133 height 44
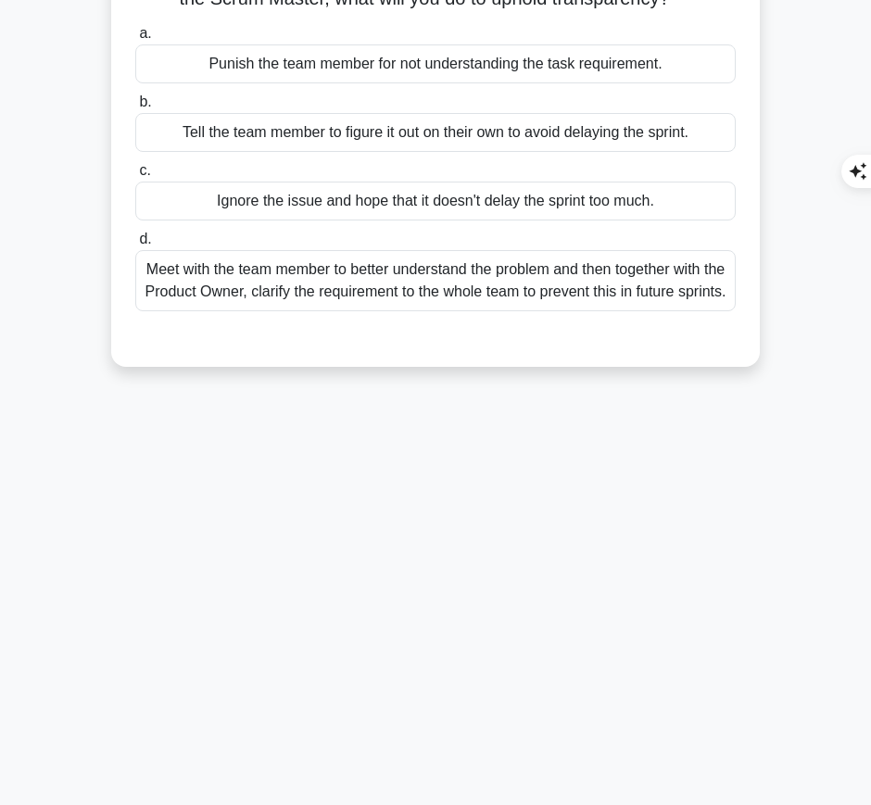
scroll to position [0, 0]
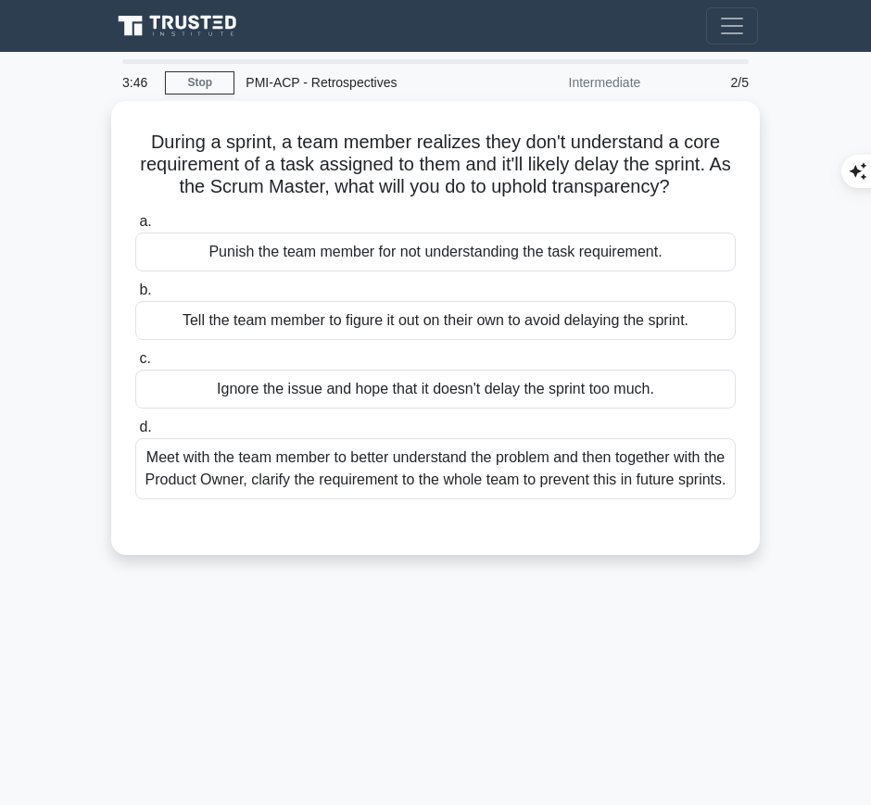
drag, startPoint x: 144, startPoint y: 131, endPoint x: 713, endPoint y: 186, distance: 571.7
click at [713, 186] on h5 "During a sprint, a team member realizes they don't understand a core requiremen…" at bounding box center [435, 165] width 604 height 69
copy h5 "During a sprint, a team member realizes they don't understand a core requiremen…"
click at [531, 453] on div "Meet with the team member to better understand the problem and then together wi…" at bounding box center [435, 468] width 601 height 61
click at [135, 434] on input "d. Meet with the team member to better understand the problem and then together…" at bounding box center [135, 428] width 0 height 12
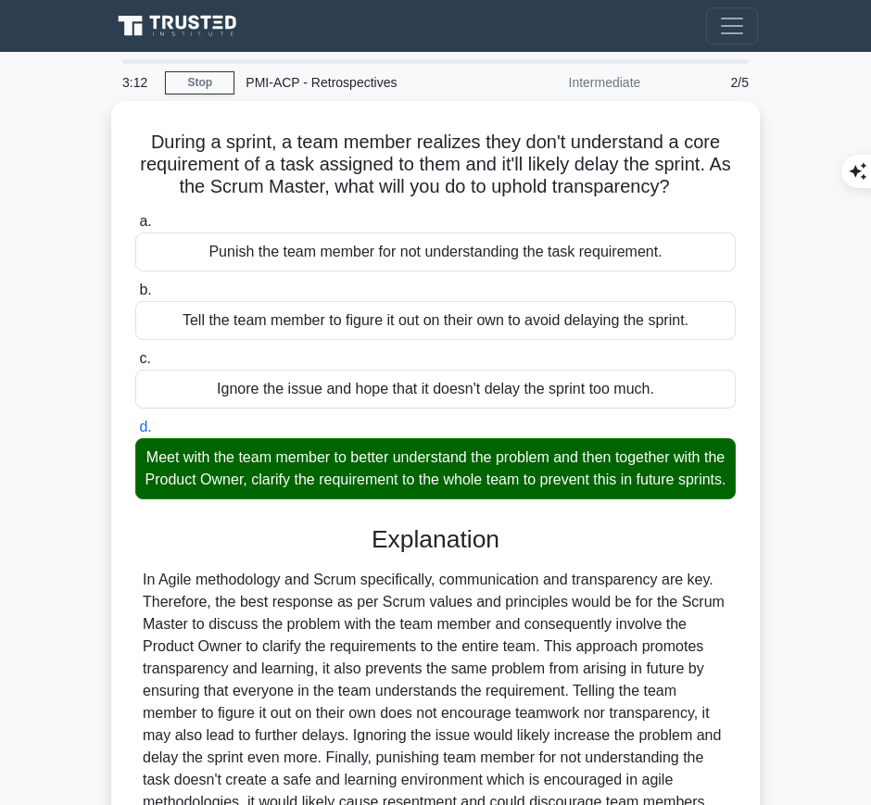
click at [398, 607] on div "In Agile methodology and Scrum specifically, communication and transparency are…" at bounding box center [436, 702] width 586 height 267
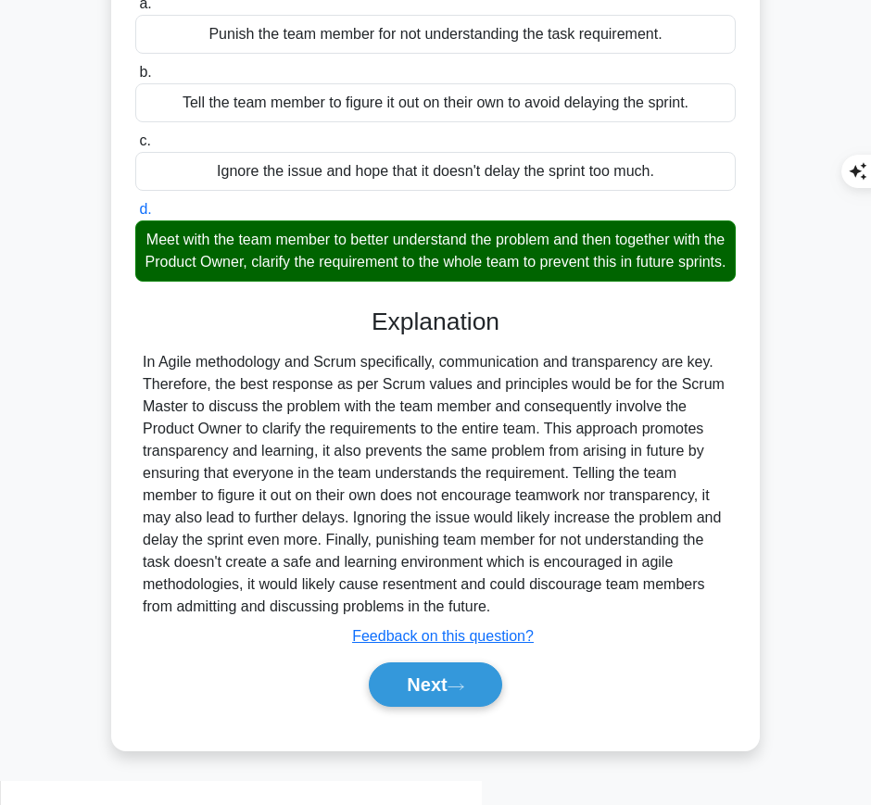
drag, startPoint x: 369, startPoint y: 333, endPoint x: 561, endPoint y: 628, distance: 352.4
click at [561, 628] on div "Explanation Submit feedback Feedback on this question? Next" at bounding box center [435, 512] width 601 height 408
copy div "Explanation In Agile methodology and Scrum specifically, communication and tran…"
click at [462, 683] on button "Next" at bounding box center [435, 685] width 133 height 44
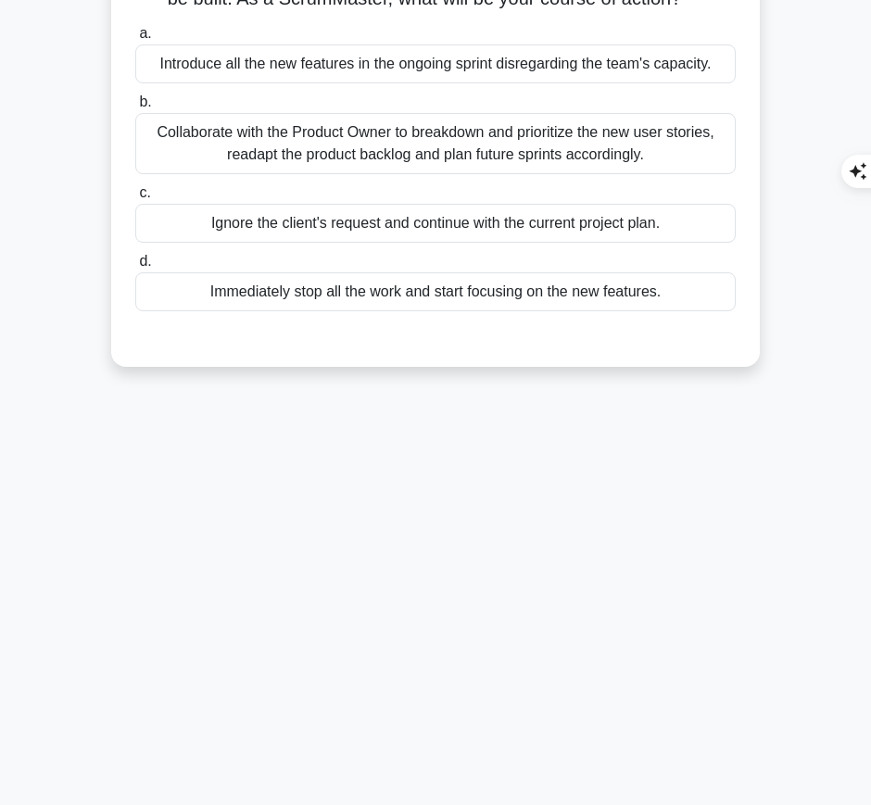
scroll to position [0, 0]
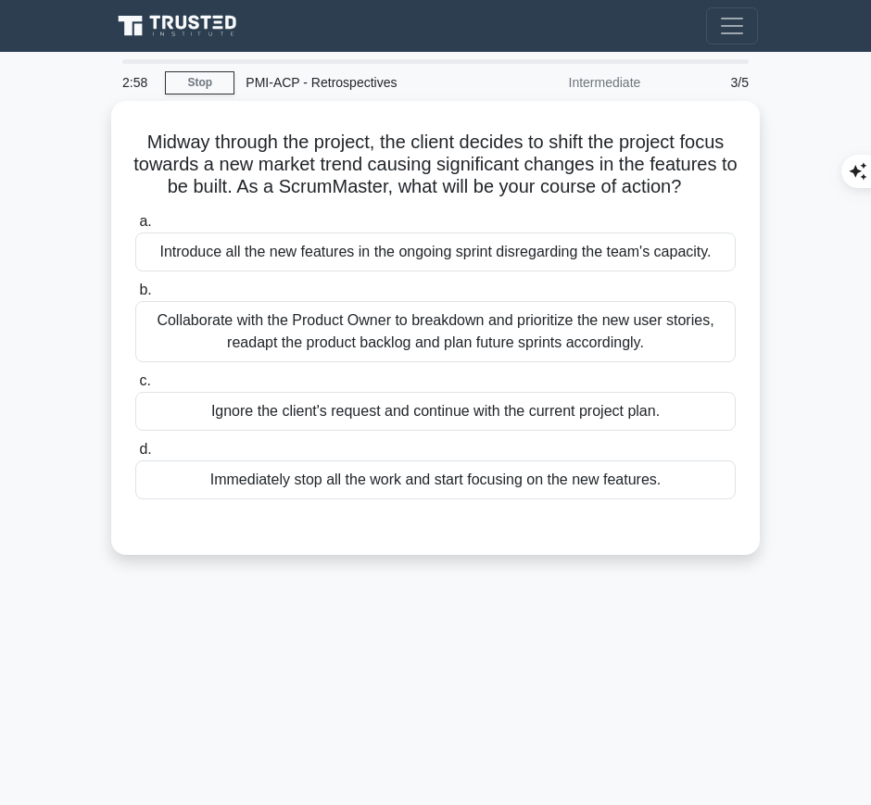
drag, startPoint x: 131, startPoint y: 128, endPoint x: 702, endPoint y: 115, distance: 572.0
click at [708, 187] on div "Midway through the project, the client decides to shift the project focus towar…" at bounding box center [436, 327] width 634 height 439
copy h5 "Midway through the project, the client decides to shift the project focus towar…"
click at [649, 334] on div "Collaborate with the Product Owner to breakdown and prioritize the new user sto…" at bounding box center [435, 331] width 601 height 61
click at [135, 297] on input "b. Collaborate with the Product Owner to breakdown and prioritize the new user …" at bounding box center [135, 291] width 0 height 12
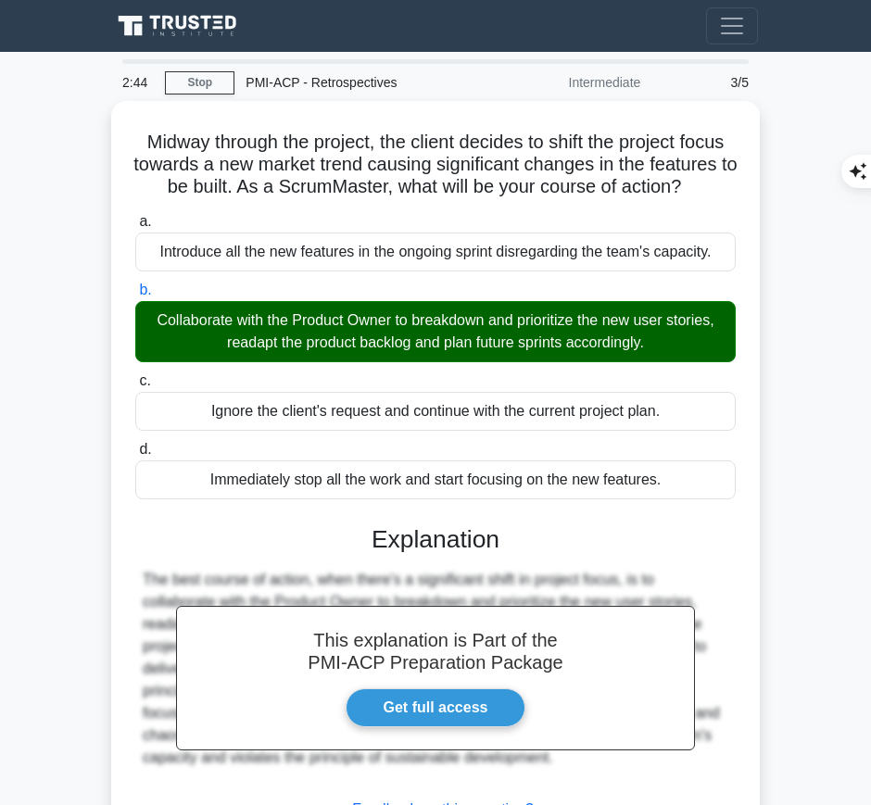
scroll to position [188, 0]
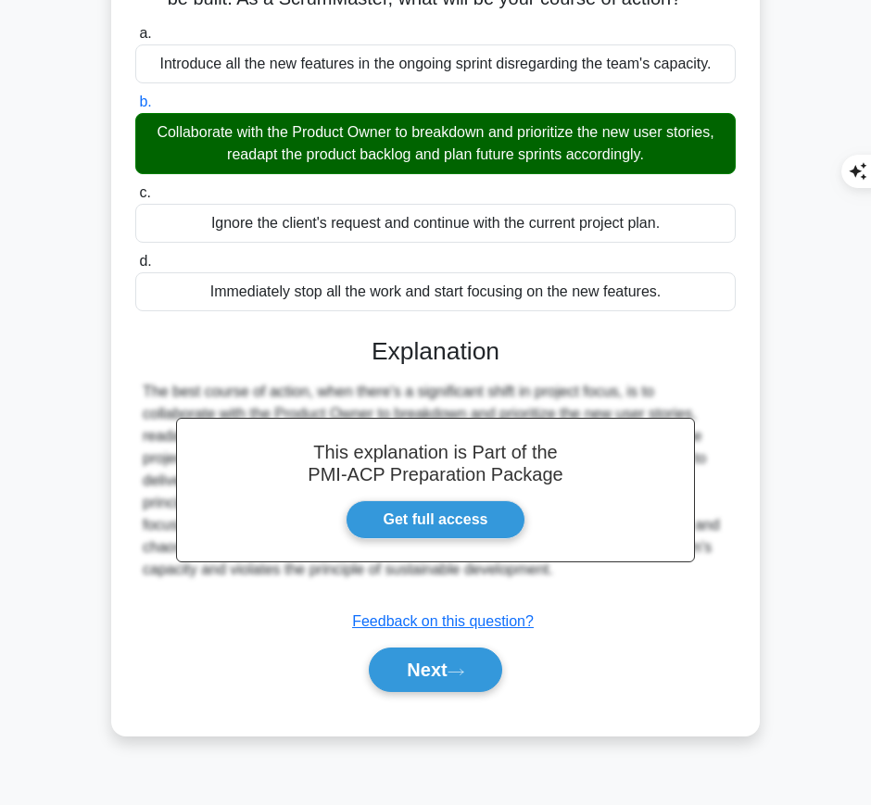
click at [420, 678] on button "Next" at bounding box center [435, 670] width 133 height 44
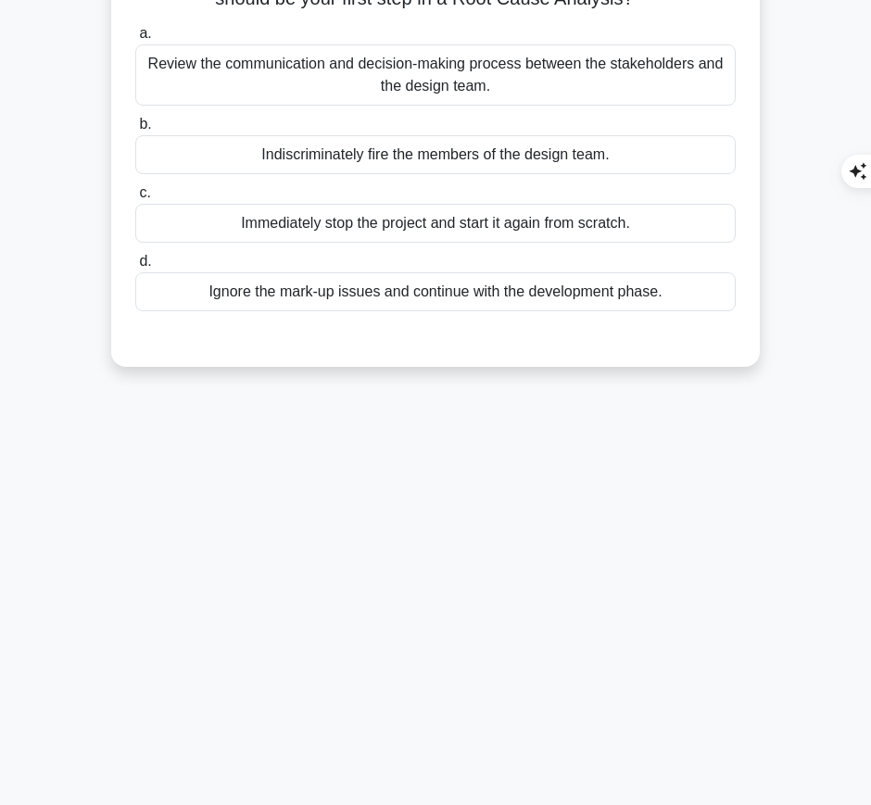
scroll to position [0, 0]
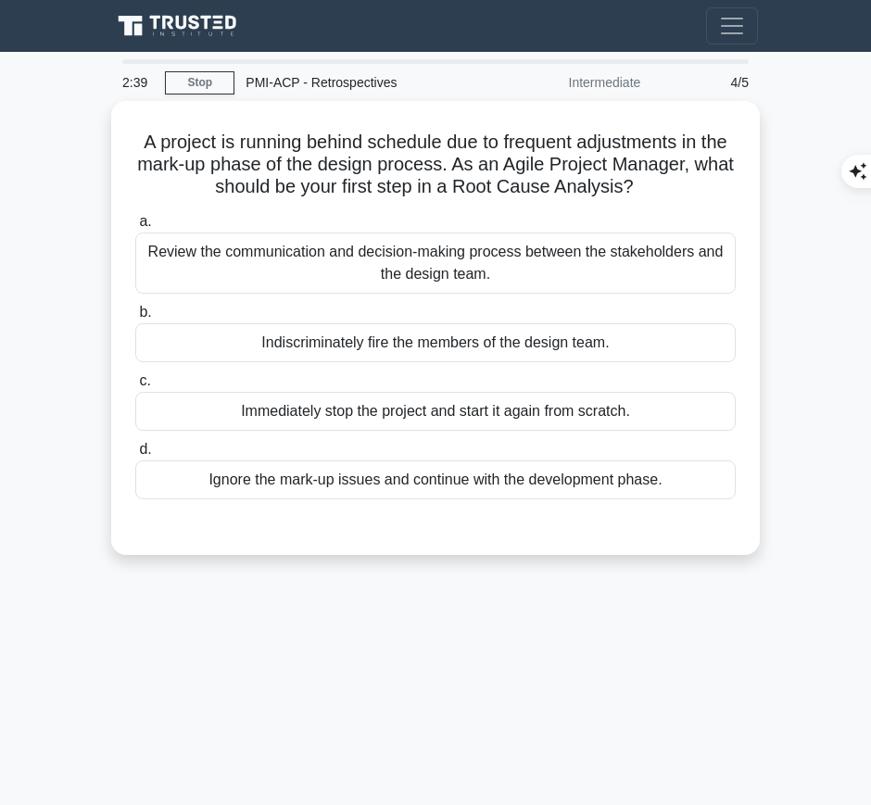
drag, startPoint x: 156, startPoint y: 132, endPoint x: 695, endPoint y: 180, distance: 541.5
click at [695, 180] on h5 "A project is running behind schedule due to frequent adjustments in the mark-up…" at bounding box center [435, 165] width 604 height 69
click at [270, 169] on h5 "A project is running behind schedule due to frequent adjustments in the mark-up…" at bounding box center [435, 165] width 604 height 69
drag, startPoint x: 144, startPoint y: 130, endPoint x: 690, endPoint y: 184, distance: 548.6
click at [690, 184] on h5 "A project is running behind schedule due to frequent adjustments in the mark-up…" at bounding box center [435, 165] width 604 height 69
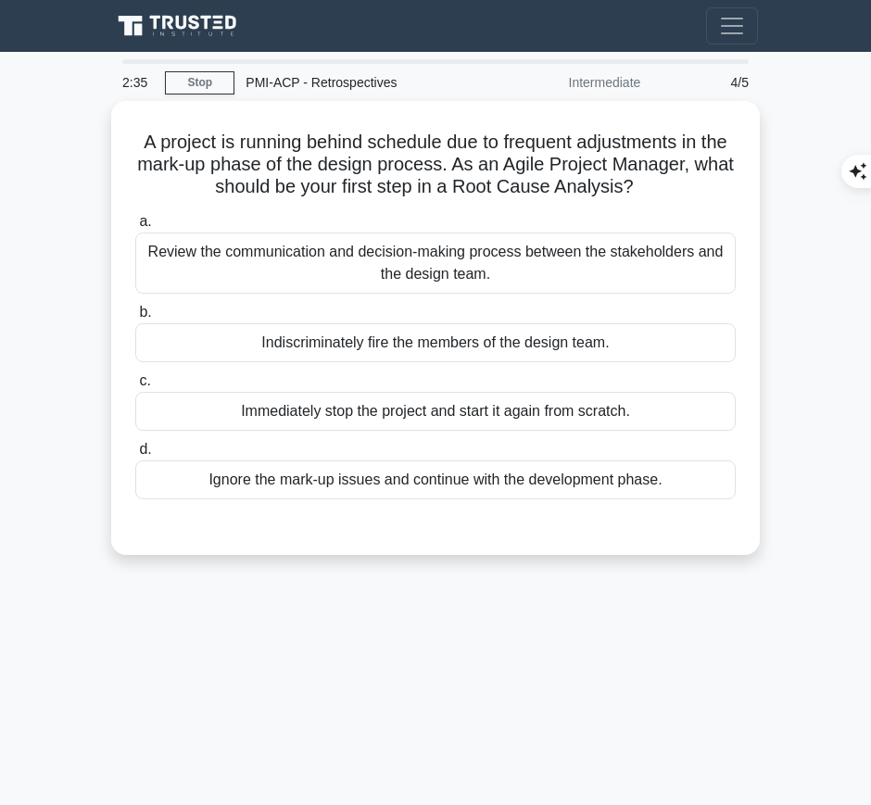
copy h5 "A project is running behind schedule due to frequent adjustments in the mark-up…"
click at [565, 253] on div "Review the communication and decision-making process between the stakeholders a…" at bounding box center [435, 263] width 601 height 61
click at [135, 228] on input "a. Review the communication and decision-making process between the stakeholder…" at bounding box center [135, 222] width 0 height 12
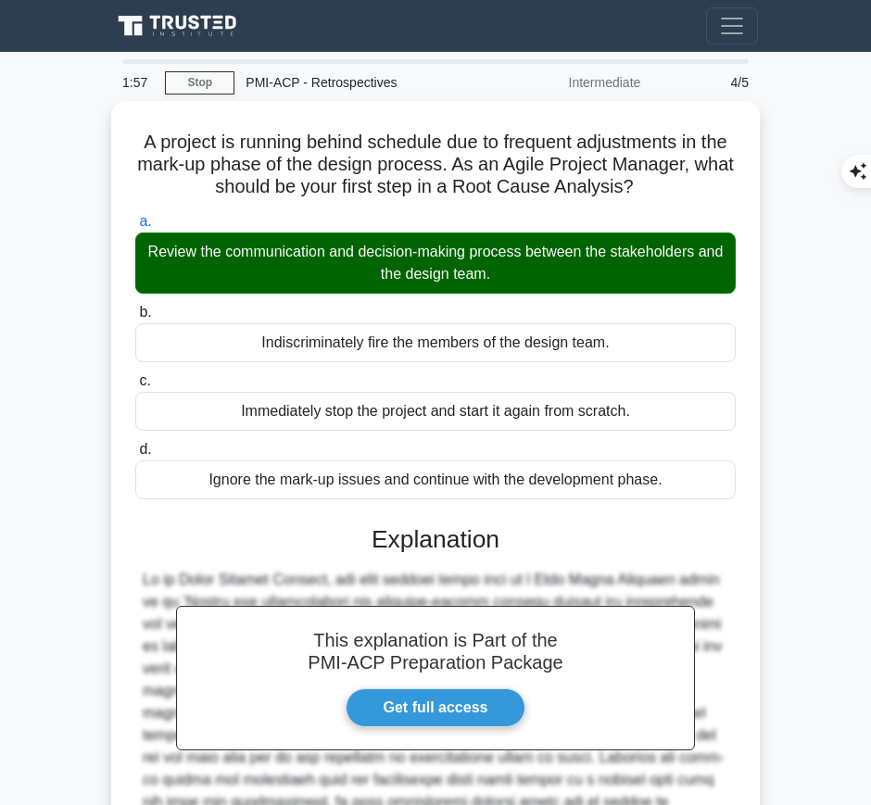
click at [469, 544] on h3 "Explanation" at bounding box center [435, 540] width 578 height 30
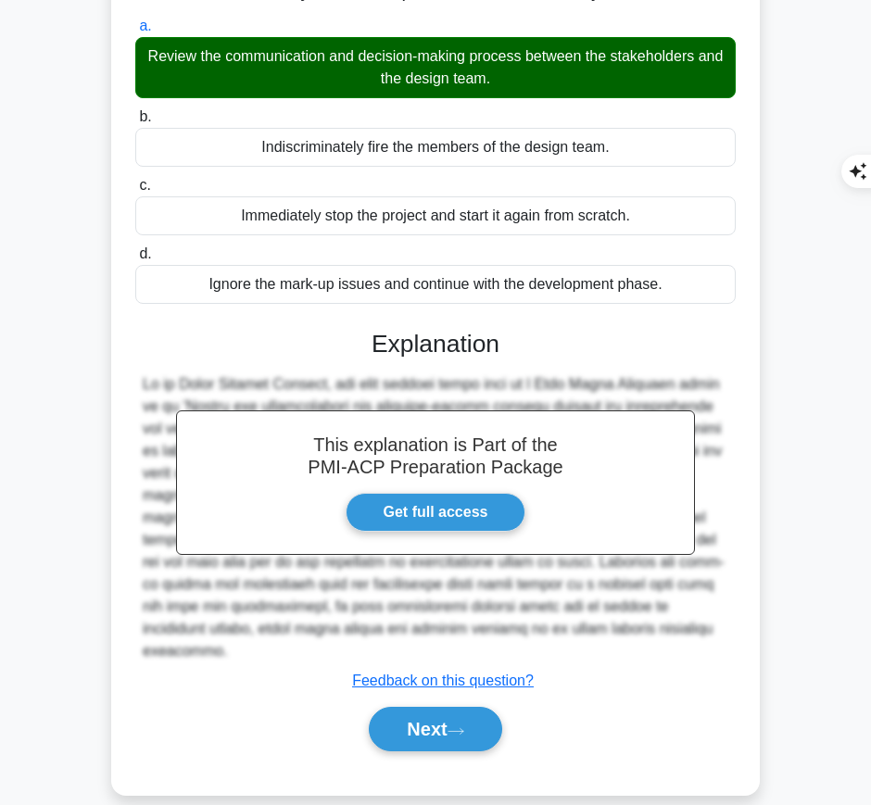
scroll to position [194, 0]
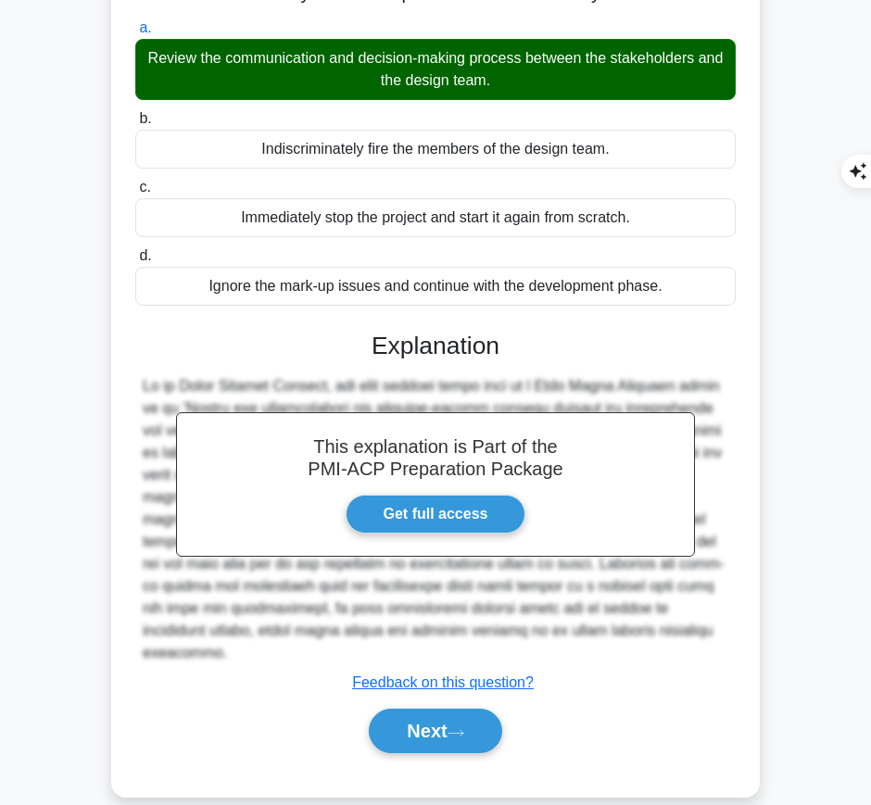
drag, startPoint x: 372, startPoint y: 336, endPoint x: 706, endPoint y: 627, distance: 443.4
click at [706, 627] on div "This explanation is Part of the PMI-ACP Preparation Package Get full access Exp…" at bounding box center [435, 536] width 601 height 452
copy div "Explanation As an Agile Project Manager, the most prudent first step in a Root …"
click at [394, 714] on button "Next" at bounding box center [435, 731] width 133 height 44
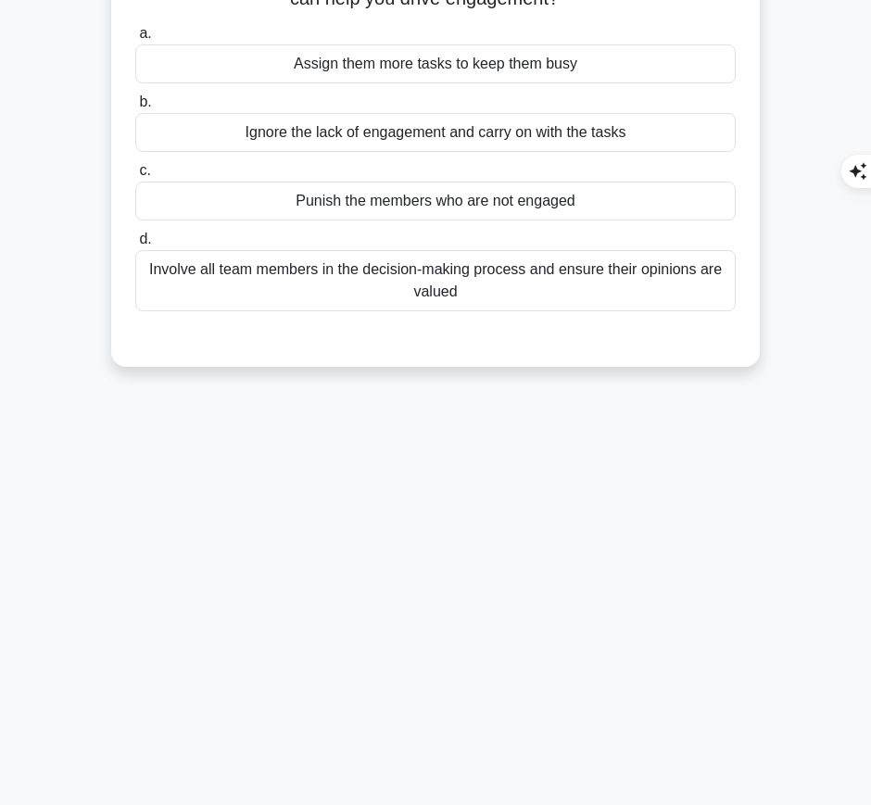
scroll to position [0, 0]
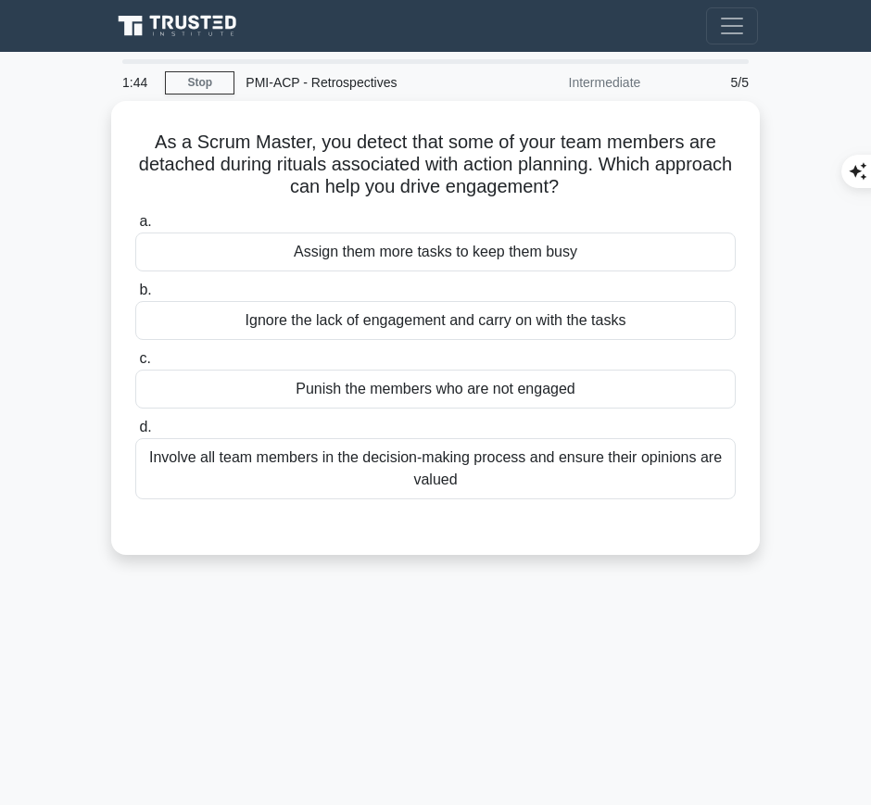
drag, startPoint x: 152, startPoint y: 133, endPoint x: 638, endPoint y: 173, distance: 487.3
click at [638, 173] on h5 "As a Scrum Master, you detect that some of your team members are detached durin…" at bounding box center [435, 165] width 604 height 69
copy h5 "As a Scrum Master, you detect that some of your team members are detached durin…"
click at [599, 171] on h5 "As a Scrum Master, you detect that some of your team members are detached durin…" at bounding box center [435, 165] width 604 height 69
click at [616, 474] on div "Involve all team members in the decision-making process and ensure their opinio…" at bounding box center [435, 468] width 601 height 61
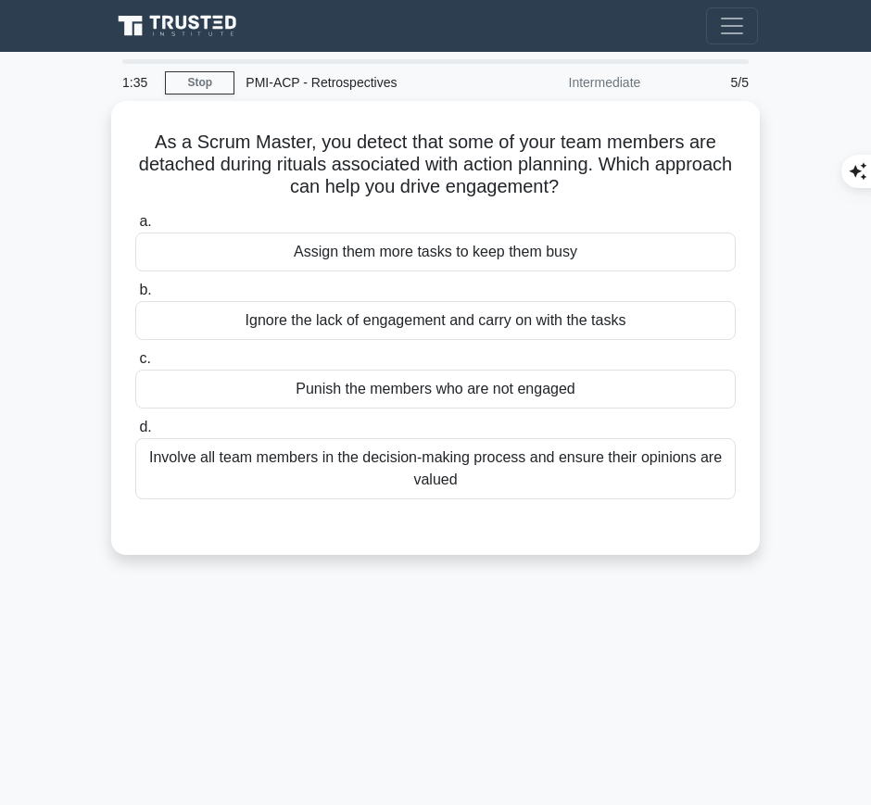
click at [135, 434] on input "d. Involve all team members in the decision-making process and ensure their opi…" at bounding box center [135, 428] width 0 height 12
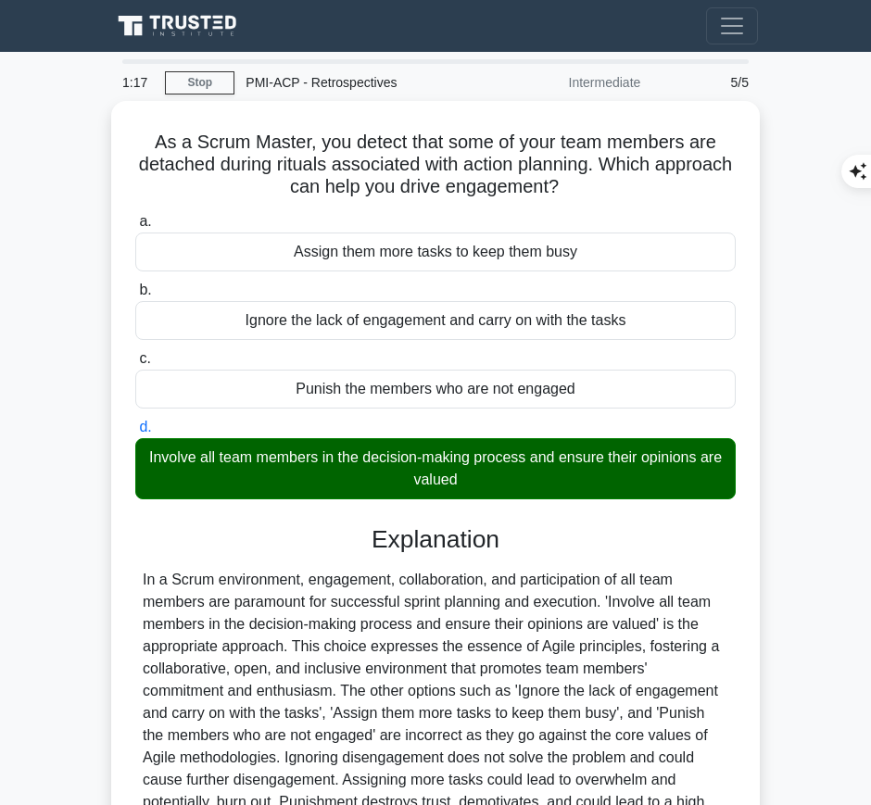
click at [391, 589] on div "In a Scrum environment, engagement, collaboration, and participation of all tea…" at bounding box center [436, 702] width 586 height 267
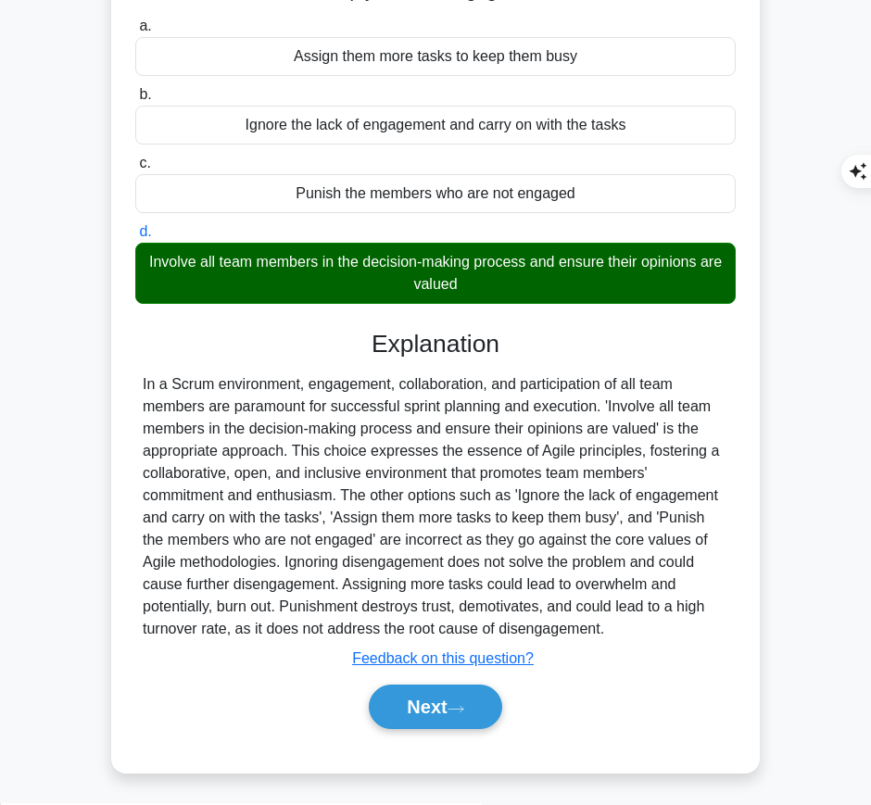
drag, startPoint x: 365, startPoint y: 333, endPoint x: 602, endPoint y: 614, distance: 368.3
click at [602, 614] on div "Explanation Submit feedback Feedback on this question? Next" at bounding box center [435, 534] width 601 height 408
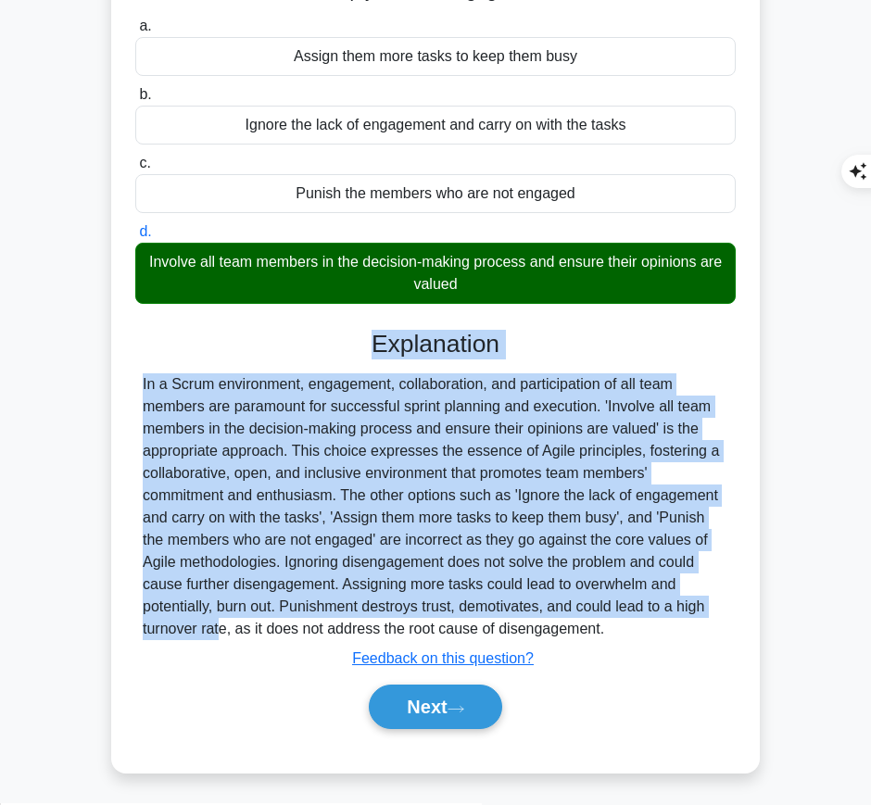
click at [452, 487] on div "In a Scrum environment, engagement, collaboration, and participation of all tea…" at bounding box center [436, 506] width 586 height 267
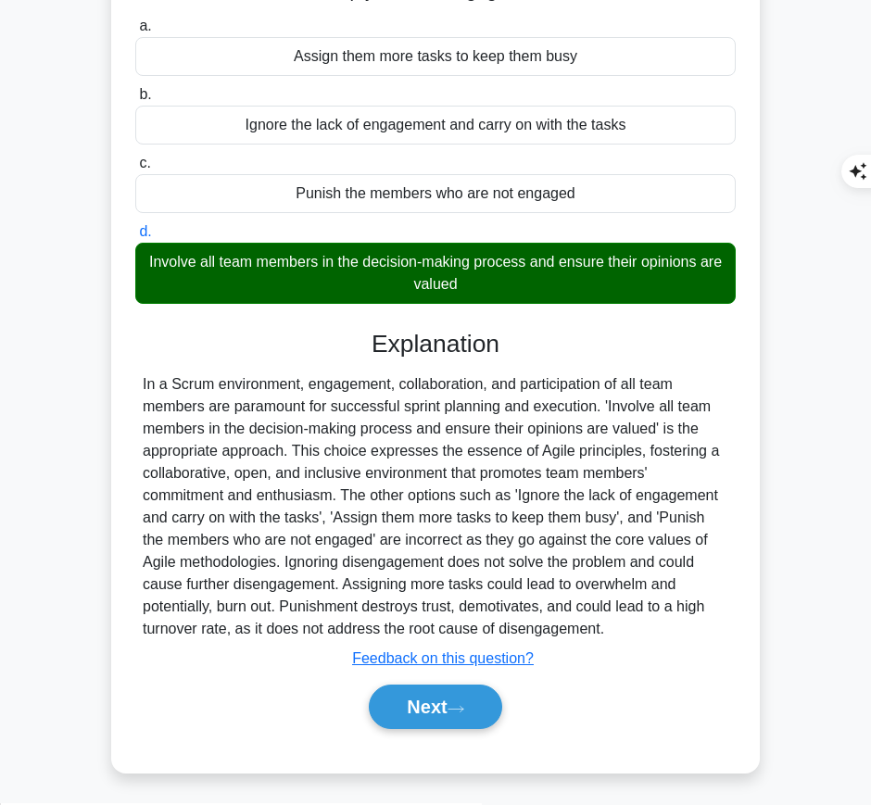
drag, startPoint x: 370, startPoint y: 336, endPoint x: 523, endPoint y: 633, distance: 333.7
click at [523, 633] on div "Explanation Submit feedback Feedback on this question? Next" at bounding box center [435, 534] width 601 height 408
copy div "Explanation In a Scrum environment, engagement, collaboration, and participatio…"
click at [523, 609] on div "In a Scrum environment, engagement, collaboration, and participation of all tea…" at bounding box center [436, 506] width 586 height 267
drag, startPoint x: 374, startPoint y: 343, endPoint x: 532, endPoint y: 621, distance: 319.6
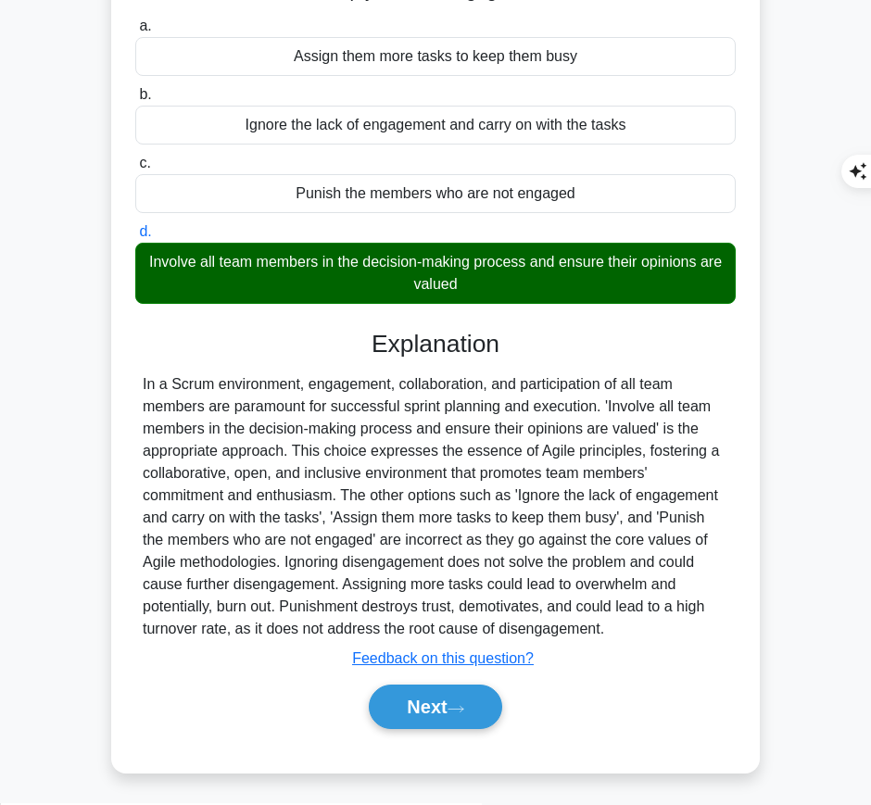
click at [532, 621] on div "Explanation Submit feedback Feedback on this question? Next" at bounding box center [435, 534] width 601 height 408
copy div "Explanation In a Scrum environment, engagement, collaboration, and participatio…"
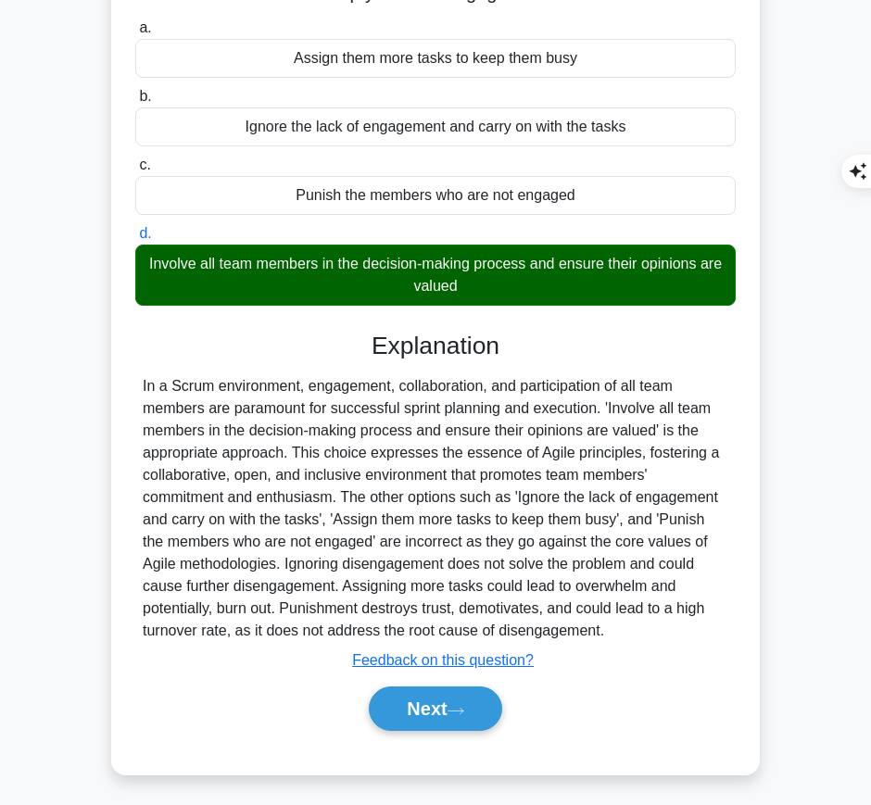
click at [427, 705] on button "Next" at bounding box center [435, 709] width 133 height 44
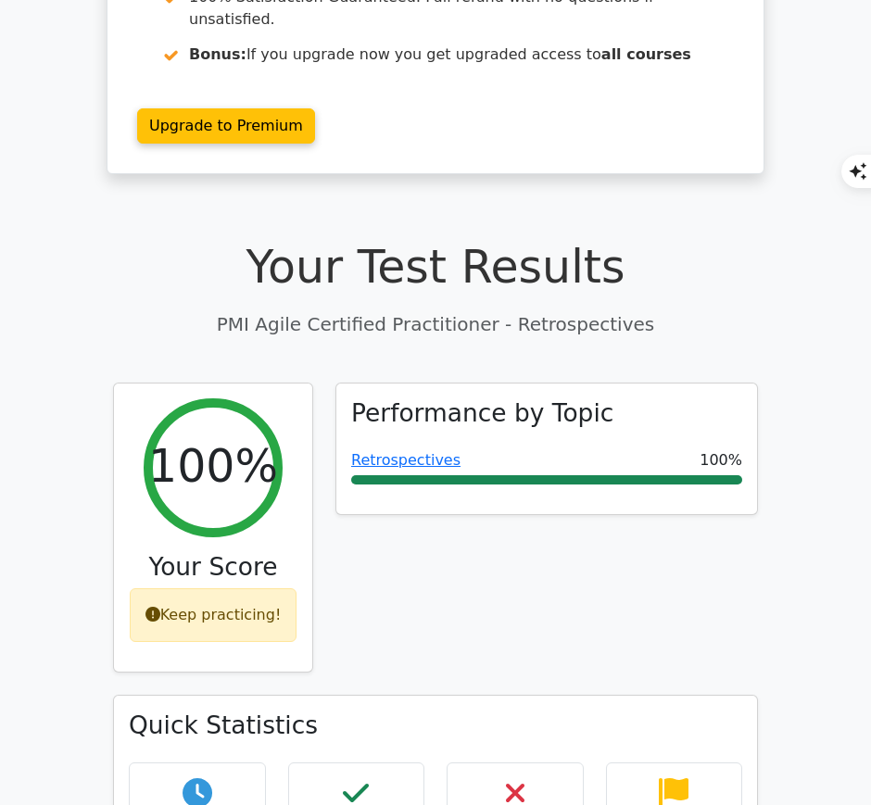
scroll to position [325, 0]
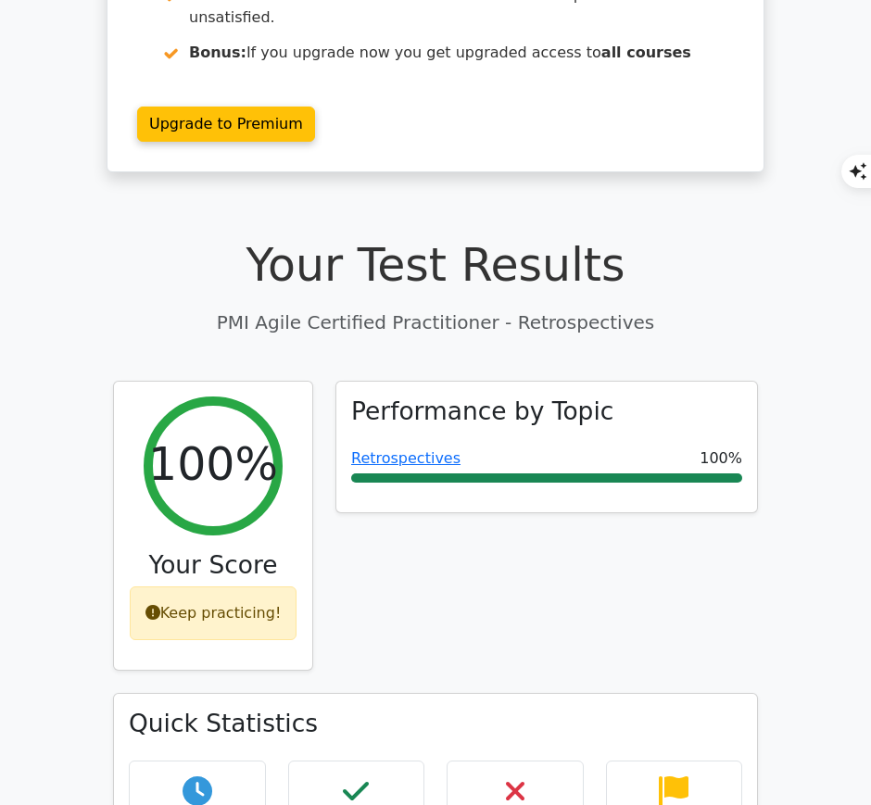
click at [435, 449] on link "Retrospectives" at bounding box center [405, 458] width 109 height 18
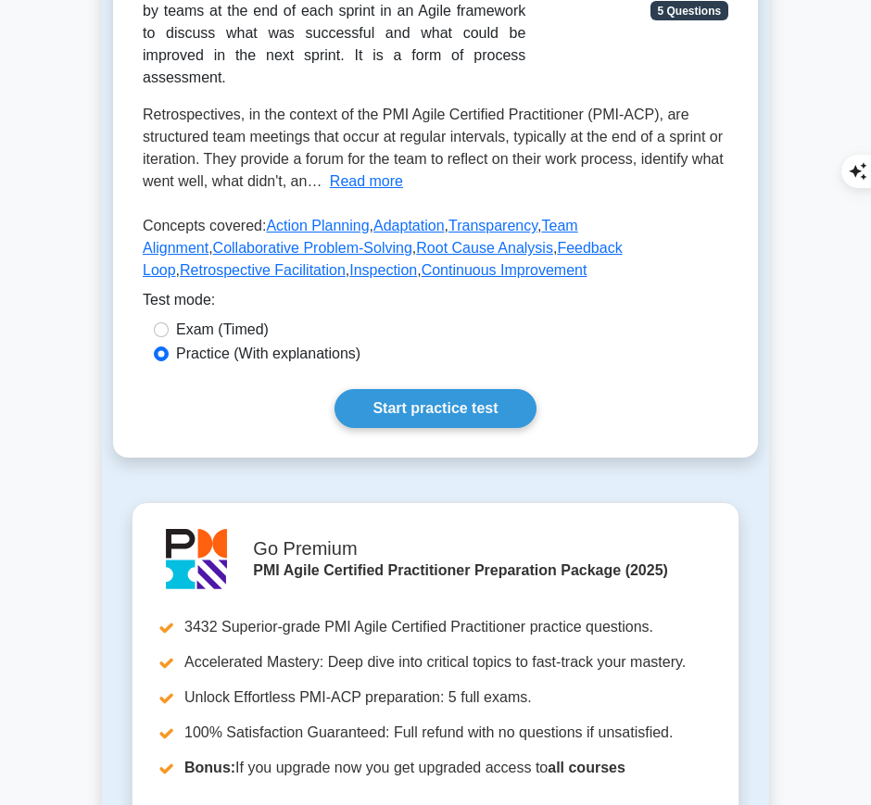
click at [371, 395] on link "Start practice test" at bounding box center [435, 408] width 201 height 39
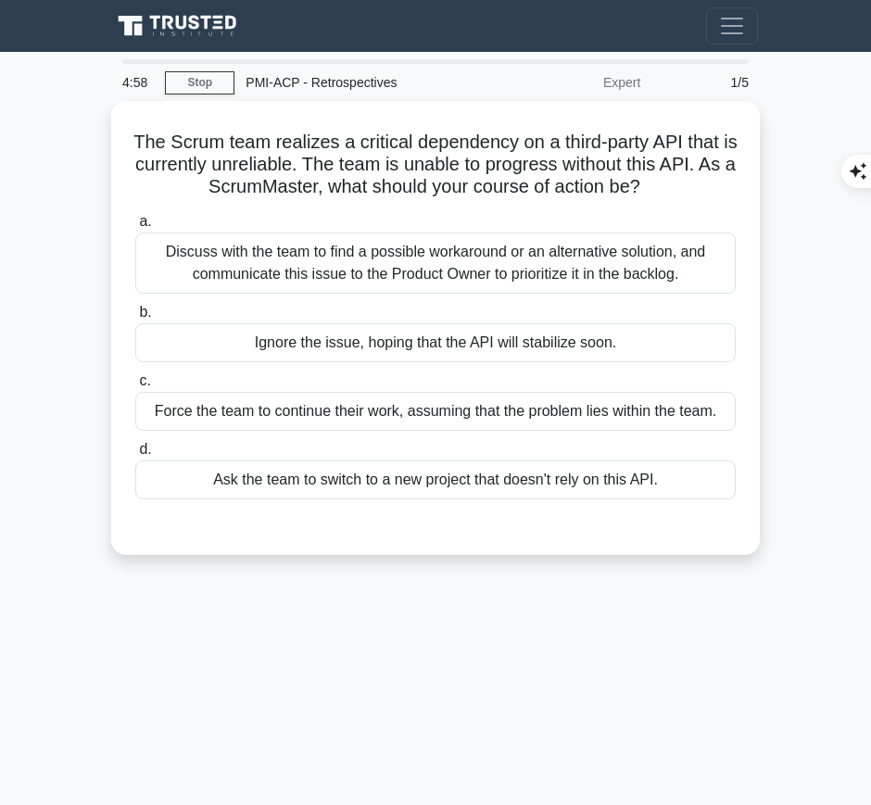
drag, startPoint x: 141, startPoint y: 138, endPoint x: 670, endPoint y: 185, distance: 531.3
click at [670, 185] on h5 "The Scrum team realizes a critical dependency on a third-party API that is curr…" at bounding box center [435, 165] width 604 height 69
copy h5 "The Scrum team realizes a critical dependency on a third-party API that is curr…"
click at [653, 251] on div "Discuss with the team to find a possible workaround or an alternative solution,…" at bounding box center [435, 263] width 601 height 61
click at [135, 228] on input "a. Discuss with the team to find a possible workaround or an alternative soluti…" at bounding box center [135, 222] width 0 height 12
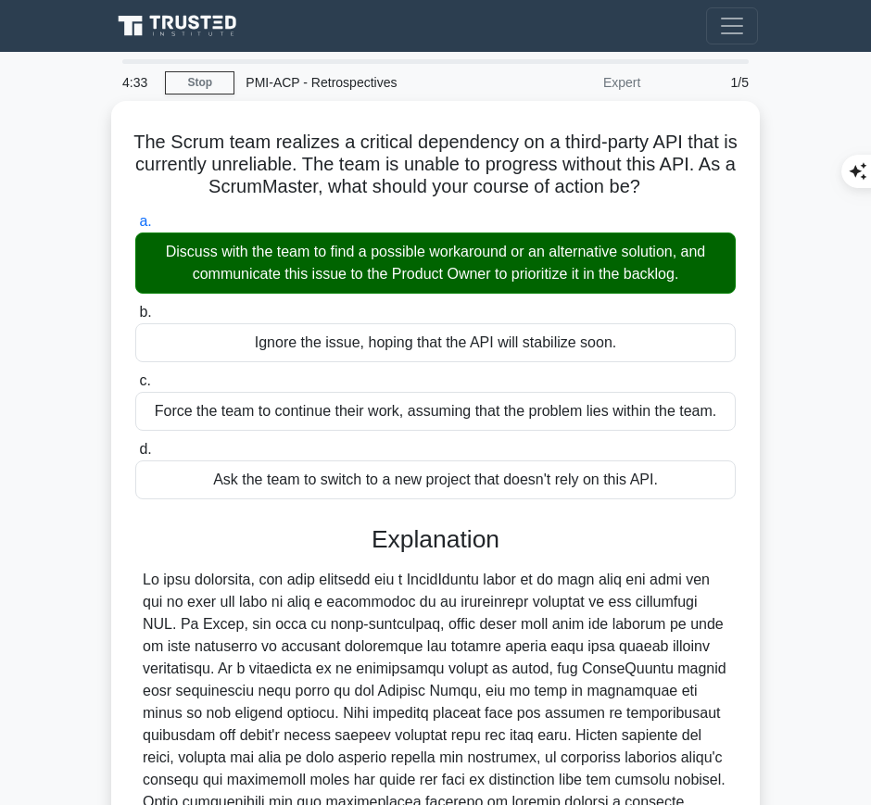
click at [437, 654] on div at bounding box center [436, 713] width 586 height 289
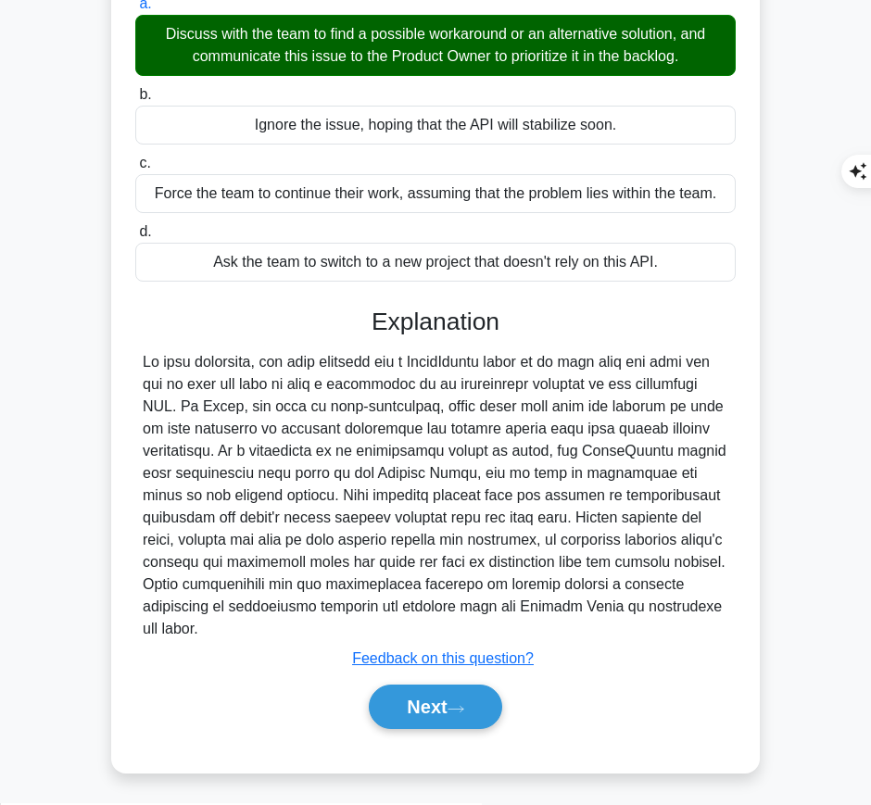
drag, startPoint x: 373, startPoint y: 316, endPoint x: 307, endPoint y: 618, distance: 309.2
click at [307, 618] on div "Explanation Submit feedback Feedback on this question? Next" at bounding box center [435, 523] width 601 height 430
copy div "Explanation In this situation, the best approach for a ScrumMaster would be to …"
click at [461, 694] on button "Next" at bounding box center [435, 707] width 133 height 44
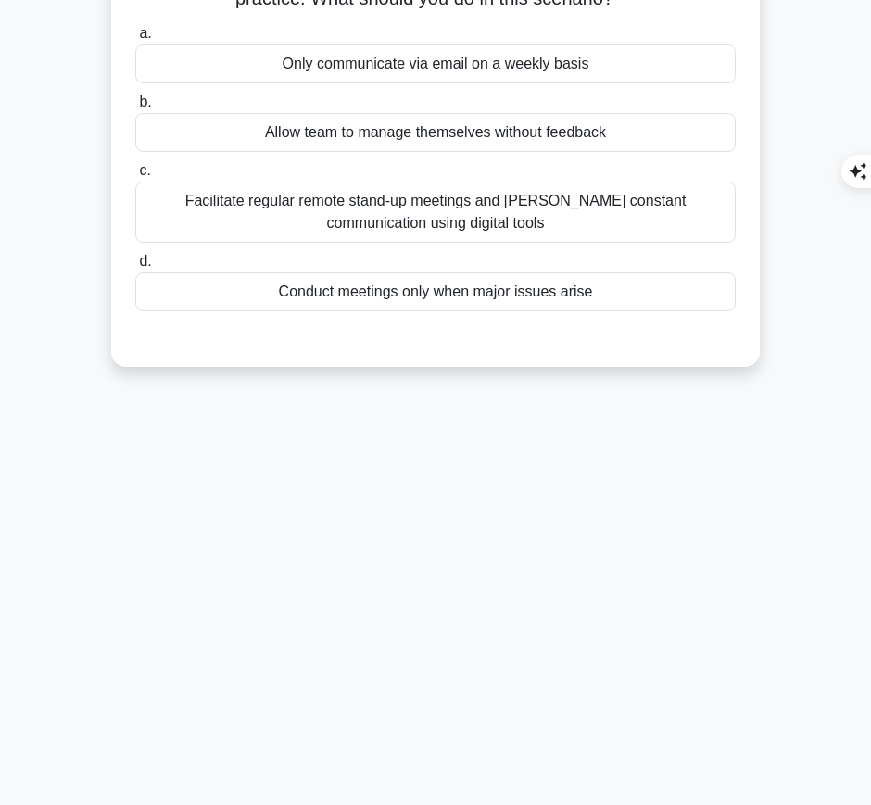
scroll to position [0, 0]
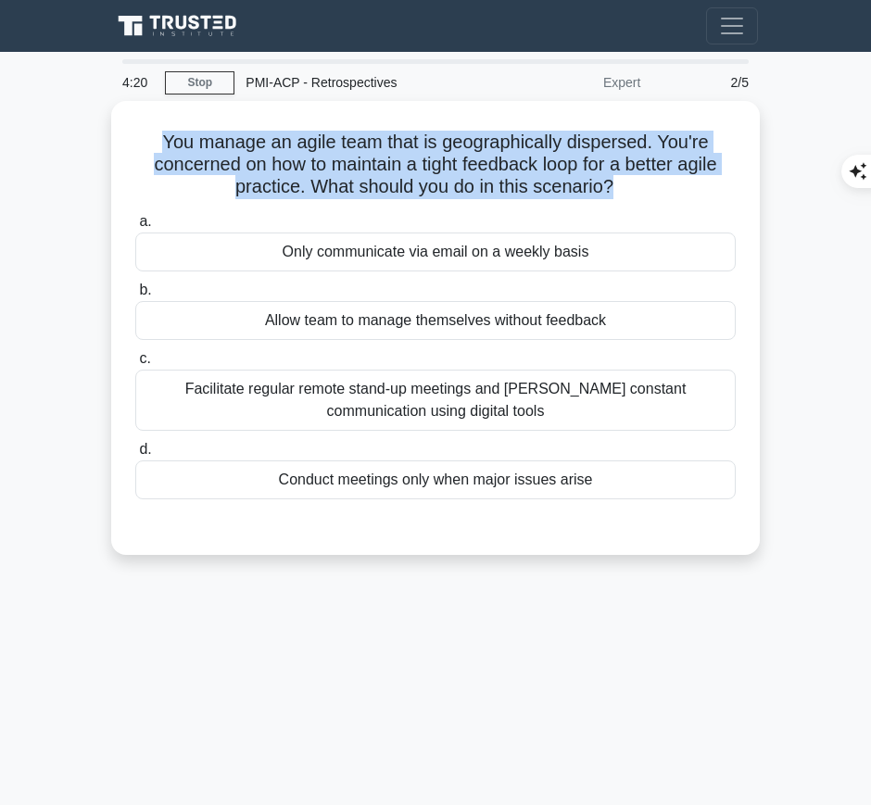
drag, startPoint x: 154, startPoint y: 133, endPoint x: 617, endPoint y: 172, distance: 465.0
click at [617, 172] on h5 "You manage an agile team that is geographically dispersed. You're concerned on …" at bounding box center [435, 165] width 604 height 69
copy h5 "You manage an agile team that is geographically dispersed. You're concerned on …"
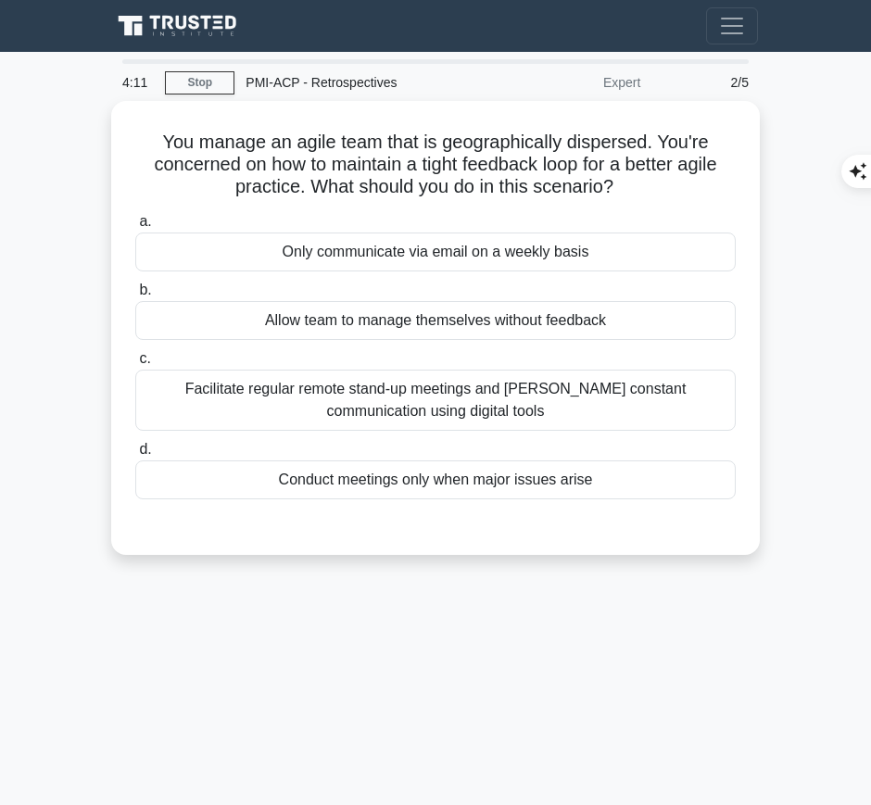
click at [687, 393] on div "Facilitate regular remote stand-up meetings and foster constant communication u…" at bounding box center [435, 400] width 601 height 61
click at [135, 365] on input "c. Facilitate regular remote stand-up meetings and foster constant communicatio…" at bounding box center [135, 359] width 0 height 12
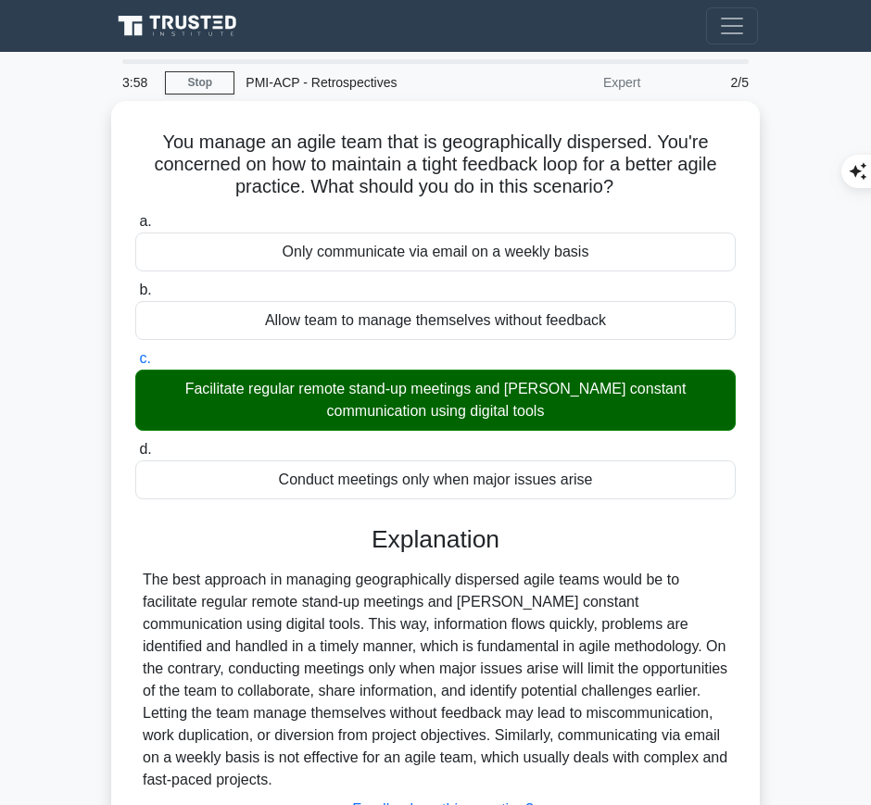
click at [438, 618] on div "The best approach in managing geographically dispersed agile teams would be to …" at bounding box center [436, 680] width 586 height 222
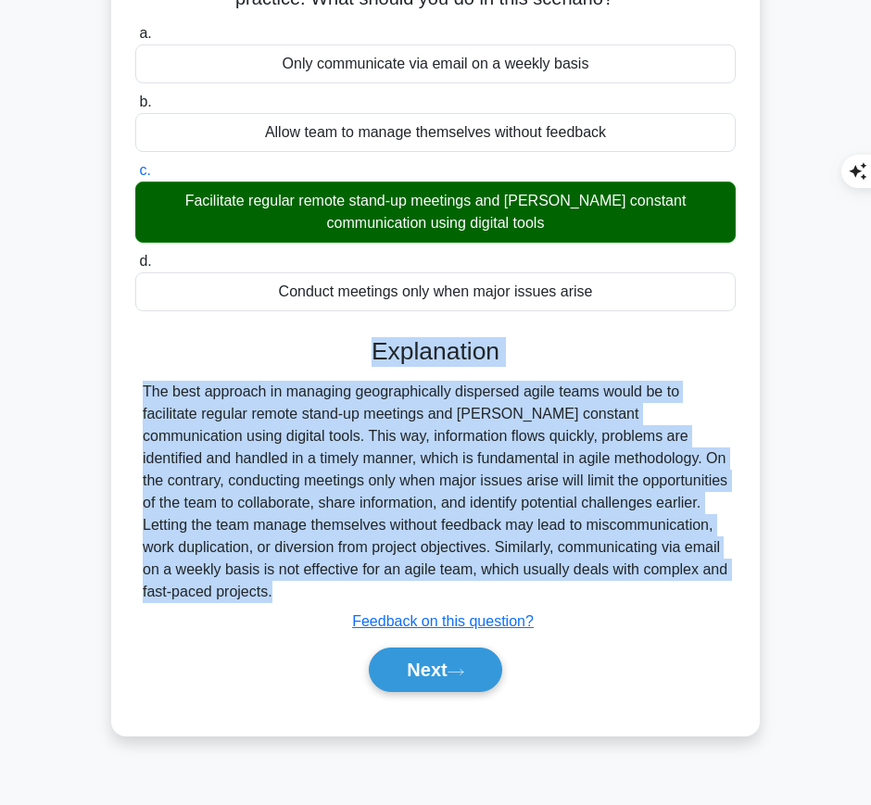
drag, startPoint x: 371, startPoint y: 345, endPoint x: 240, endPoint y: 617, distance: 302.2
click at [240, 617] on div "Explanation The best approach in managing geographically dispersed agile teams …" at bounding box center [435, 518] width 601 height 363
copy div "Explanation The best approach in managing geographically dispersed agile teams …"
click at [418, 664] on button "Next" at bounding box center [435, 670] width 133 height 44
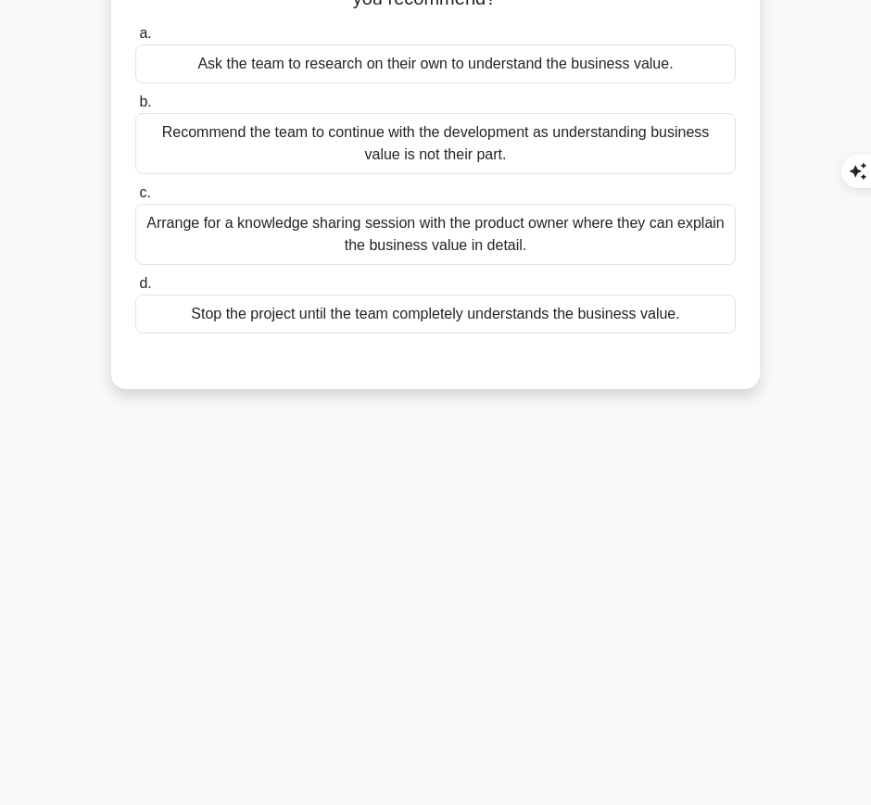
scroll to position [0, 0]
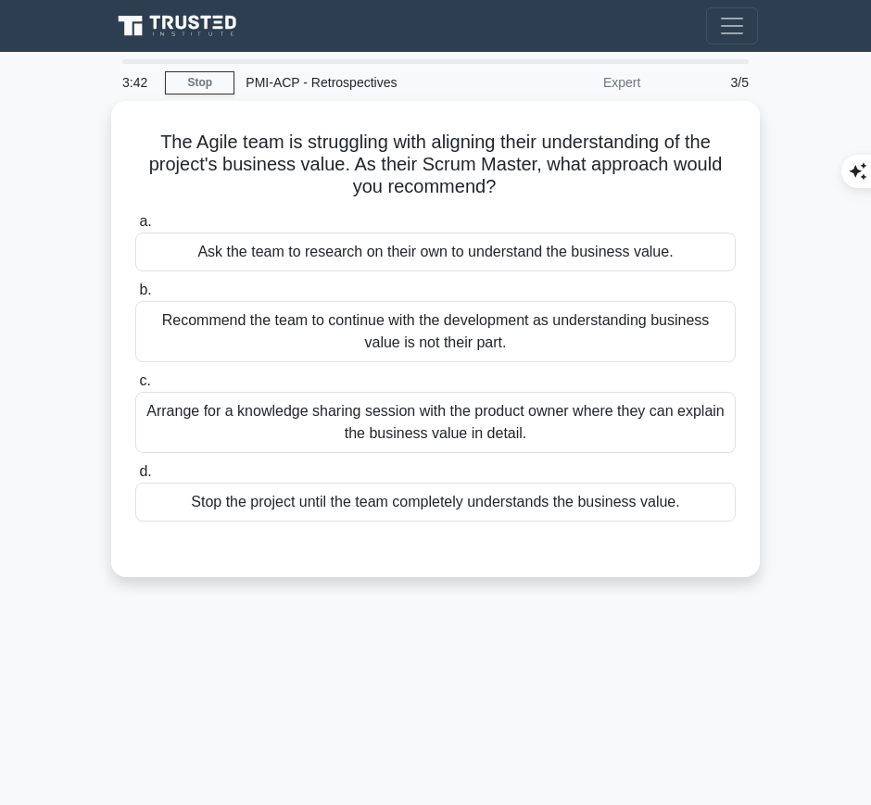
drag, startPoint x: 141, startPoint y: 127, endPoint x: 504, endPoint y: 184, distance: 367.8
click at [504, 184] on h5 "The Agile team is struggling with aligning their understanding of the project's…" at bounding box center [435, 165] width 604 height 69
copy h5 "The Agile team is struggling with aligning their understanding of the project's…"
click at [566, 422] on div "Arrange for a knowledge sharing session with the product owner where they can e…" at bounding box center [435, 422] width 601 height 61
click at [135, 387] on input "c. Arrange for a knowledge sharing session with the product owner where they ca…" at bounding box center [135, 381] width 0 height 12
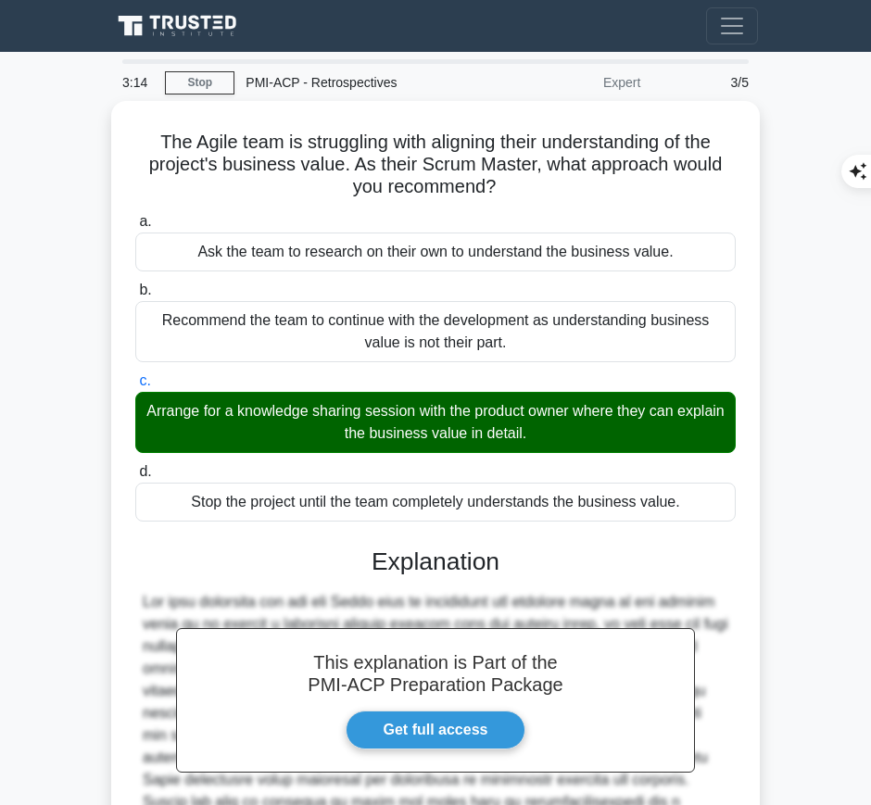
click at [465, 593] on div at bounding box center [436, 735] width 586 height 289
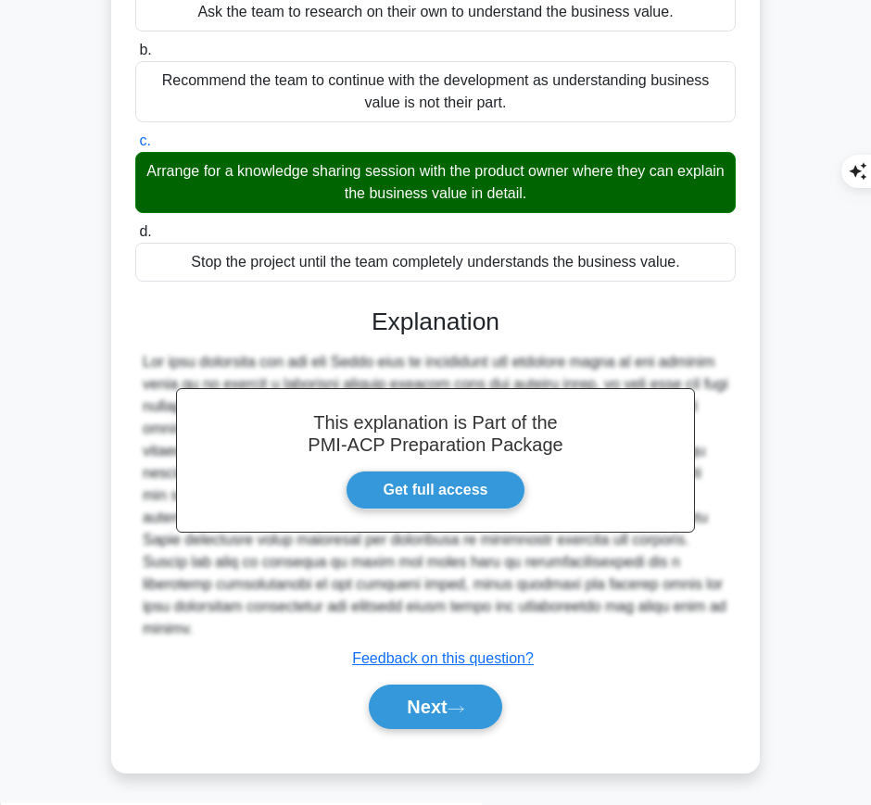
drag, startPoint x: 371, startPoint y: 317, endPoint x: 249, endPoint y: 629, distance: 335.1
click at [249, 629] on div "This explanation is Part of the PMI-ACP Preparation Package Get full access Exp…" at bounding box center [435, 511] width 601 height 452
copy div "Explanation The most effective way for the Agile team to understand the busines…"
click at [440, 702] on button "Next" at bounding box center [435, 707] width 133 height 44
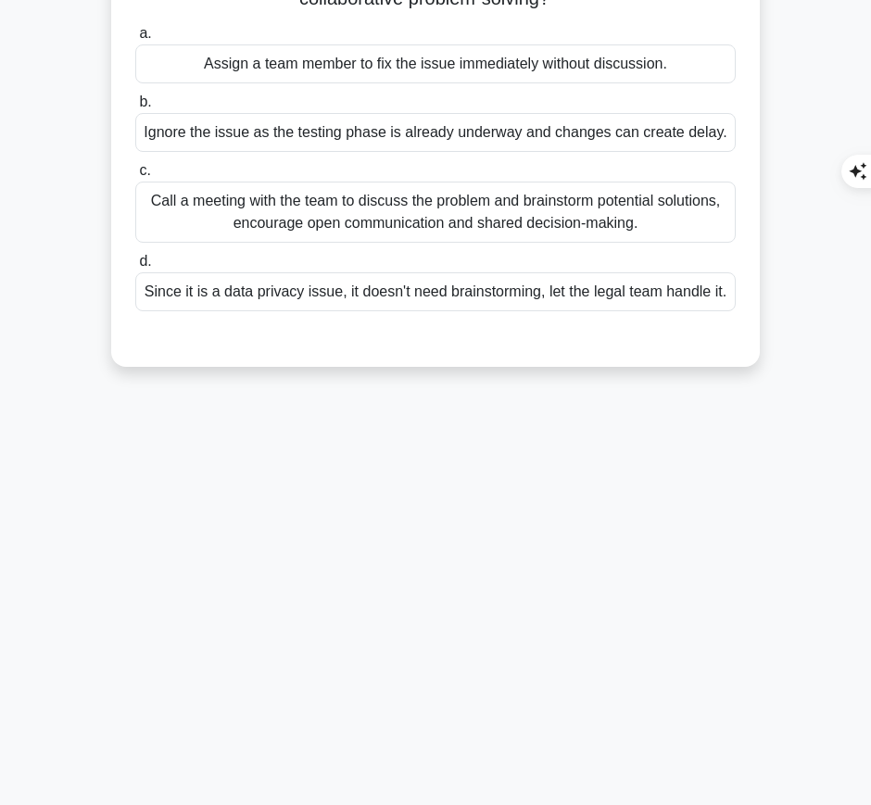
scroll to position [0, 0]
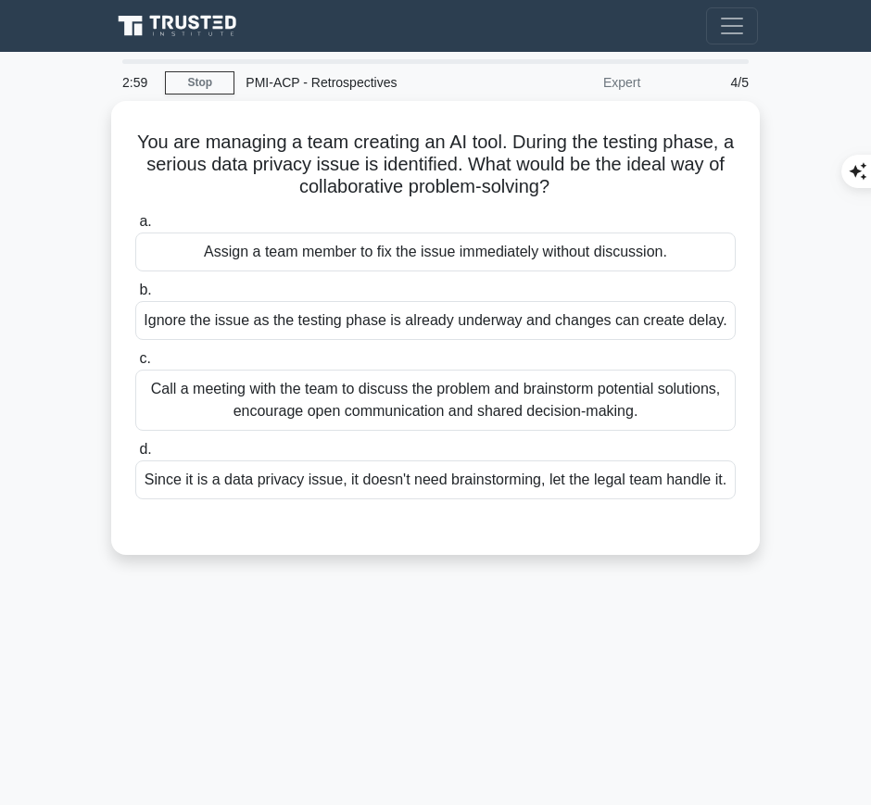
drag, startPoint x: 139, startPoint y: 136, endPoint x: 564, endPoint y: 190, distance: 428.8
click at [564, 190] on h5 "You are managing a team creating an AI tool. During the testing phase, a seriou…" at bounding box center [435, 165] width 604 height 69
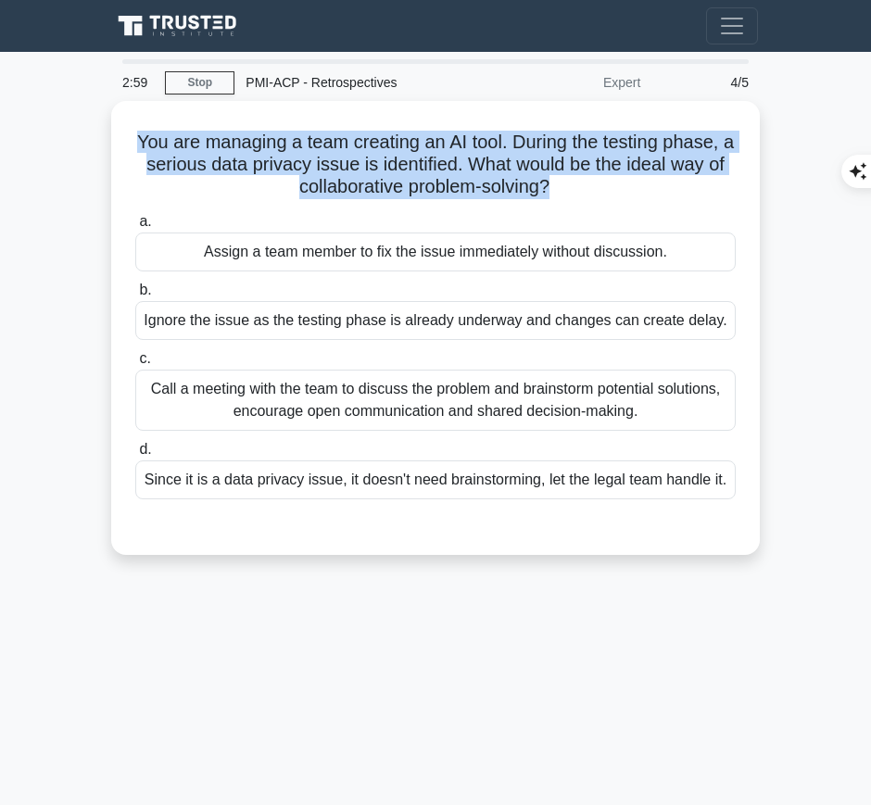
copy h5 "You are managing a team creating an AI tool. During the testing phase, a seriou…"
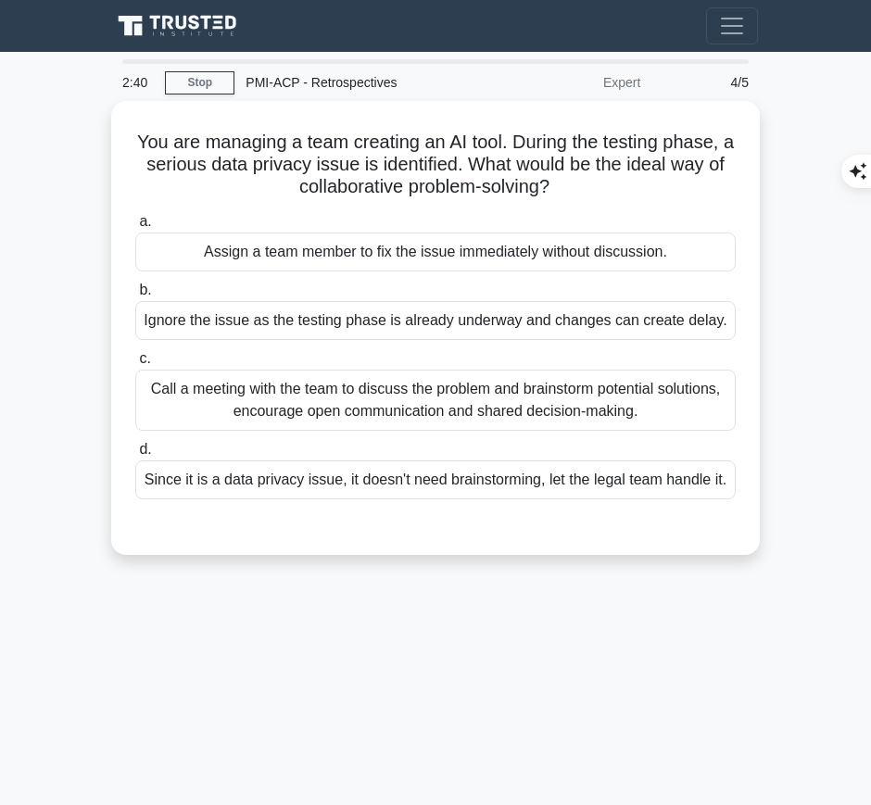
click at [530, 411] on div "Call a meeting with the team to discuss the problem and brainstorm potential so…" at bounding box center [435, 400] width 601 height 61
click at [135, 365] on input "c. Call a meeting with the team to discuss the problem and brainstorm potential…" at bounding box center [135, 359] width 0 height 12
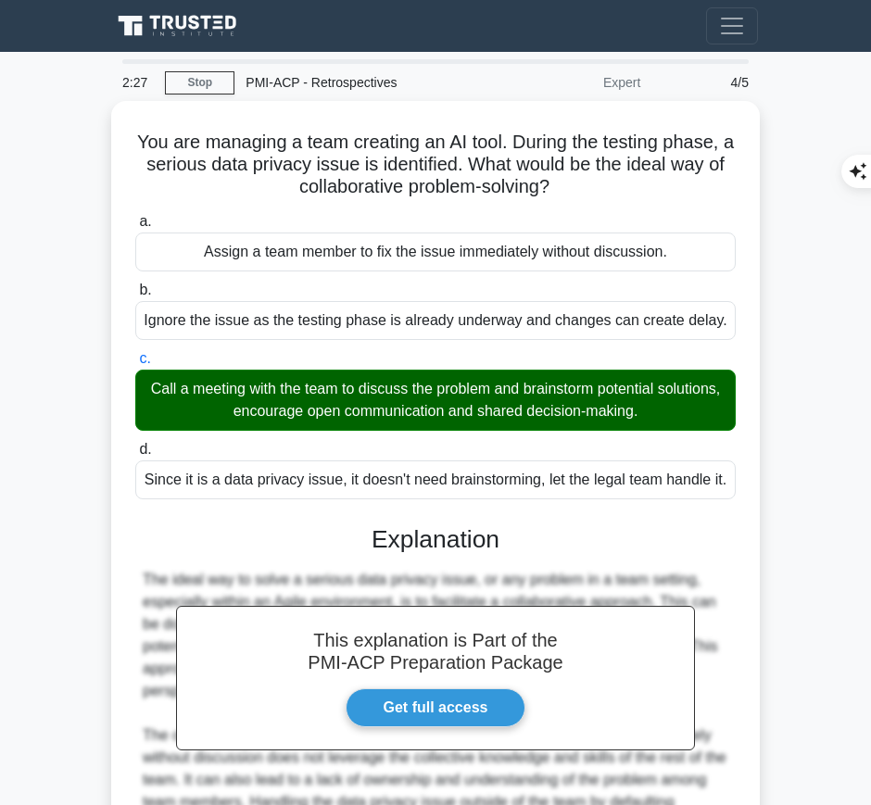
click at [457, 560] on div "This explanation is Part of the PMI-ACP Preparation Package Get full access Exp…" at bounding box center [435, 762] width 601 height 519
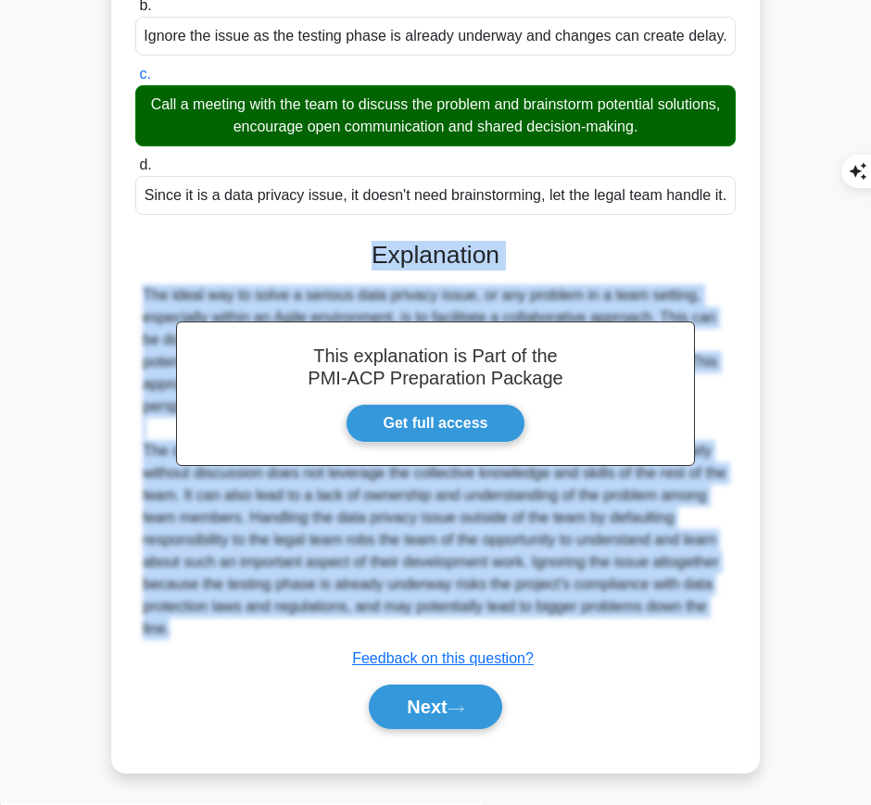
drag, startPoint x: 370, startPoint y: 250, endPoint x: 201, endPoint y: 627, distance: 413.2
click at [201, 627] on div "This explanation is Part of the PMI-ACP Preparation Package Get full access Exp…" at bounding box center [435, 478] width 601 height 519
copy div "Explanation The ideal way to solve a serious data privacy issue, or any problem…"
click at [401, 685] on button "Next" at bounding box center [435, 707] width 133 height 44
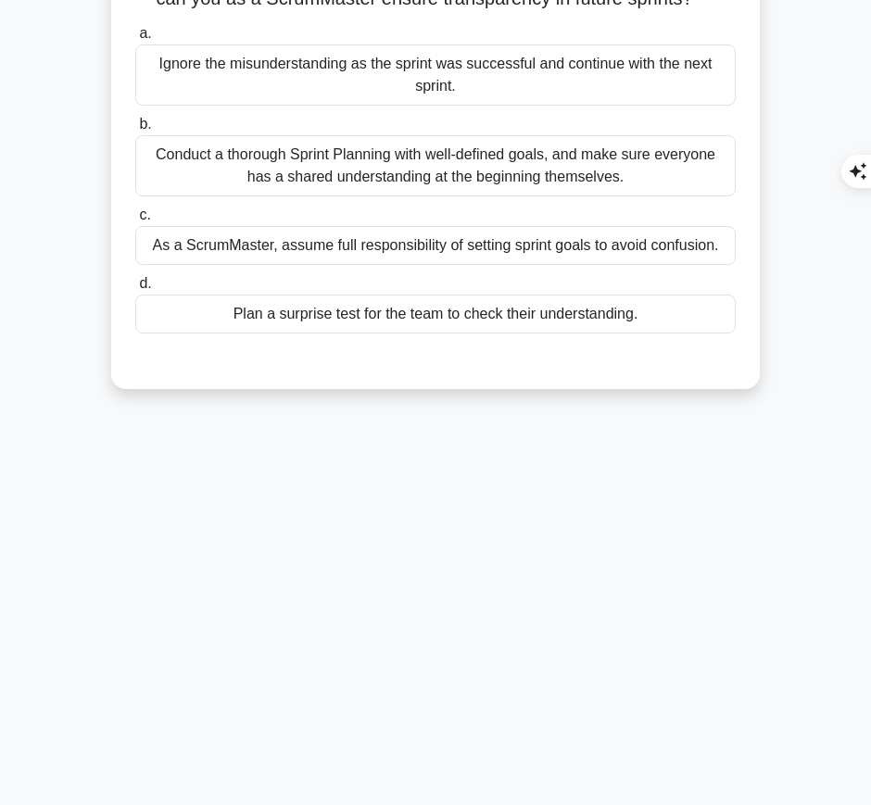
scroll to position [0, 0]
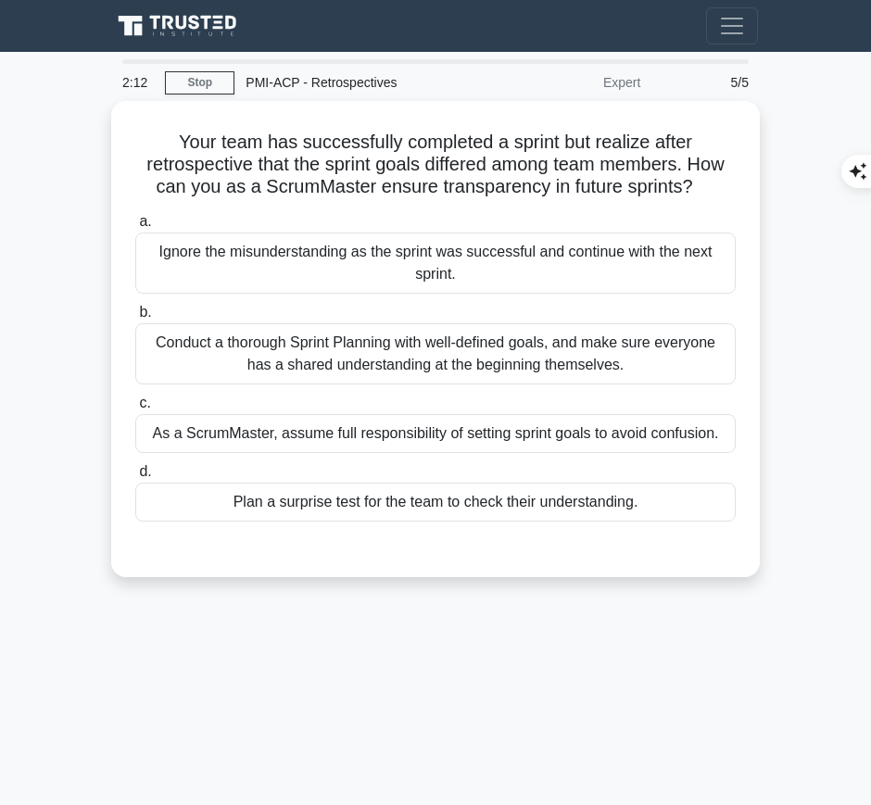
drag, startPoint x: 162, startPoint y: 127, endPoint x: 709, endPoint y: 176, distance: 549.0
click at [709, 176] on h5 "Your team has successfully completed a sprint but realize after retrospective t…" at bounding box center [435, 165] width 604 height 69
copy h5 "Your team has successfully completed a sprint but realize after retrospective t…"
click at [676, 330] on div "Conduct a thorough Sprint Planning with well-defined goals, and make sure every…" at bounding box center [435, 353] width 601 height 61
click at [135, 319] on input "b. Conduct a thorough Sprint Planning with well-defined goals, and make sure ev…" at bounding box center [135, 313] width 0 height 12
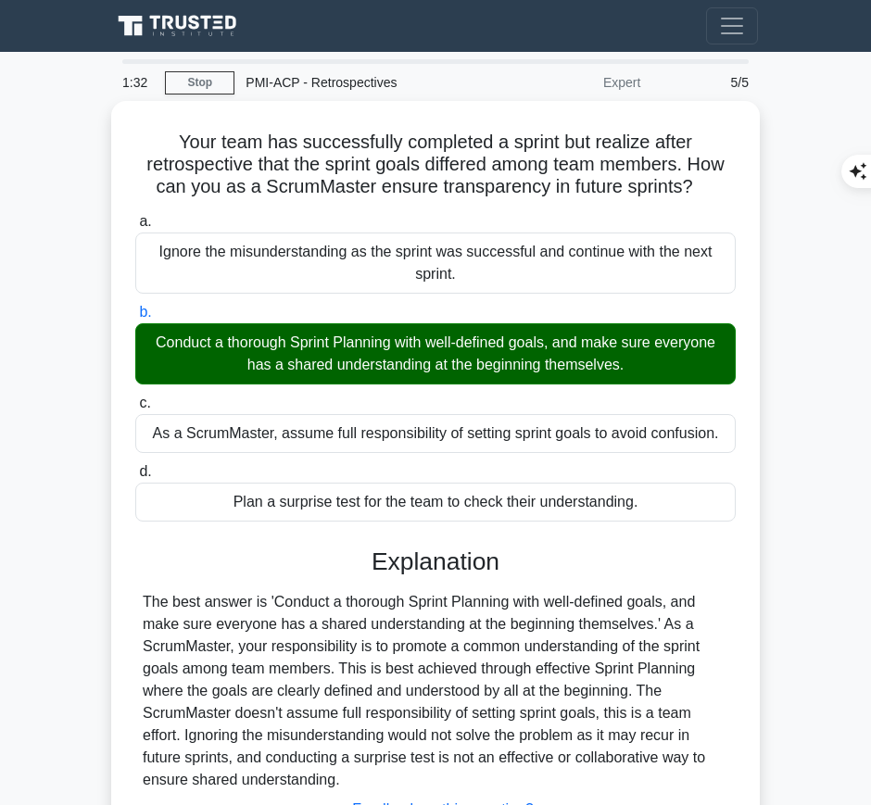
click at [414, 630] on div "The best answer is 'Conduct a thorough Sprint Planning with well-defined goals,…" at bounding box center [436, 691] width 586 height 200
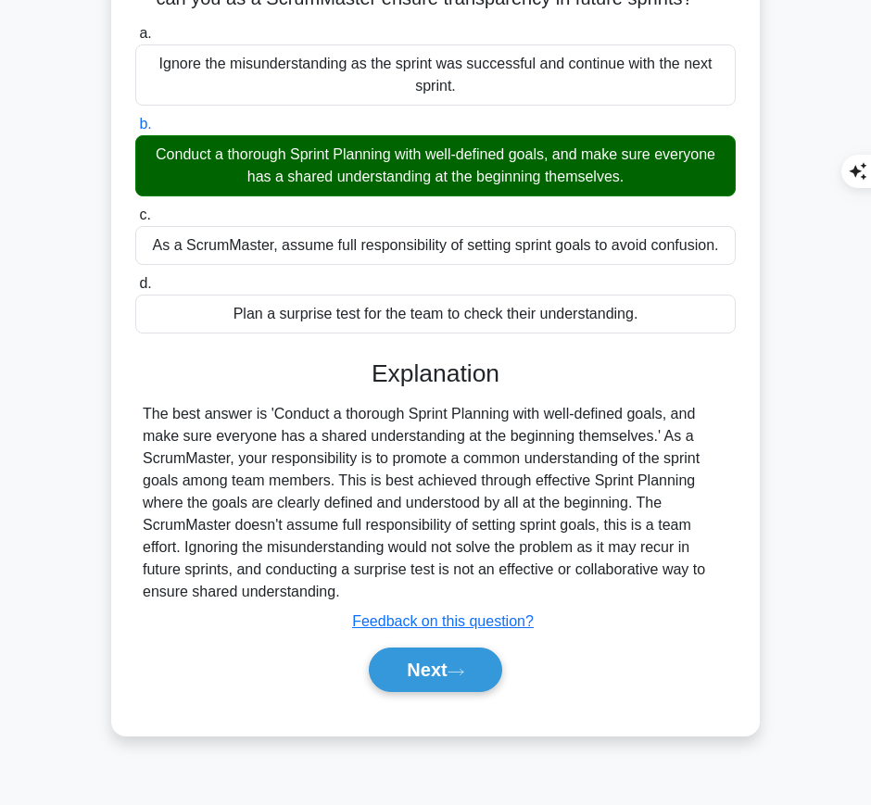
drag, startPoint x: 374, startPoint y: 373, endPoint x: 361, endPoint y: 586, distance: 212.6
click at [361, 586] on div "Explanation The best answer is 'Conduct a thorough Sprint Planning with well-de…" at bounding box center [435, 530] width 601 height 341
copy div "Explanation The best answer is 'Conduct a thorough Sprint Planning with well-de…"
click at [437, 656] on button "Next" at bounding box center [435, 670] width 133 height 44
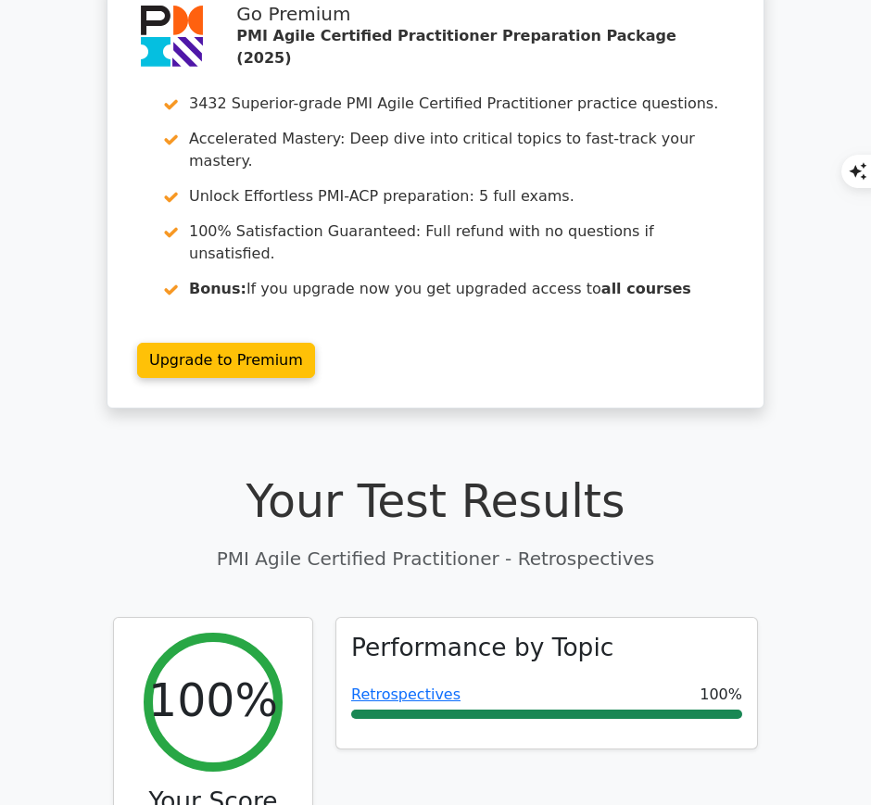
scroll to position [93, 0]
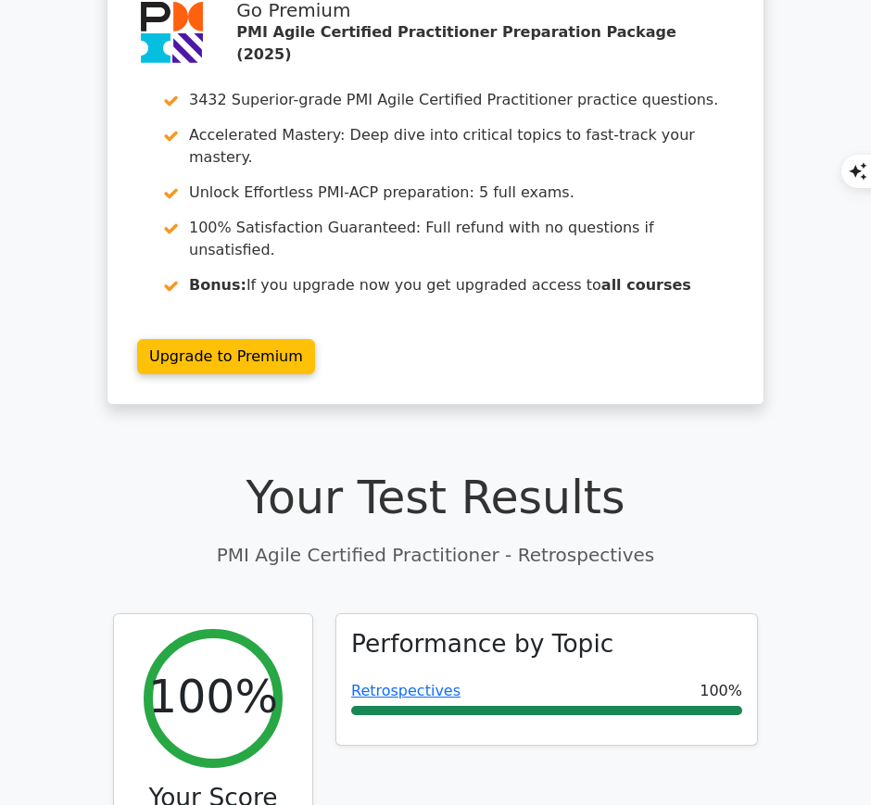
click at [416, 682] on link "Retrospectives" at bounding box center [405, 691] width 109 height 18
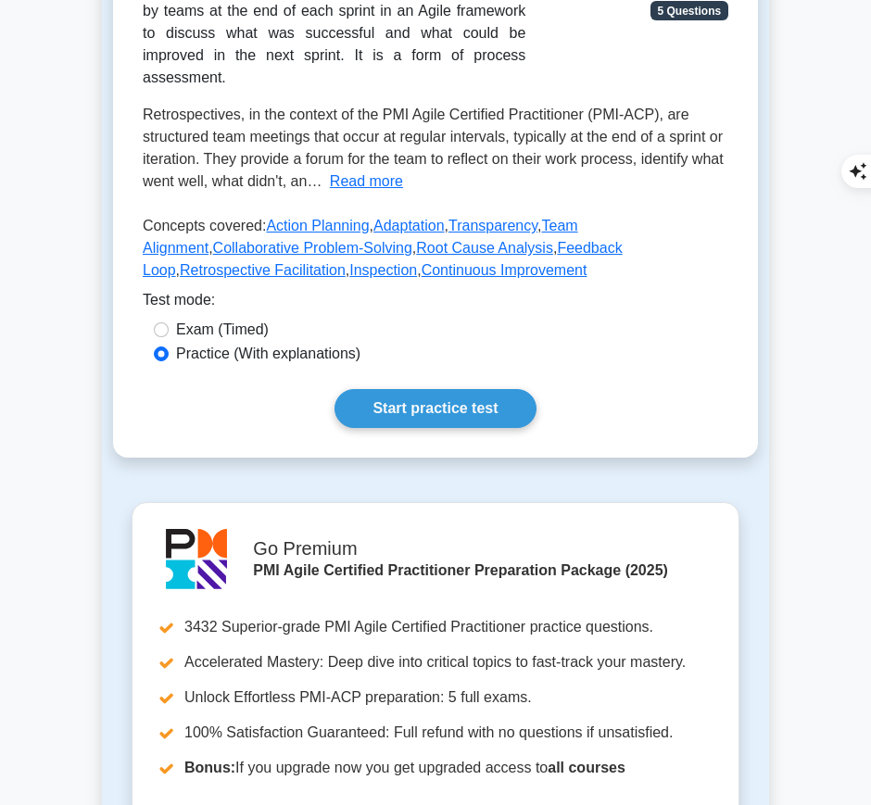
scroll to position [371, 0]
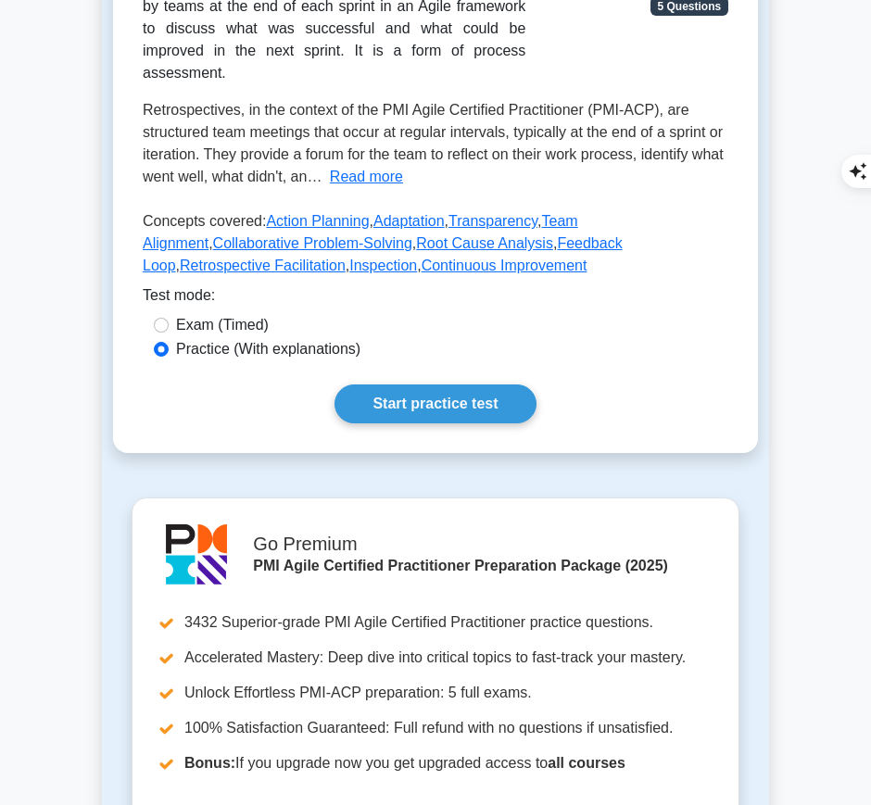
click at [491, 385] on link "Start practice test" at bounding box center [435, 404] width 201 height 39
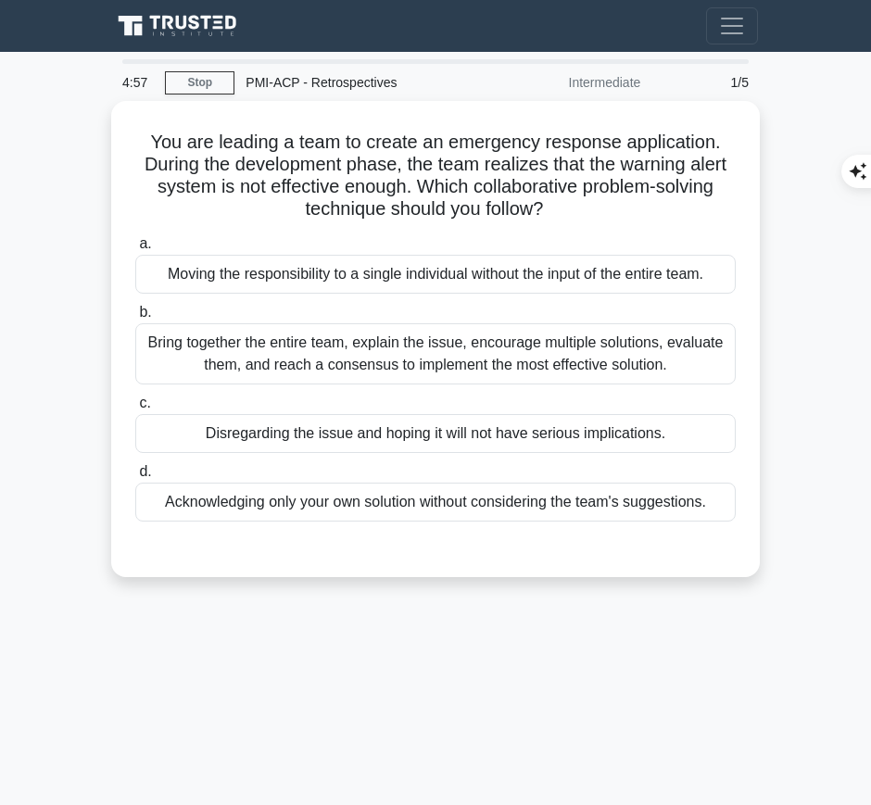
drag, startPoint x: 143, startPoint y: 132, endPoint x: 550, endPoint y: 207, distance: 413.7
click at [550, 207] on h5 "You are leading a team to create an emergency response application. During the …" at bounding box center [435, 176] width 604 height 91
copy h5 "You are leading a team to create an emergency response application. During the …"
click at [457, 365] on div "Bring together the entire team, explain the issue, encourage multiple solutions…" at bounding box center [435, 353] width 601 height 61
click at [135, 319] on input "b. Bring together the entire team, explain the issue, encourage multiple soluti…" at bounding box center [135, 313] width 0 height 12
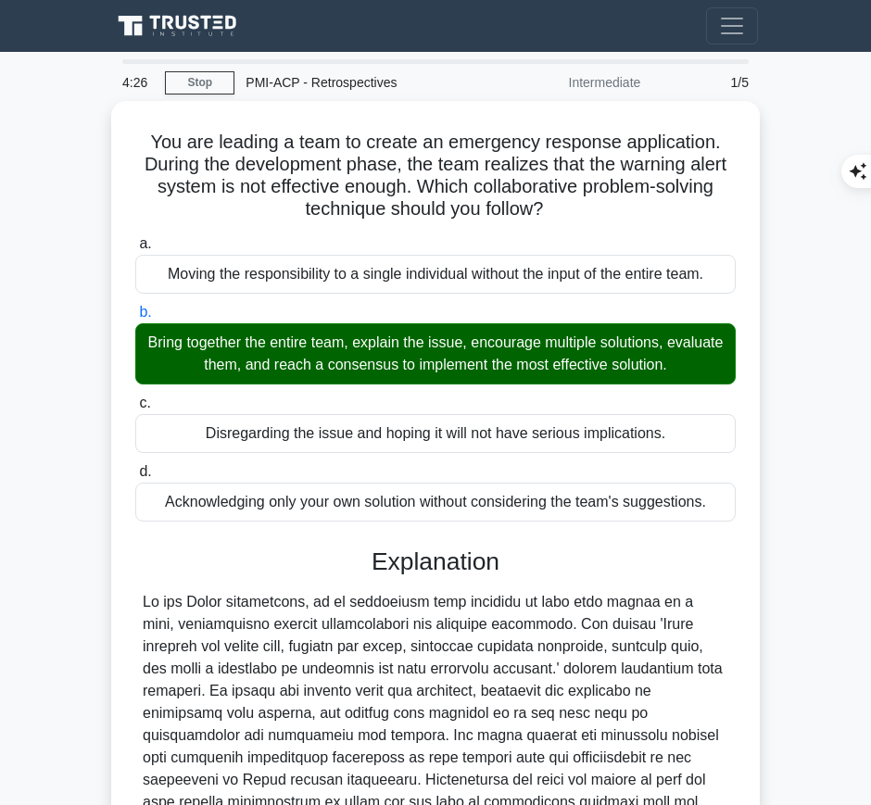
click at [467, 602] on div at bounding box center [436, 791] width 586 height 400
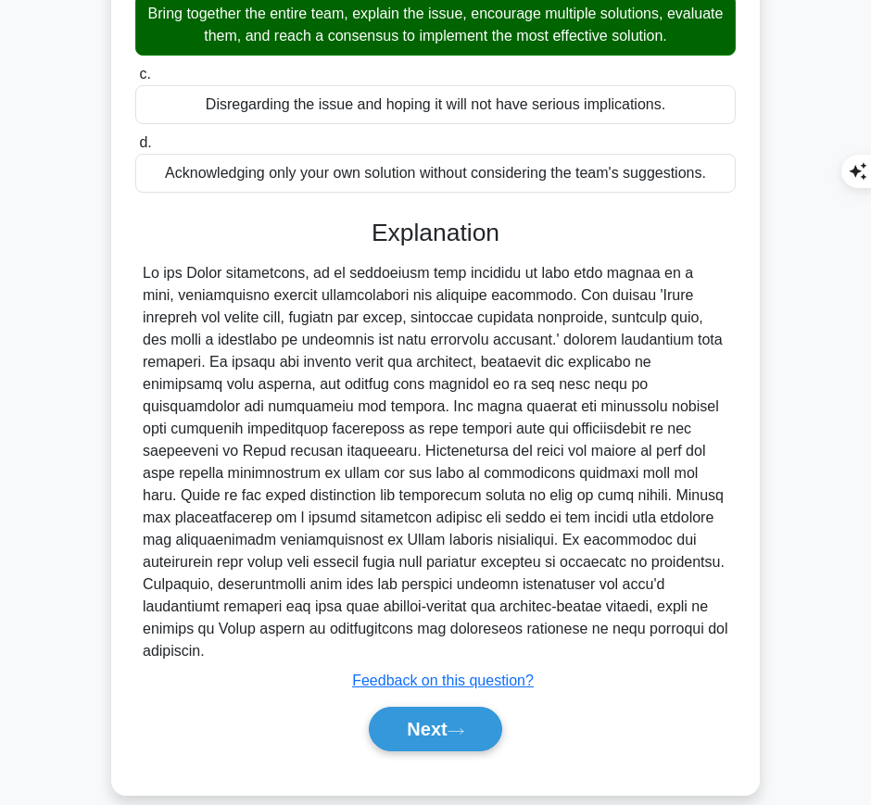
drag, startPoint x: 371, startPoint y: 224, endPoint x: 740, endPoint y: 611, distance: 534.2
click at [740, 625] on div "You are leading a team to create an emergency response application. During the …" at bounding box center [436, 283] width 634 height 1009
copy div "Explanation In the Agile methodology, it is considered best practice to deal wi…"
click at [445, 707] on button "Next" at bounding box center [435, 729] width 133 height 44
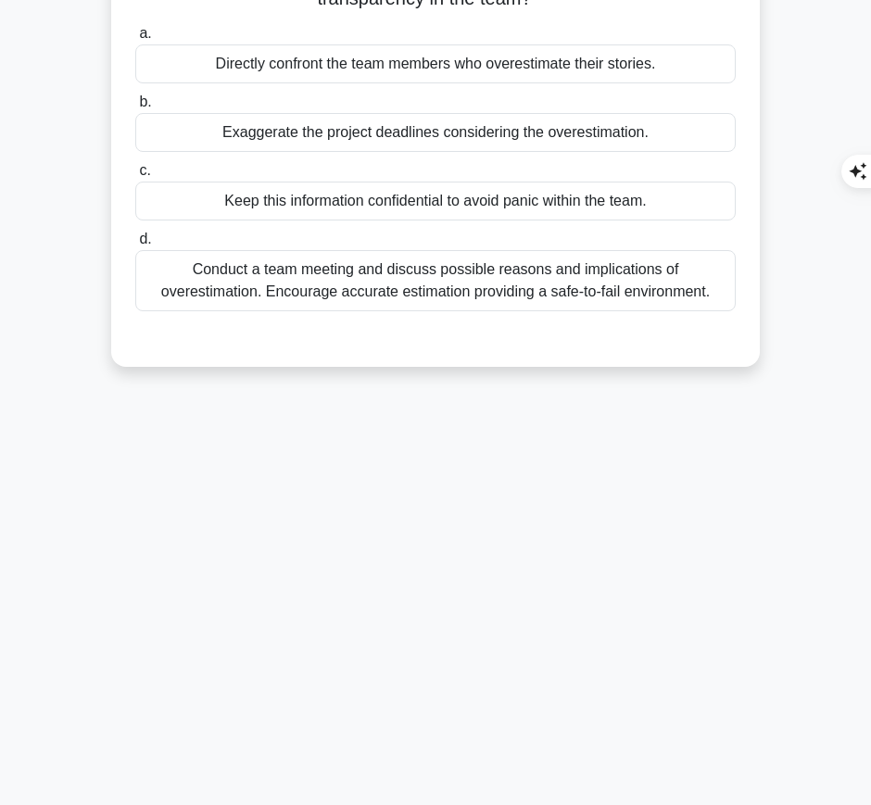
scroll to position [0, 0]
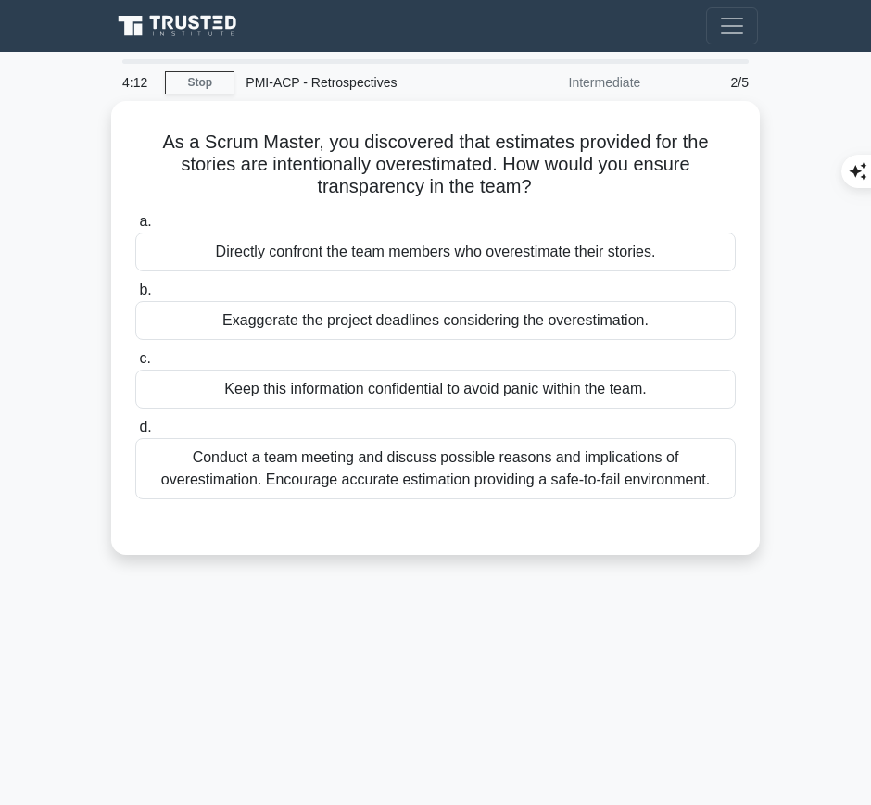
drag, startPoint x: 148, startPoint y: 129, endPoint x: 548, endPoint y: 187, distance: 403.7
click at [548, 187] on h5 "As a Scrum Master, you discovered that estimates provided for the stories are i…" at bounding box center [435, 165] width 604 height 69
copy h5 "As a Scrum Master, you discovered that estimates provided for the stories are i…"
click at [565, 480] on div "Conduct a team meeting and discuss possible reasons and implications of overest…" at bounding box center [435, 468] width 601 height 61
click at [135, 434] on input "d. Conduct a team meeting and discuss possible reasons and implications of over…" at bounding box center [135, 428] width 0 height 12
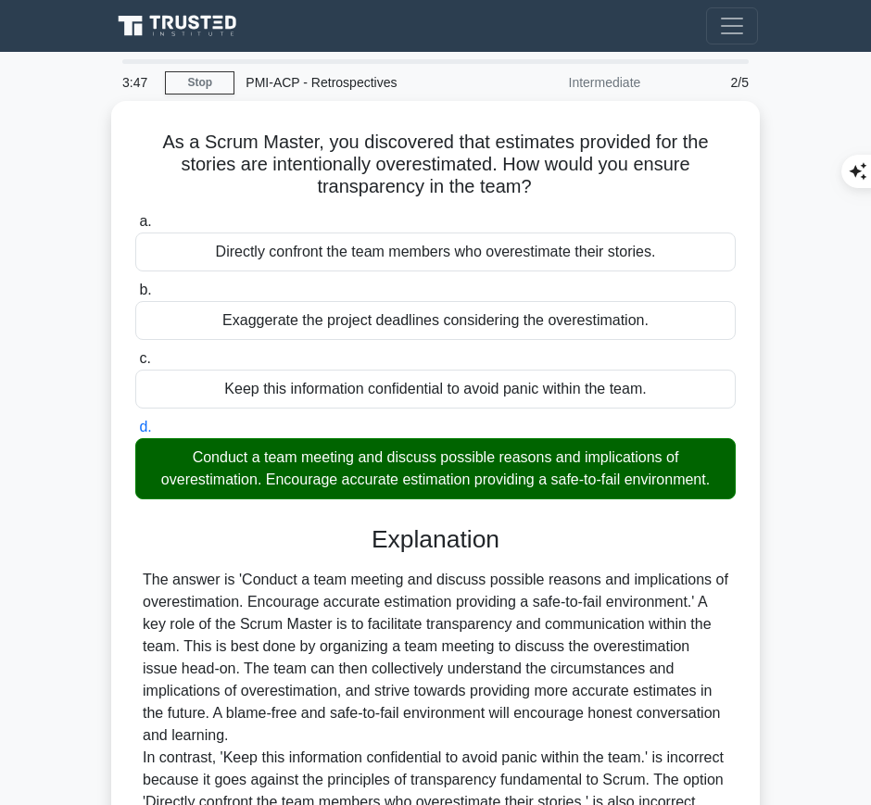
click at [388, 634] on div "The answer is 'Conduct a team meeting and discuss possible reasons and implicat…" at bounding box center [436, 736] width 586 height 334
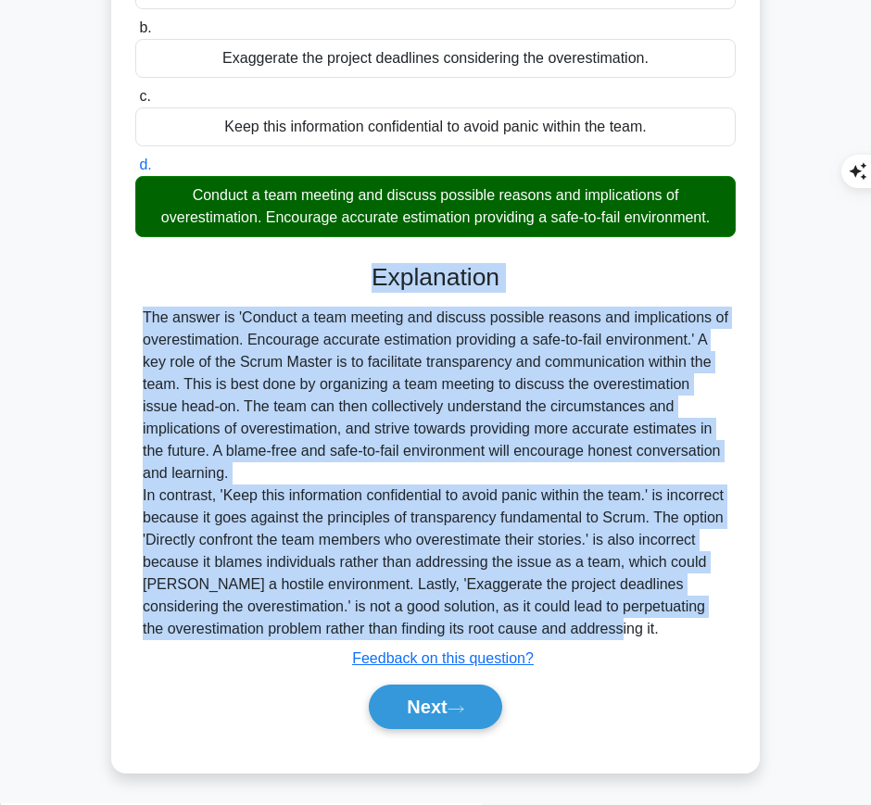
drag, startPoint x: 367, startPoint y: 268, endPoint x: 677, endPoint y: 619, distance: 468.8
click at [677, 619] on div "Explanation The answer is 'Conduct a team meeting and discuss possible reasons …" at bounding box center [435, 500] width 601 height 475
copy div "Explanation The answer is 'Conduct a team meeting and discuss possible reasons …"
click at [417, 699] on button "Next" at bounding box center [435, 707] width 133 height 44
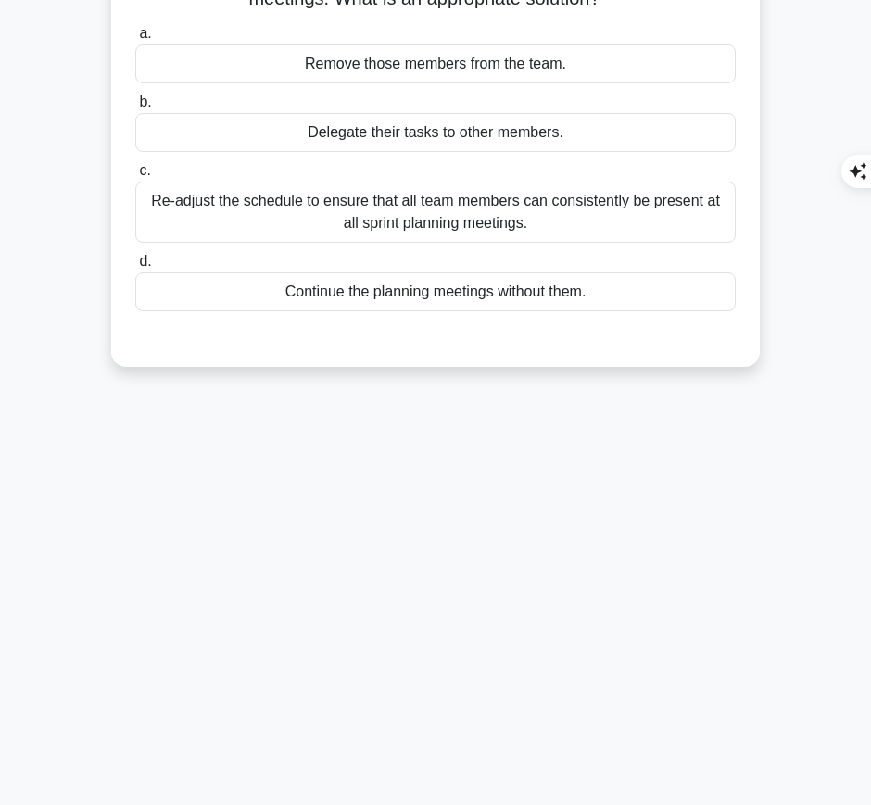
scroll to position [0, 0]
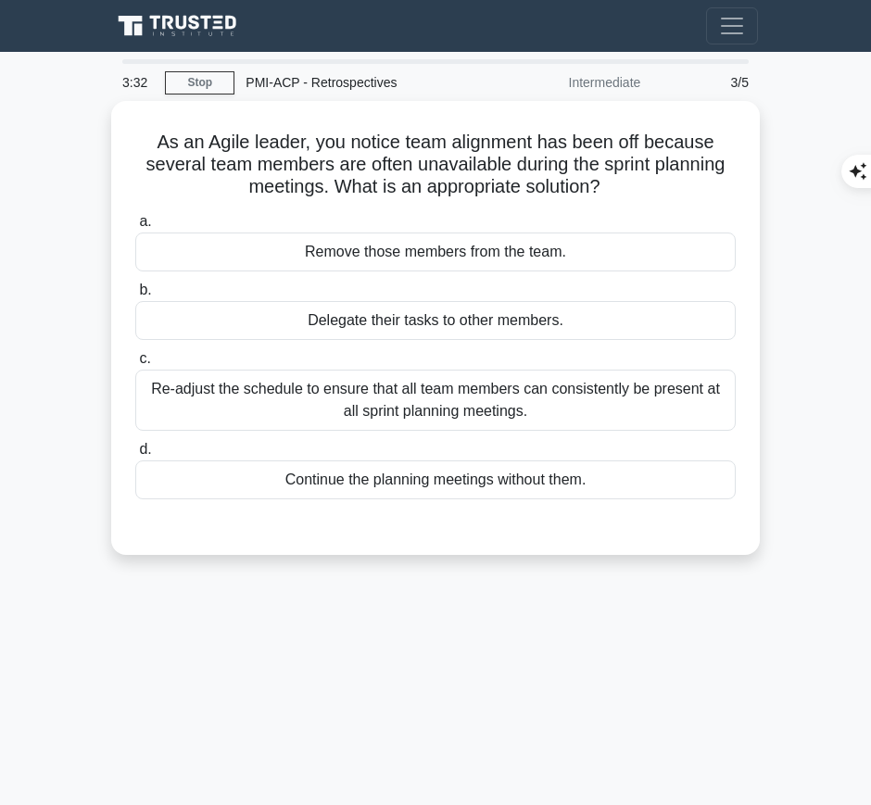
drag, startPoint x: 141, startPoint y: 133, endPoint x: 622, endPoint y: 190, distance: 484.3
click at [622, 190] on h5 "As an Agile leader, you notice team alignment has been off because several team…" at bounding box center [435, 165] width 604 height 69
copy h5 "As an Agile leader, you notice team alignment has been off because several team…"
click at [613, 400] on div "Re-adjust the schedule to ensure that all team members can consistently be pres…" at bounding box center [435, 400] width 601 height 61
click at [135, 365] on input "c. Re-adjust the schedule to ensure that all team members can consistently be p…" at bounding box center [135, 359] width 0 height 12
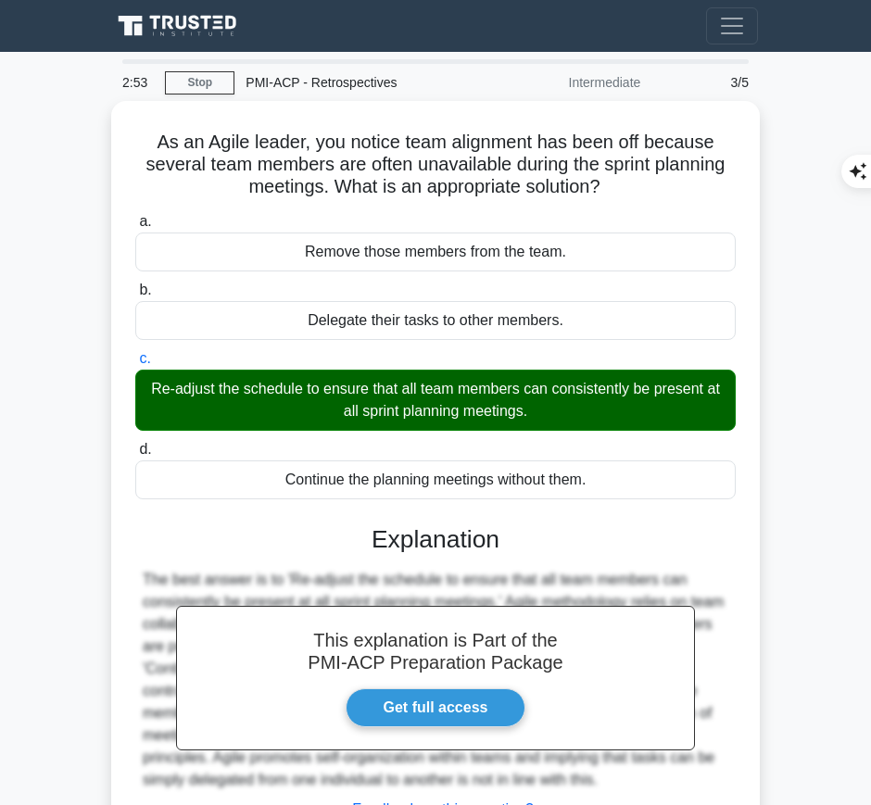
click at [454, 554] on div "This explanation is Part of the PMI-ACP Preparation Package Get full access Exp…" at bounding box center [435, 696] width 601 height 386
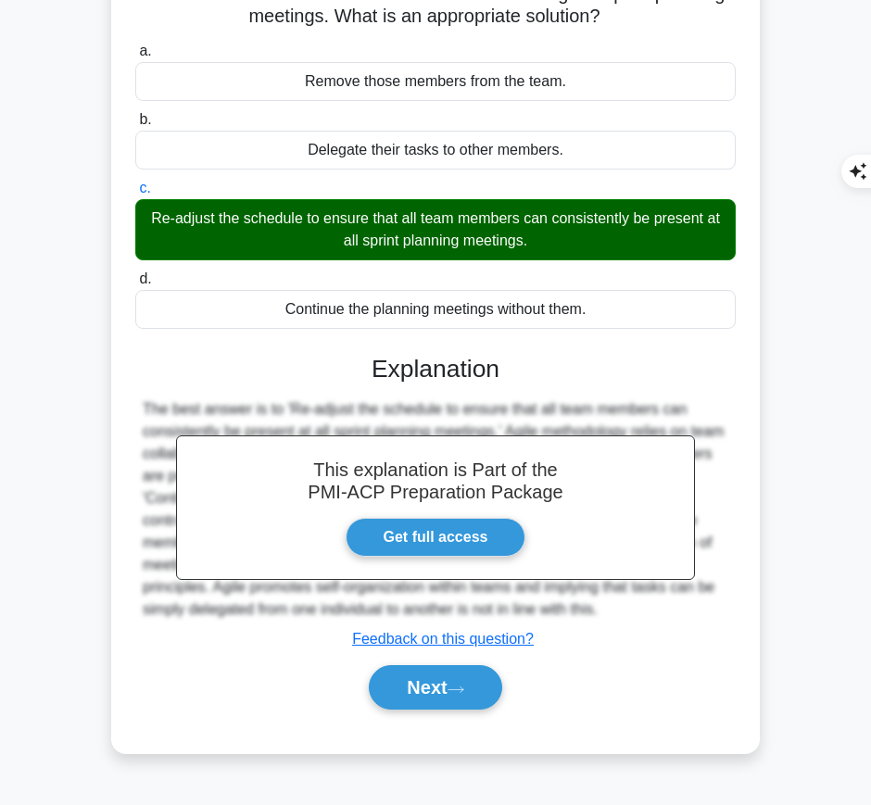
scroll to position [175, 0]
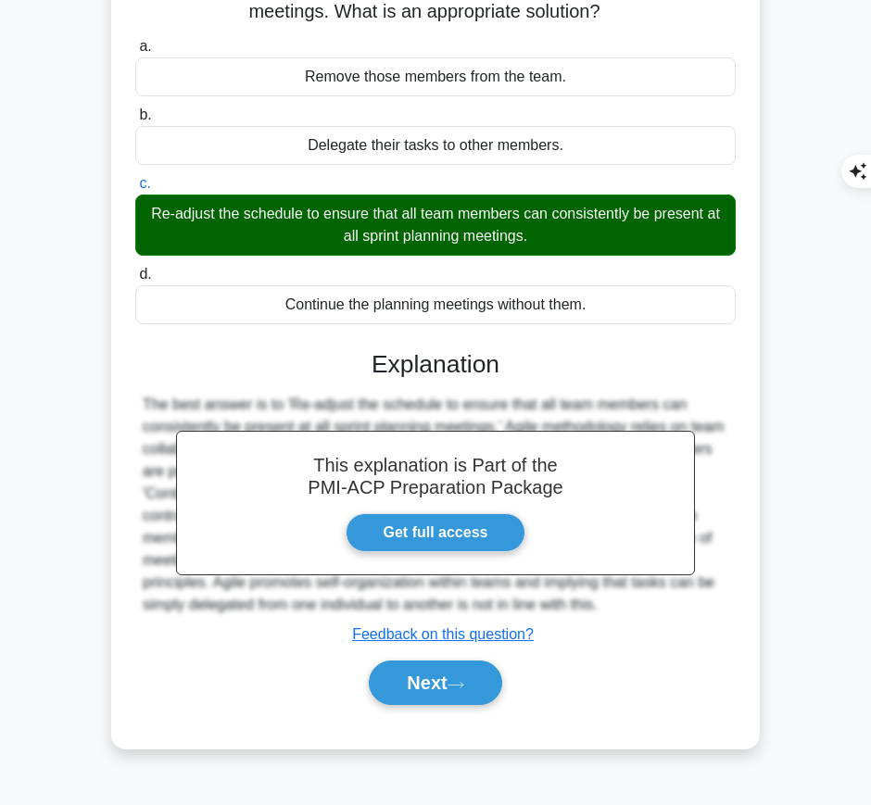
drag, startPoint x: 370, startPoint y: 352, endPoint x: 698, endPoint y: 599, distance: 410.4
click at [698, 599] on div "This explanation is Part of the PMI-ACP Preparation Package Get full access Exp…" at bounding box center [435, 521] width 601 height 386
copy div "Explanation The best answer is to 'Re-adjust the schedule to ensure that all te…"
click at [430, 693] on button "Next" at bounding box center [435, 683] width 133 height 44
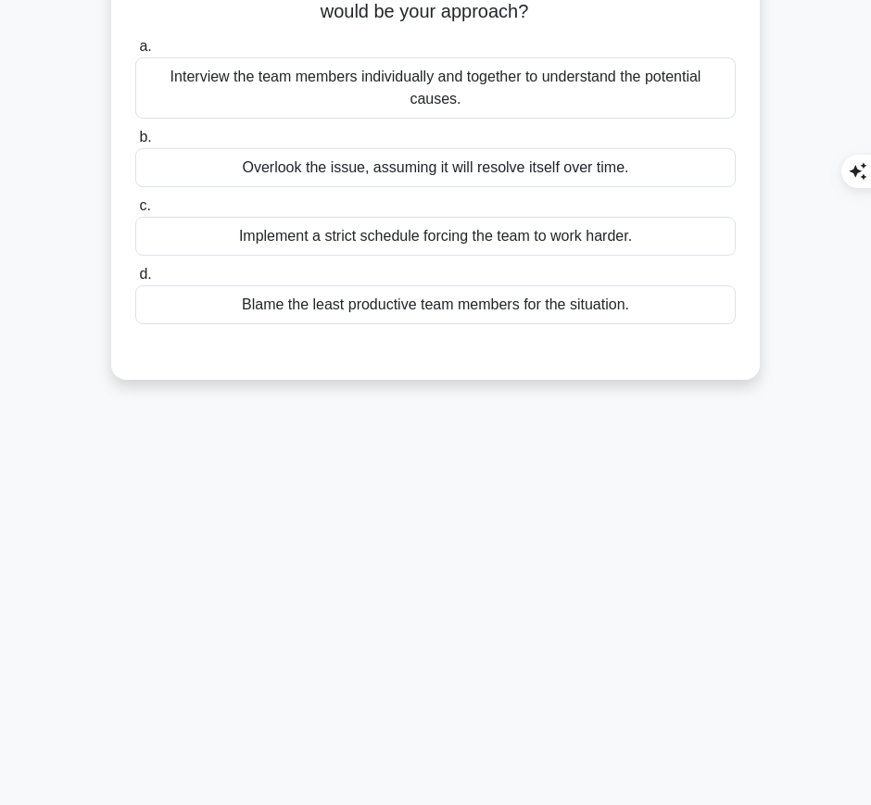
scroll to position [0, 0]
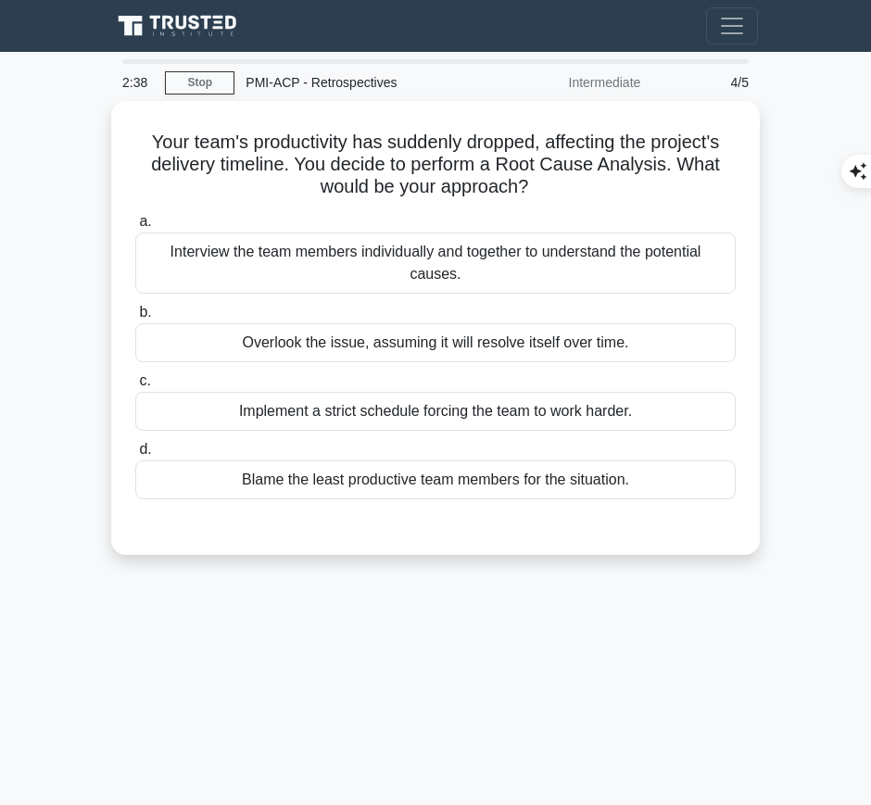
drag, startPoint x: 136, startPoint y: 132, endPoint x: 534, endPoint y: 186, distance: 401.3
click at [534, 186] on h5 "Your team's productivity has suddenly dropped, affecting the project's delivery…" at bounding box center [435, 165] width 604 height 69
copy h5 "Your team's productivity has suddenly dropped, affecting the project's delivery…"
click at [614, 269] on div "Interview the team members individually and together to understand the potentia…" at bounding box center [435, 263] width 601 height 61
click at [135, 228] on input "a. Interview the team members individually and together to understand the poten…" at bounding box center [135, 222] width 0 height 12
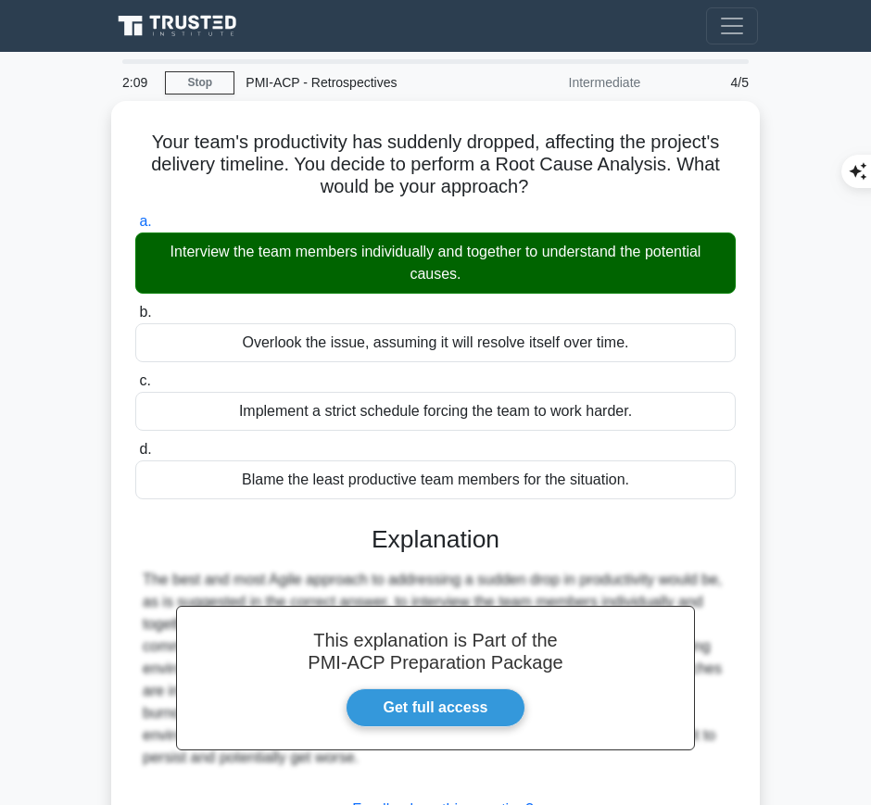
scroll to position [131, 0]
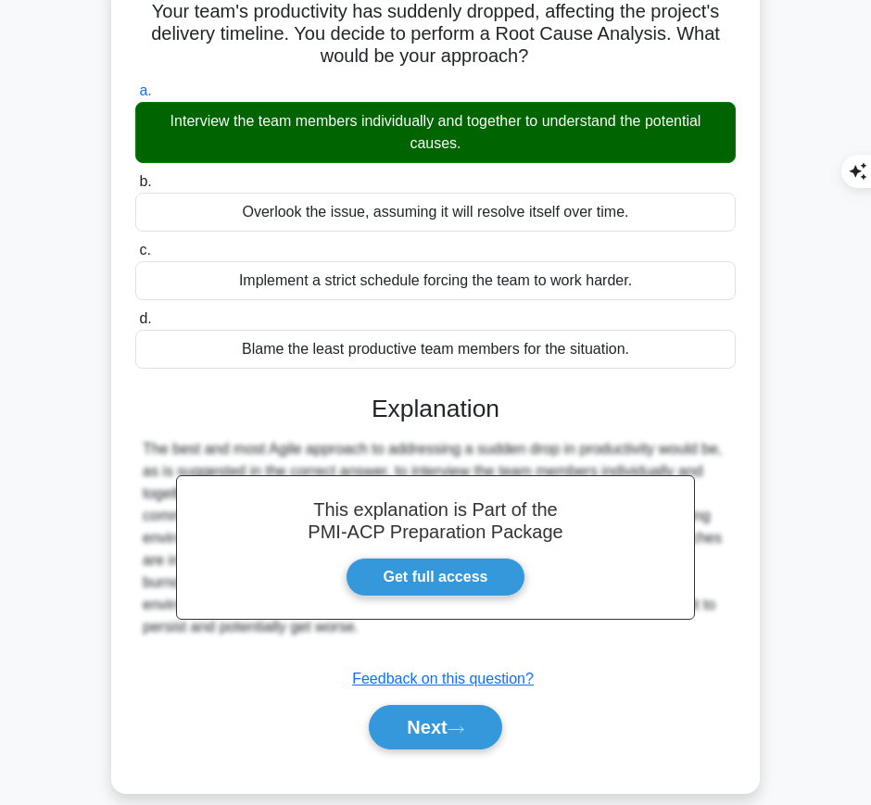
click at [348, 403] on h3 "Explanation" at bounding box center [435, 410] width 578 height 30
drag, startPoint x: 371, startPoint y: 403, endPoint x: 470, endPoint y: 632, distance: 249.5
click at [470, 632] on div "This explanation is Part of the PMI-ACP Preparation Package Get full access Exp…" at bounding box center [435, 566] width 601 height 386
copy div "Explanation The best and most Agile approach to addressing a sudden drop in pro…"
click at [433, 723] on button "Next" at bounding box center [435, 727] width 133 height 44
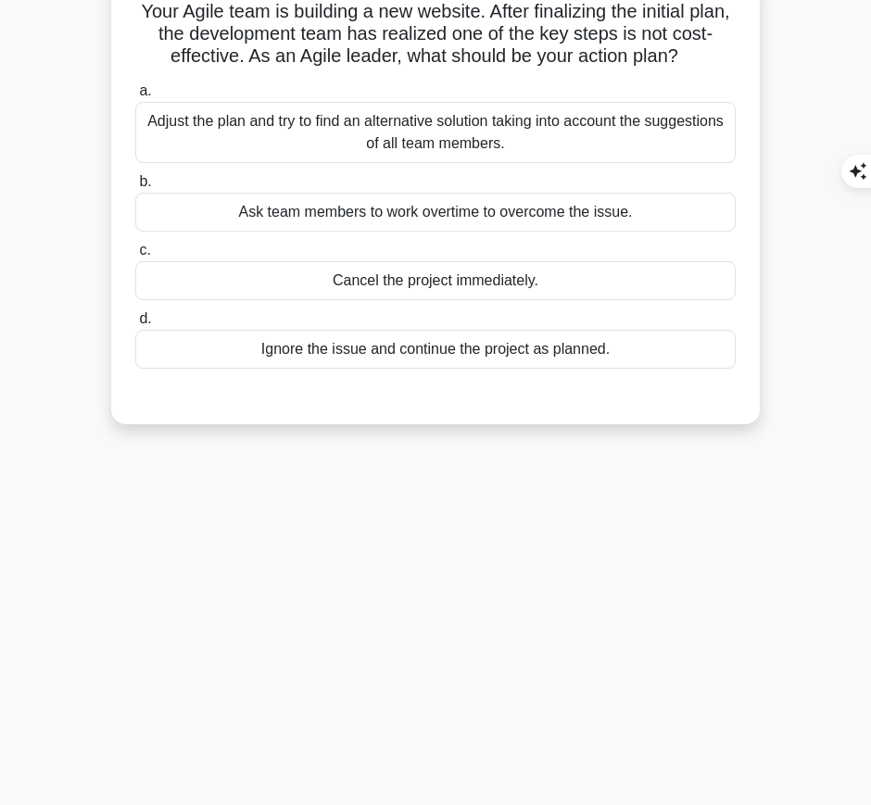
scroll to position [0, 0]
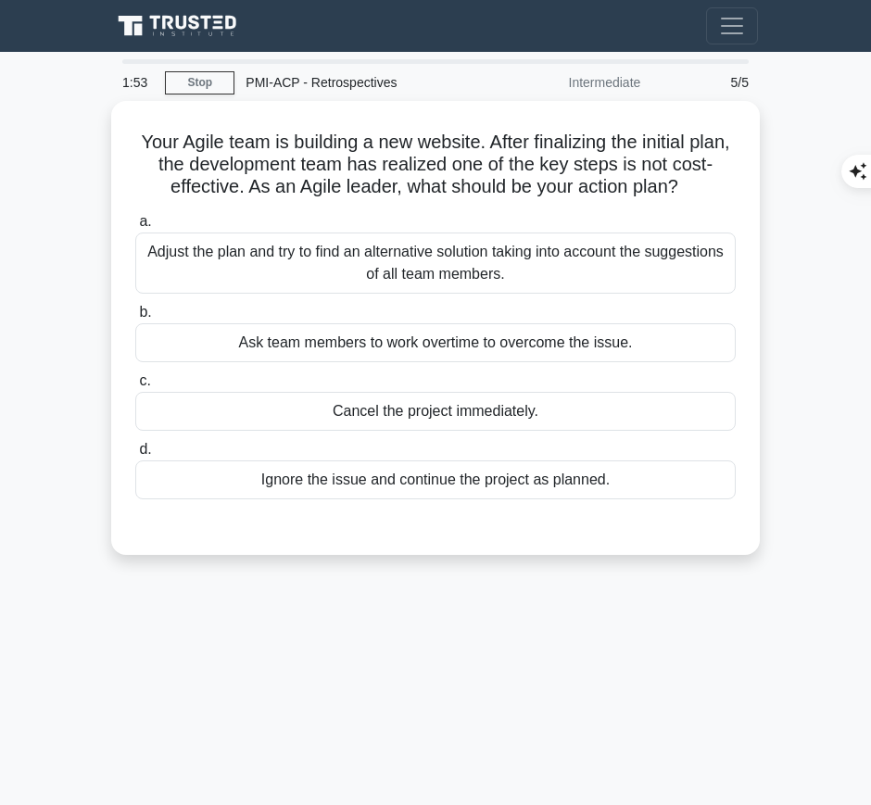
drag, startPoint x: 155, startPoint y: 136, endPoint x: 708, endPoint y: 191, distance: 556.0
click at [708, 191] on h5 "Your Agile team is building a new website. After finalizing the initial plan, t…" at bounding box center [435, 165] width 604 height 69
copy h5 "Your Agile team is building a new website. After finalizing the initial plan, t…"
click at [618, 650] on div "1:48 Stop PMI-ACP - Retrospectives Intermediate 5/5 Your Agile team is building…" at bounding box center [435, 522] width 667 height 927
click at [673, 277] on div "Adjust the plan and try to find an alternative solution taking into account the…" at bounding box center [435, 263] width 601 height 61
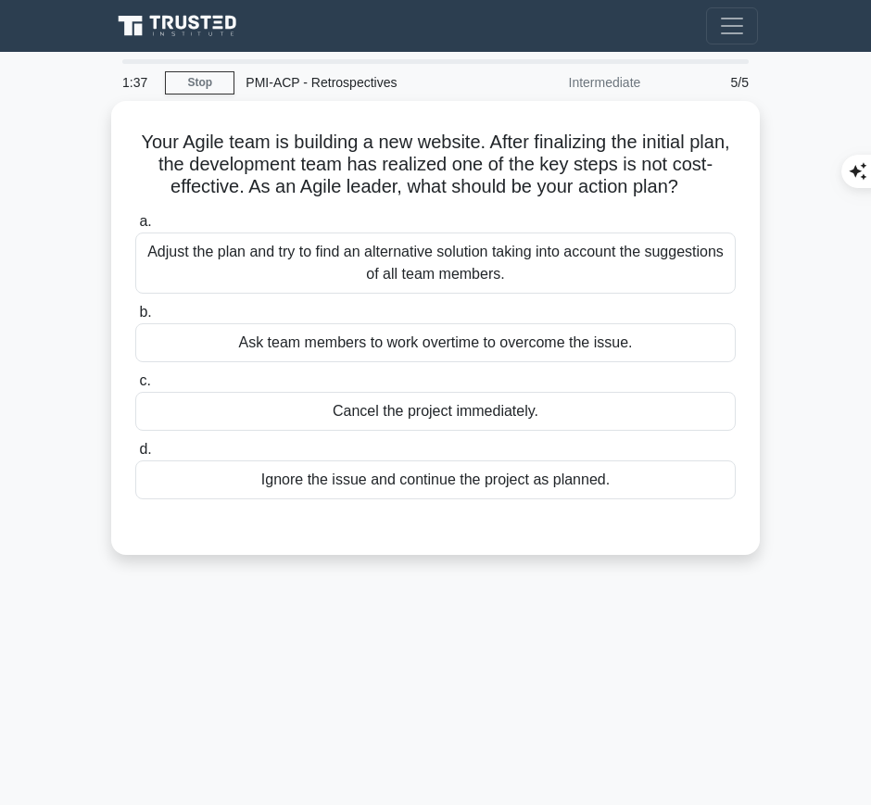
click at [135, 228] on input "a. Adjust the plan and try to find an alternative solution taking into account …" at bounding box center [135, 222] width 0 height 12
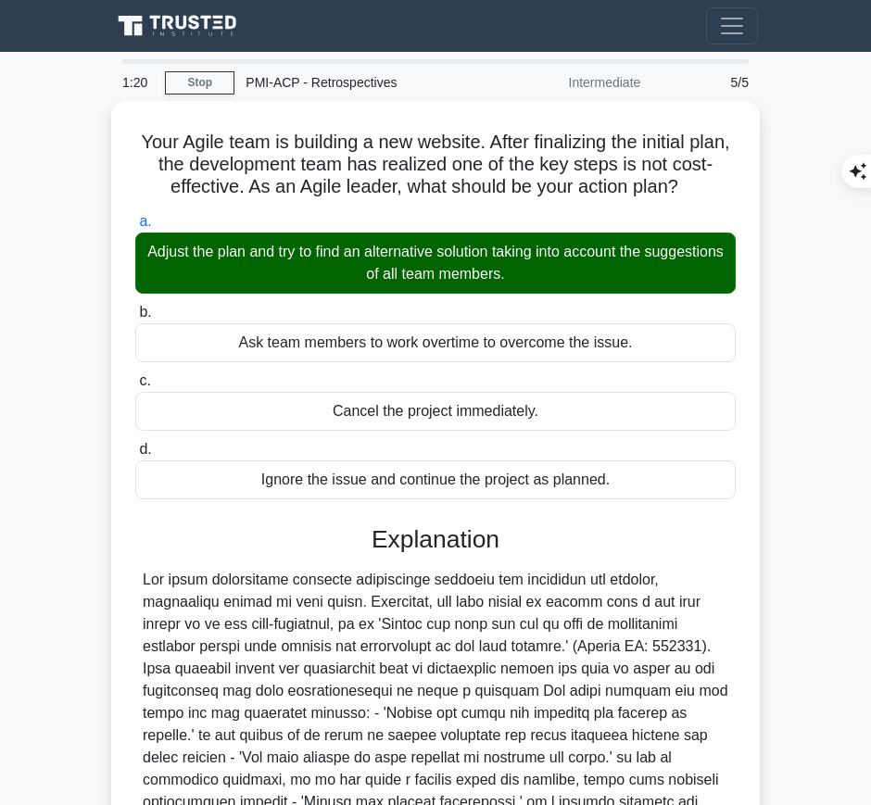
click at [463, 698] on div at bounding box center [436, 713] width 586 height 289
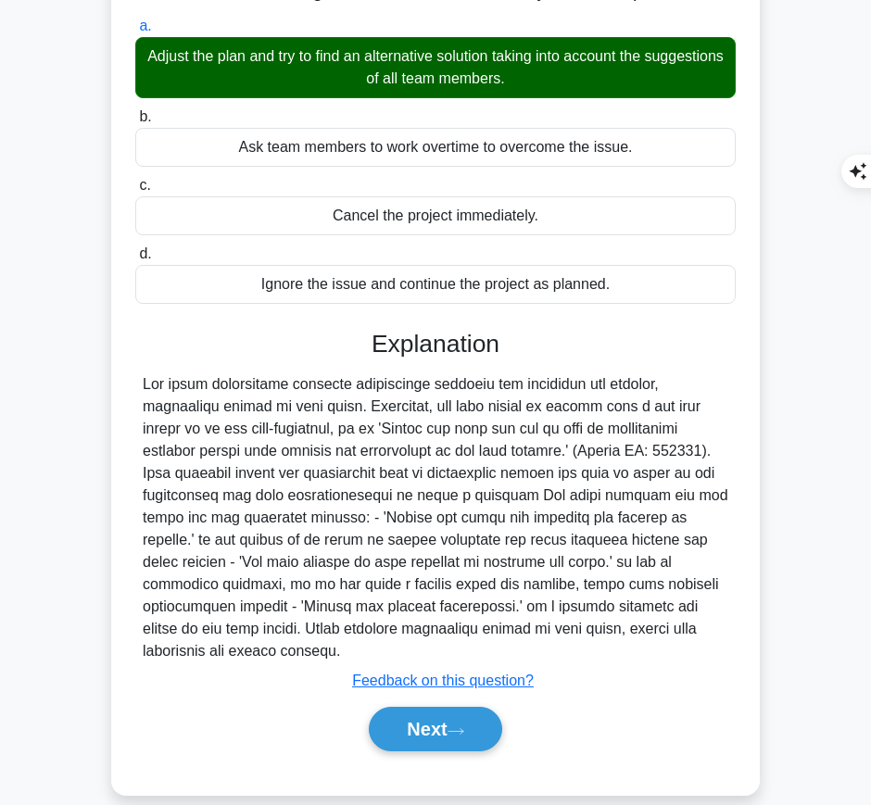
drag, startPoint x: 372, startPoint y: 344, endPoint x: 702, endPoint y: 626, distance: 434.6
click at [702, 626] on div "Explanation Submit feedback Feedback on this question? Next" at bounding box center [435, 545] width 601 height 430
copy div "Explanation The agile methodology involves continually evolving and improving t…"
